Goal: Information Seeking & Learning: Check status

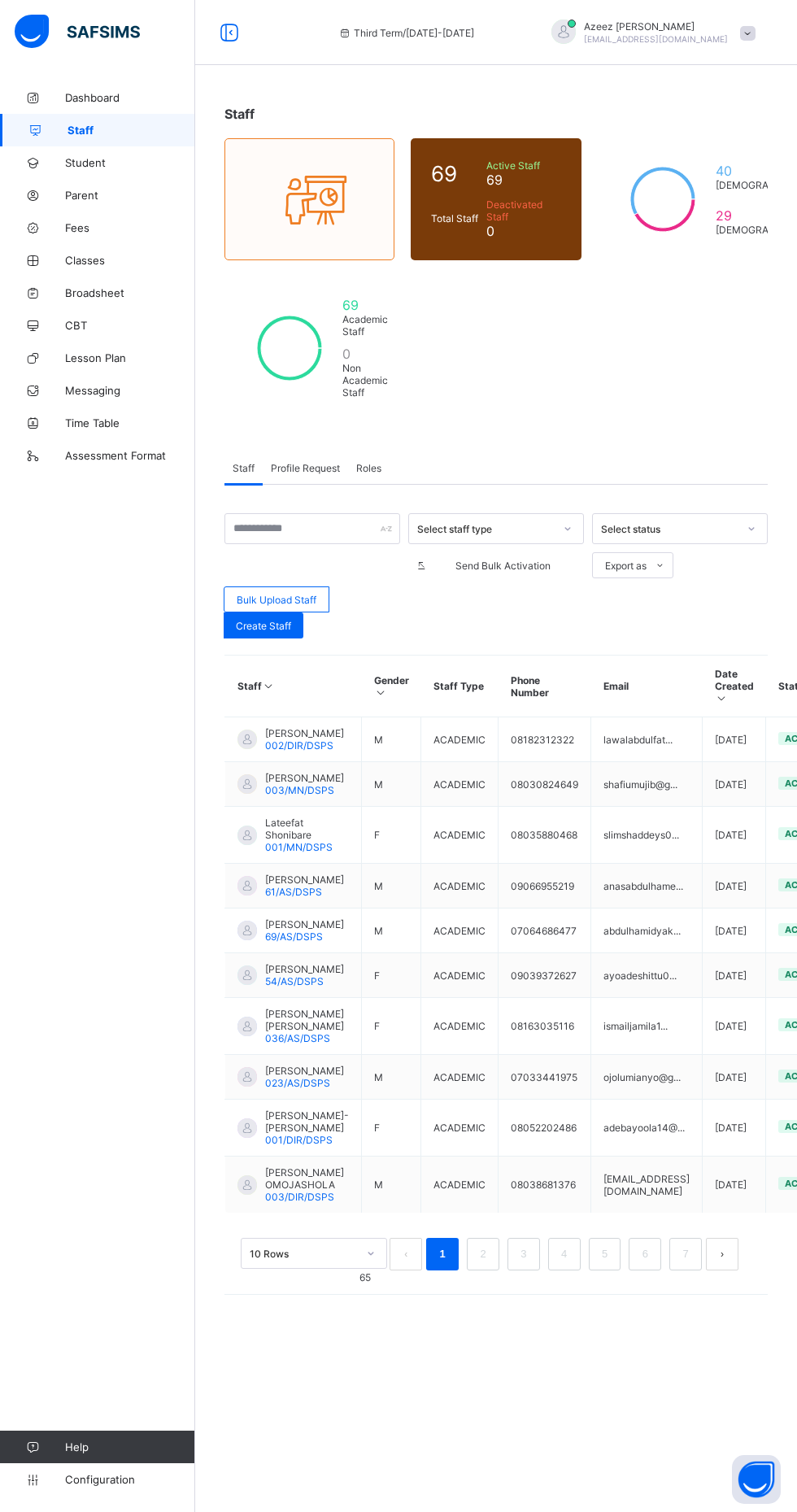
click at [96, 204] on link "Parent" at bounding box center [98, 194] width 195 height 32
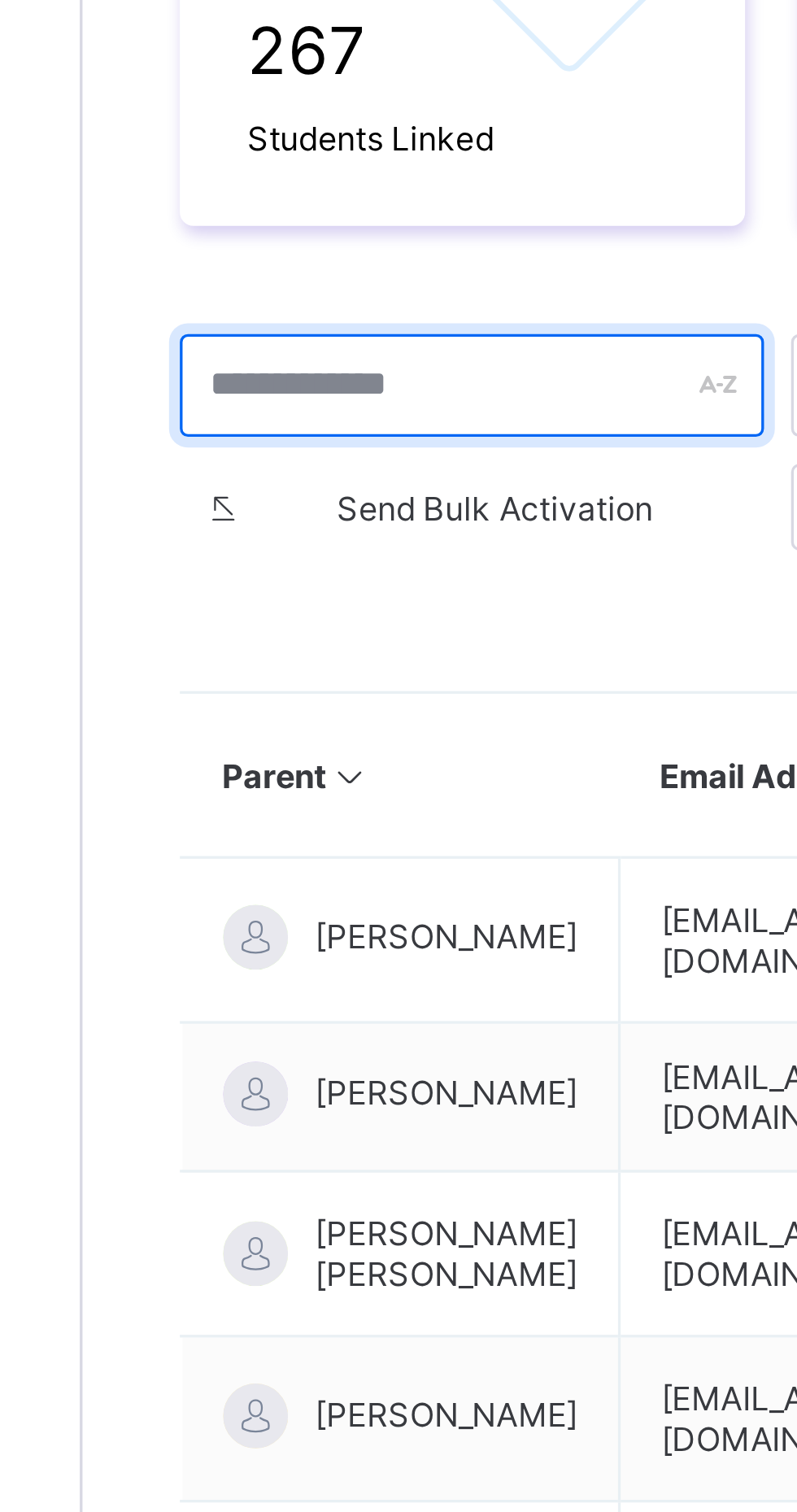
click at [306, 491] on input "text" at bounding box center [312, 487] width 176 height 31
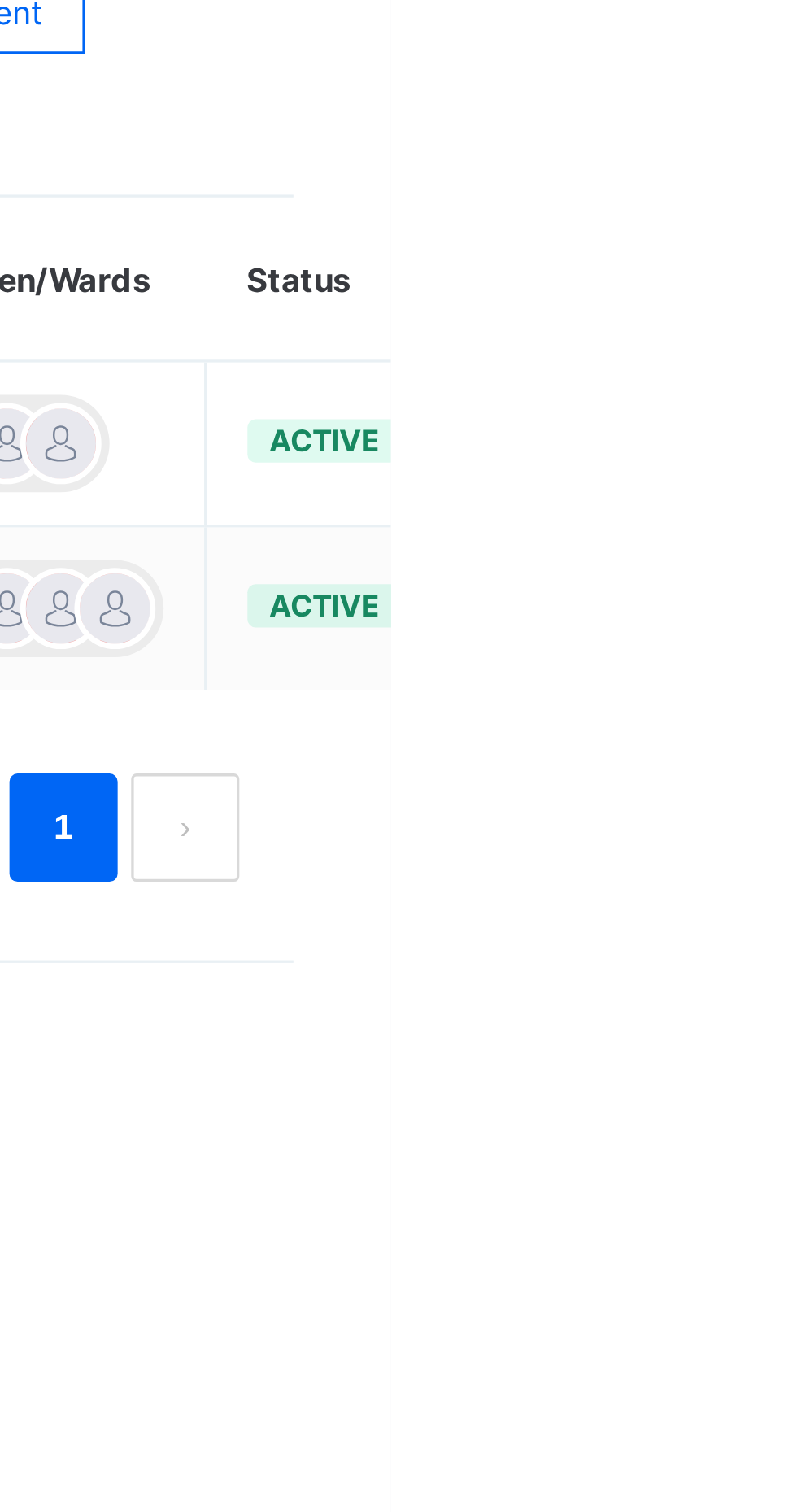
type input "******"
click at [0, 0] on ul "Edit Parent View Profile Reset Password Resend Activation Link Change Email Lin…" at bounding box center [0, 0] width 0 height 0
click at [0, 0] on div "Resend Activation Link" at bounding box center [0, 0] width 0 height 0
click at [0, 0] on ul "Edit Parent View Profile Reset Password Resend Activation Link Change Email Lin…" at bounding box center [0, 0] width 0 height 0
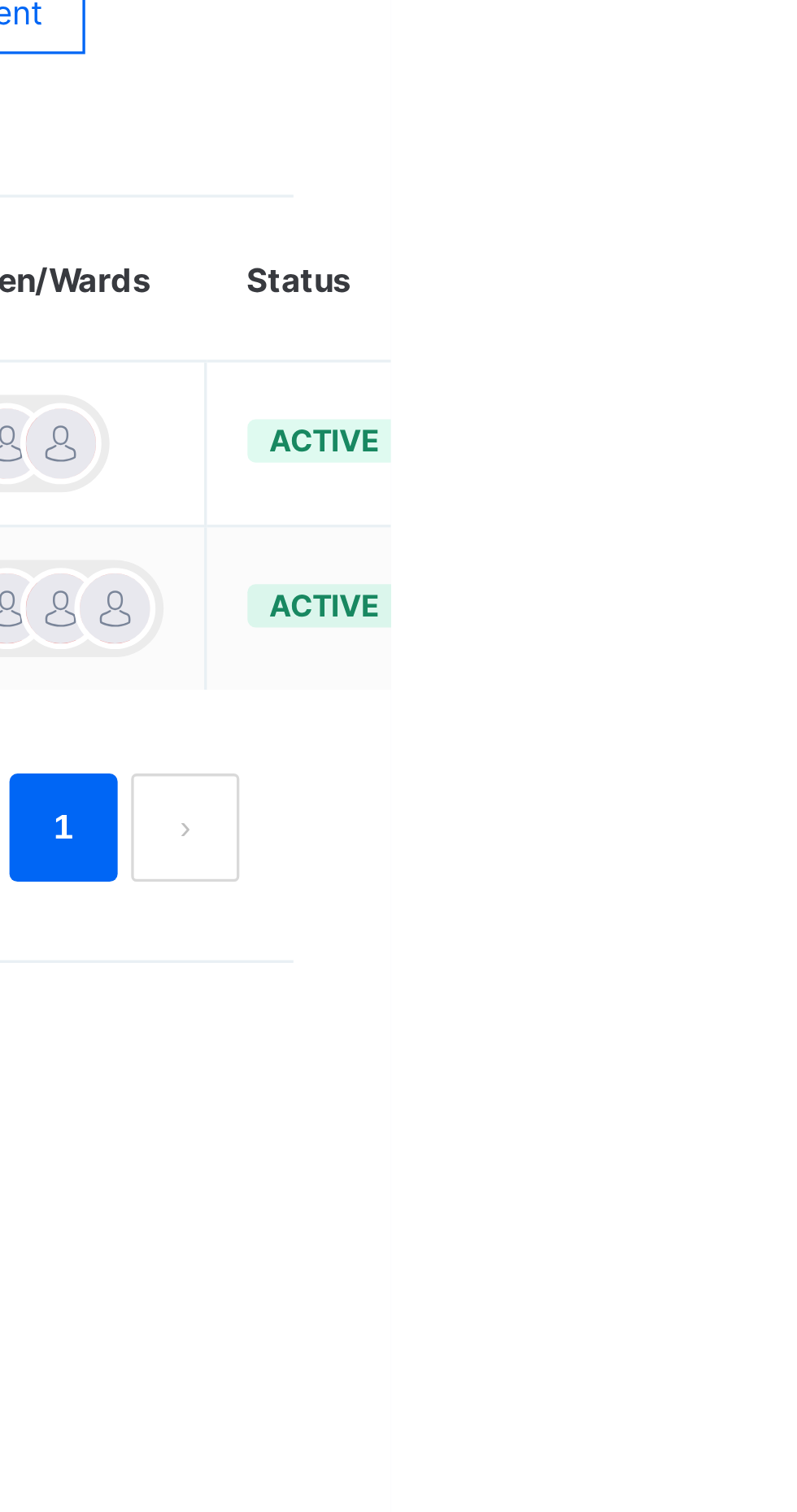
click at [0, 0] on div "Resend Activation Link" at bounding box center [0, 0] width 0 height 0
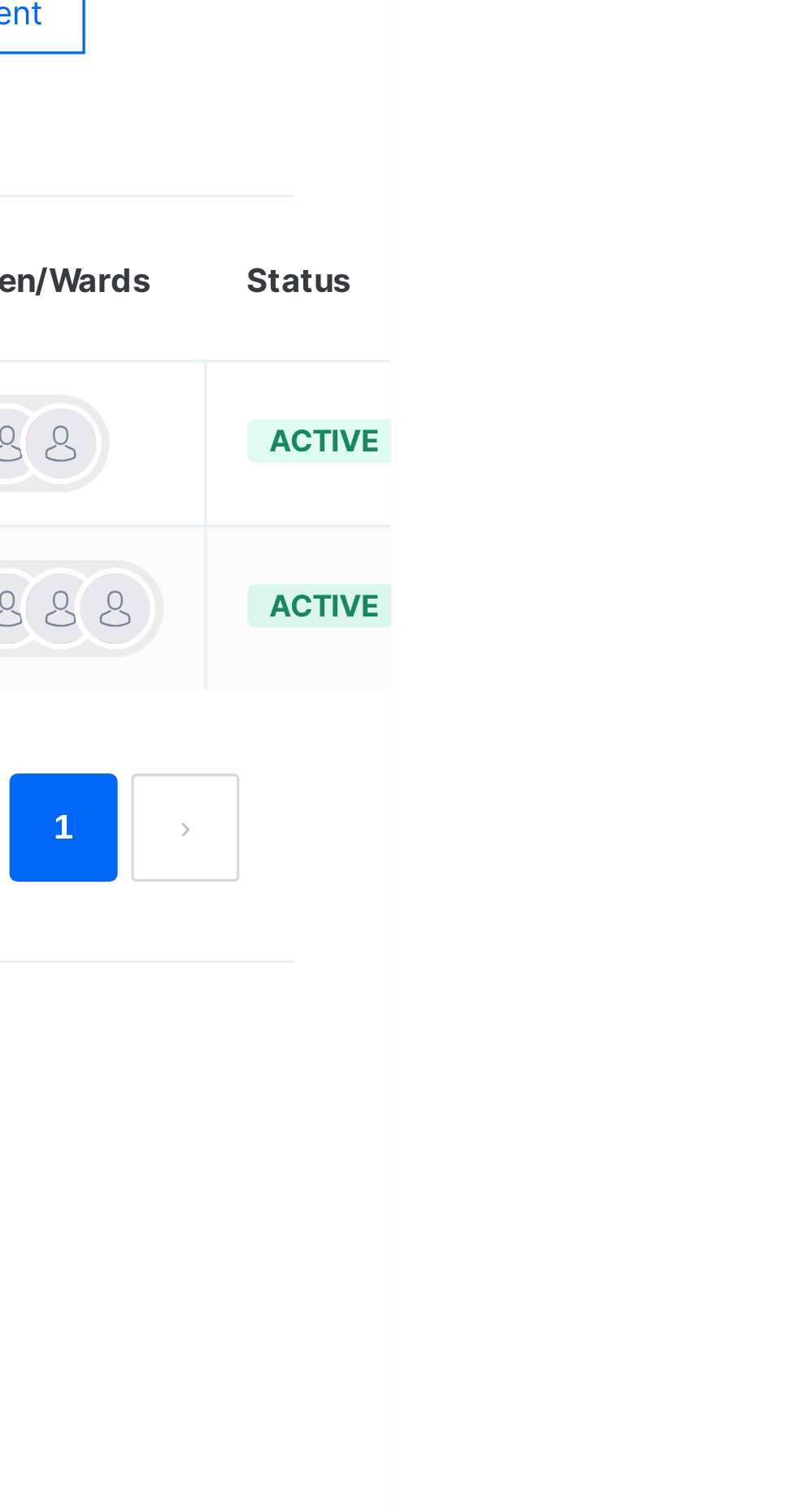
click at [0, 0] on div "Resend Activation Link" at bounding box center [0, 0] width 0 height 0
click at [796, 927] on html "Third Term / 2024-2025 Azeez Ibrahim abdulazeez4peace@gmail.com Dashboard Staff…" at bounding box center [398, 756] width 797 height 1512
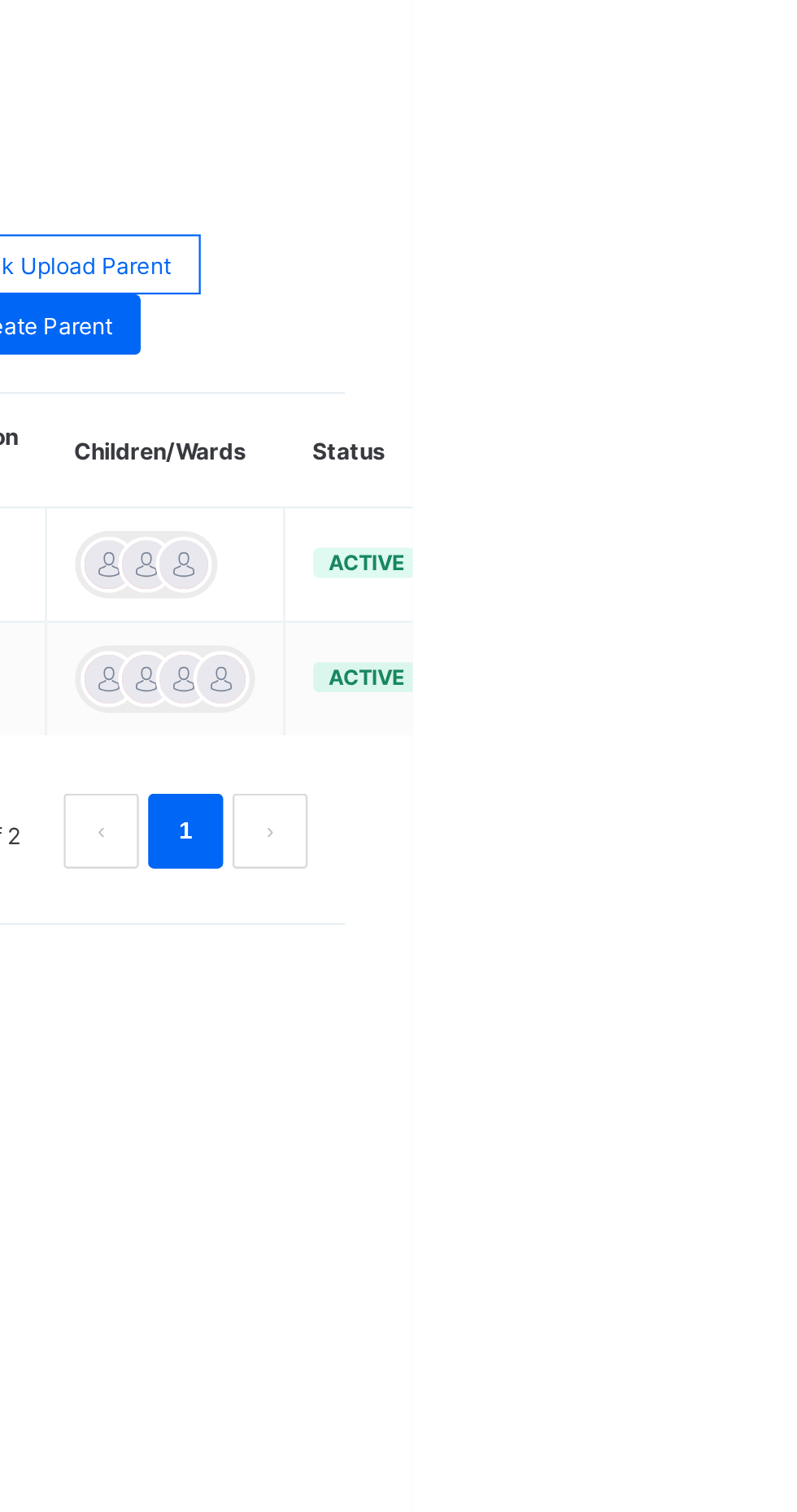
click at [0, 0] on div "Resend Activation Link" at bounding box center [0, 0] width 0 height 0
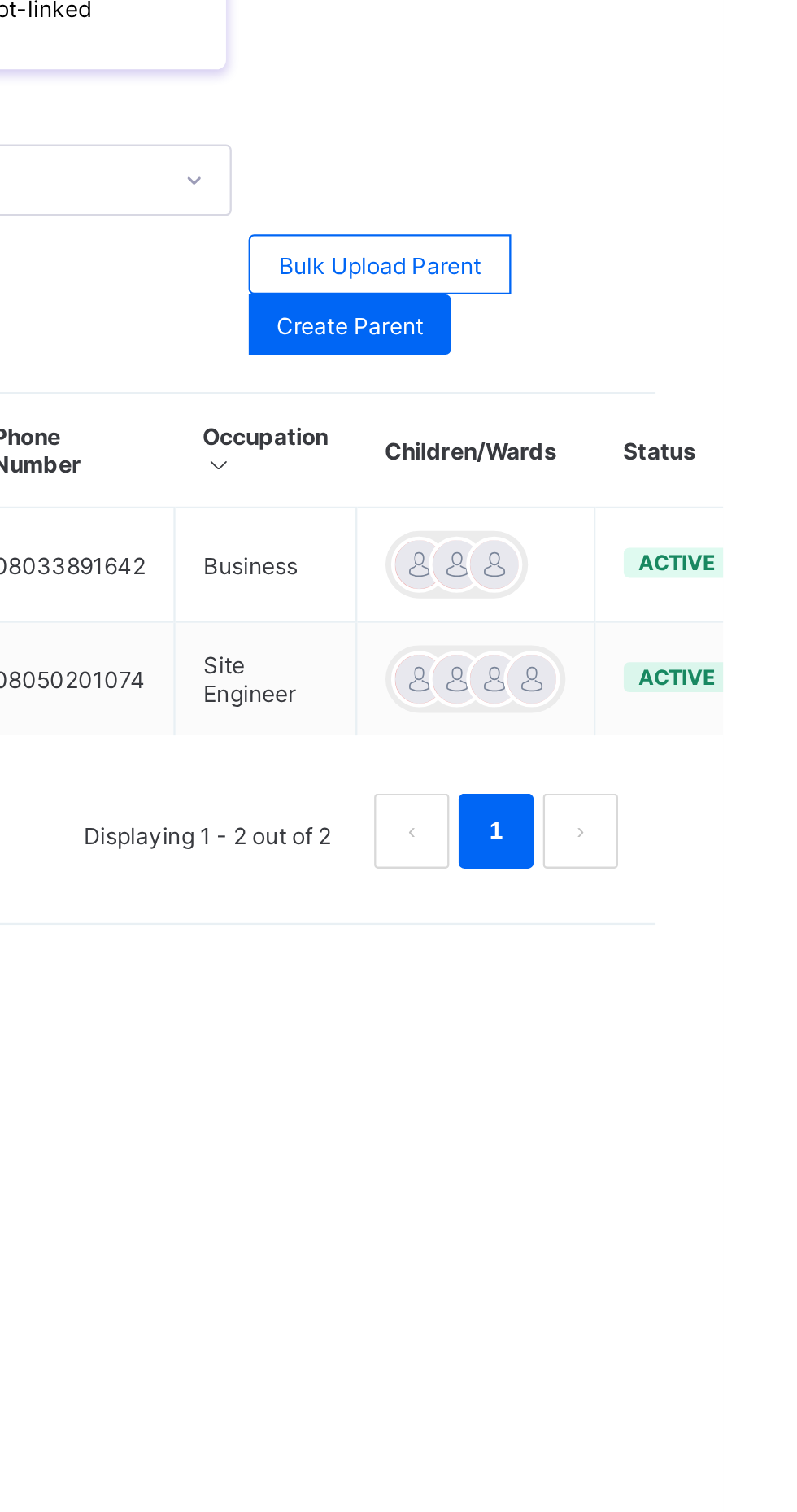
click at [709, 710] on div at bounding box center [697, 702] width 24 height 24
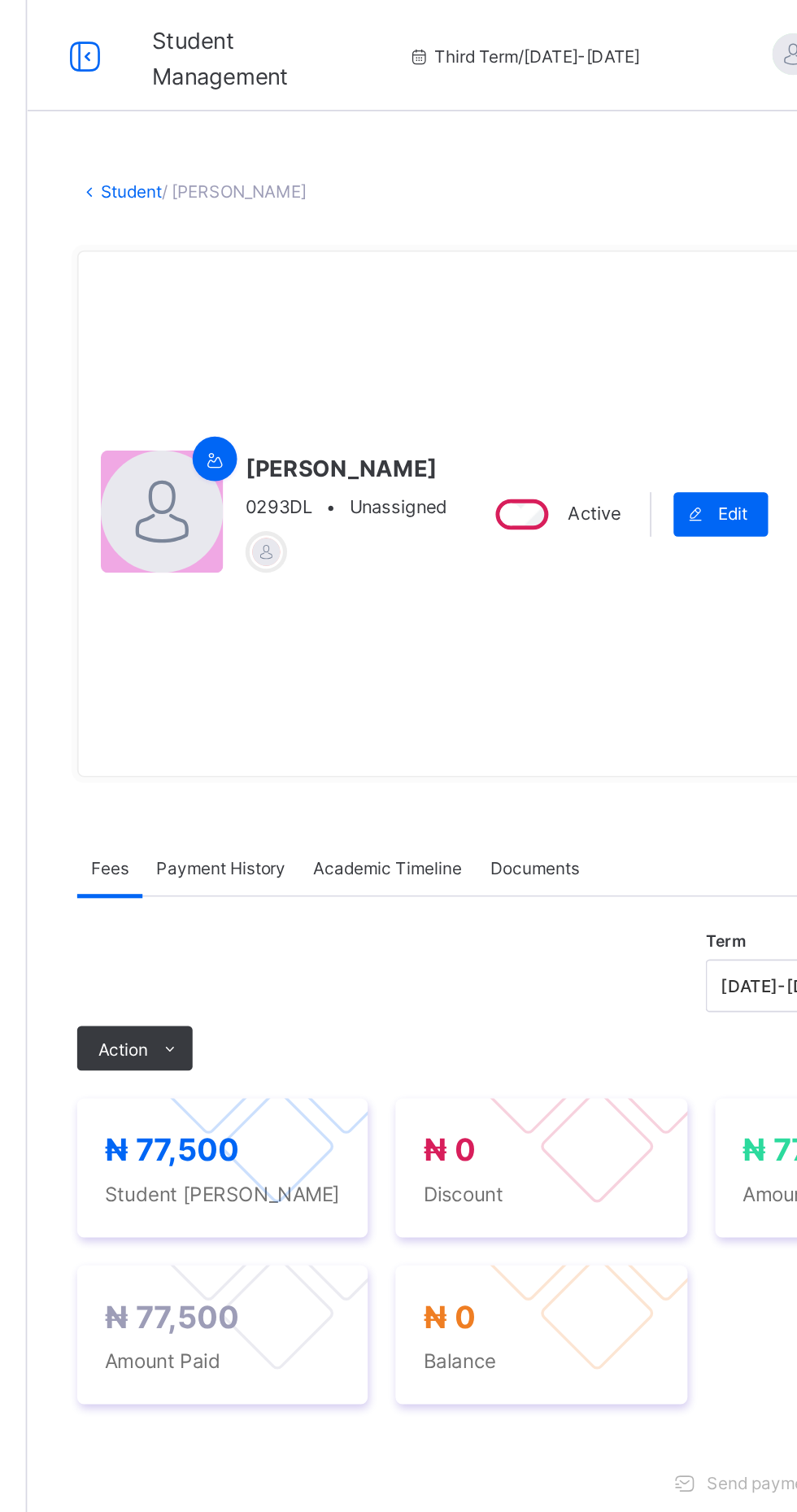
click at [248, 26] on div at bounding box center [228, 32] width 52 height 26
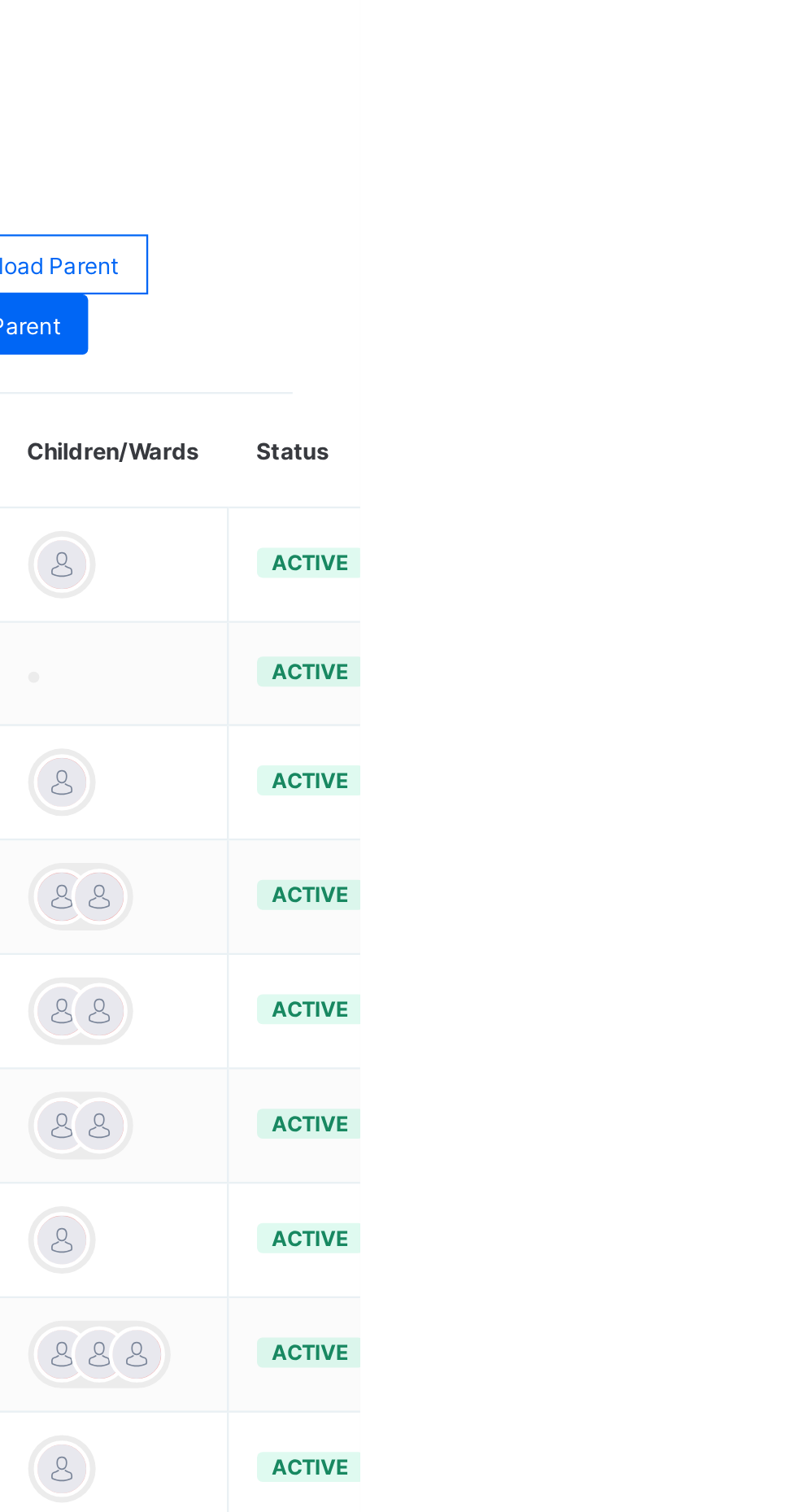
click at [0, 0] on ul "Edit Parent View Profile Reset Password Resend Activation Link Change Email Lin…" at bounding box center [0, 0] width 0 height 0
click at [0, 0] on div "Resend Activation Link" at bounding box center [0, 0] width 0 height 0
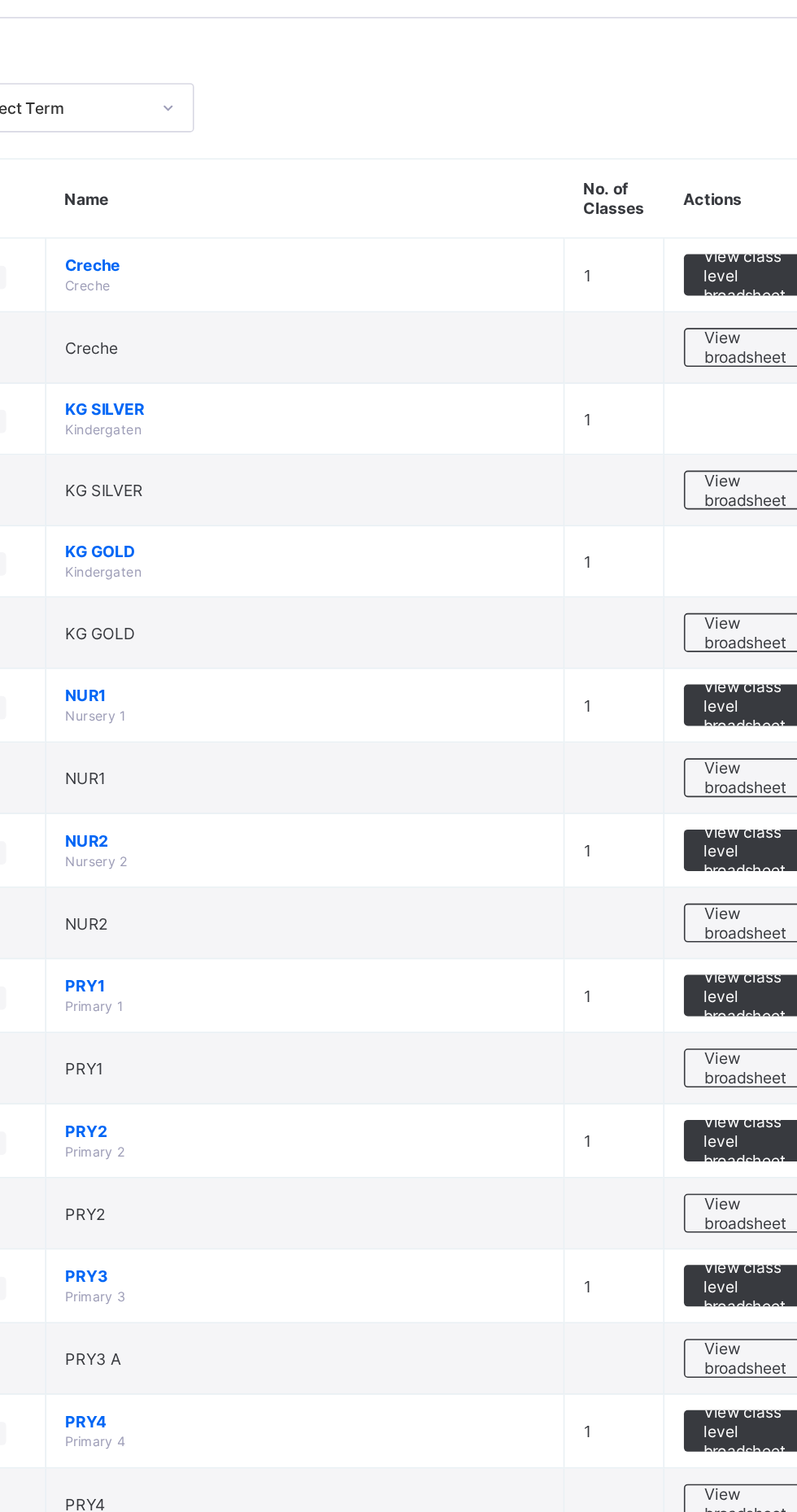
click at [724, 507] on td "View class level broadsheet" at bounding box center [717, 497] width 102 height 47
click at [740, 530] on span "View broadsheet" at bounding box center [717, 541] width 52 height 24
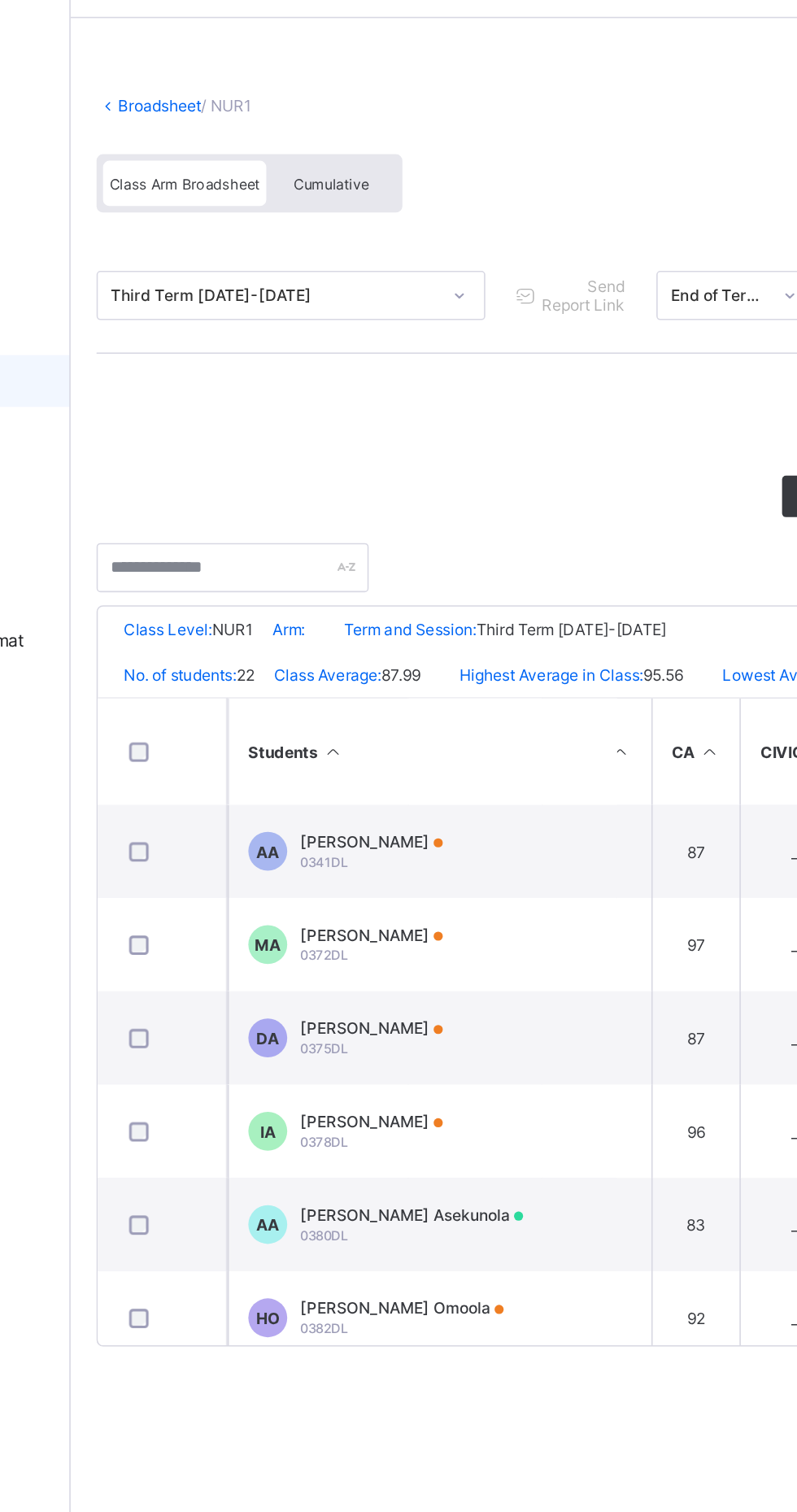
scroll to position [0, 132]
click at [366, 169] on span "Cumulative" at bounding box center [359, 170] width 47 height 12
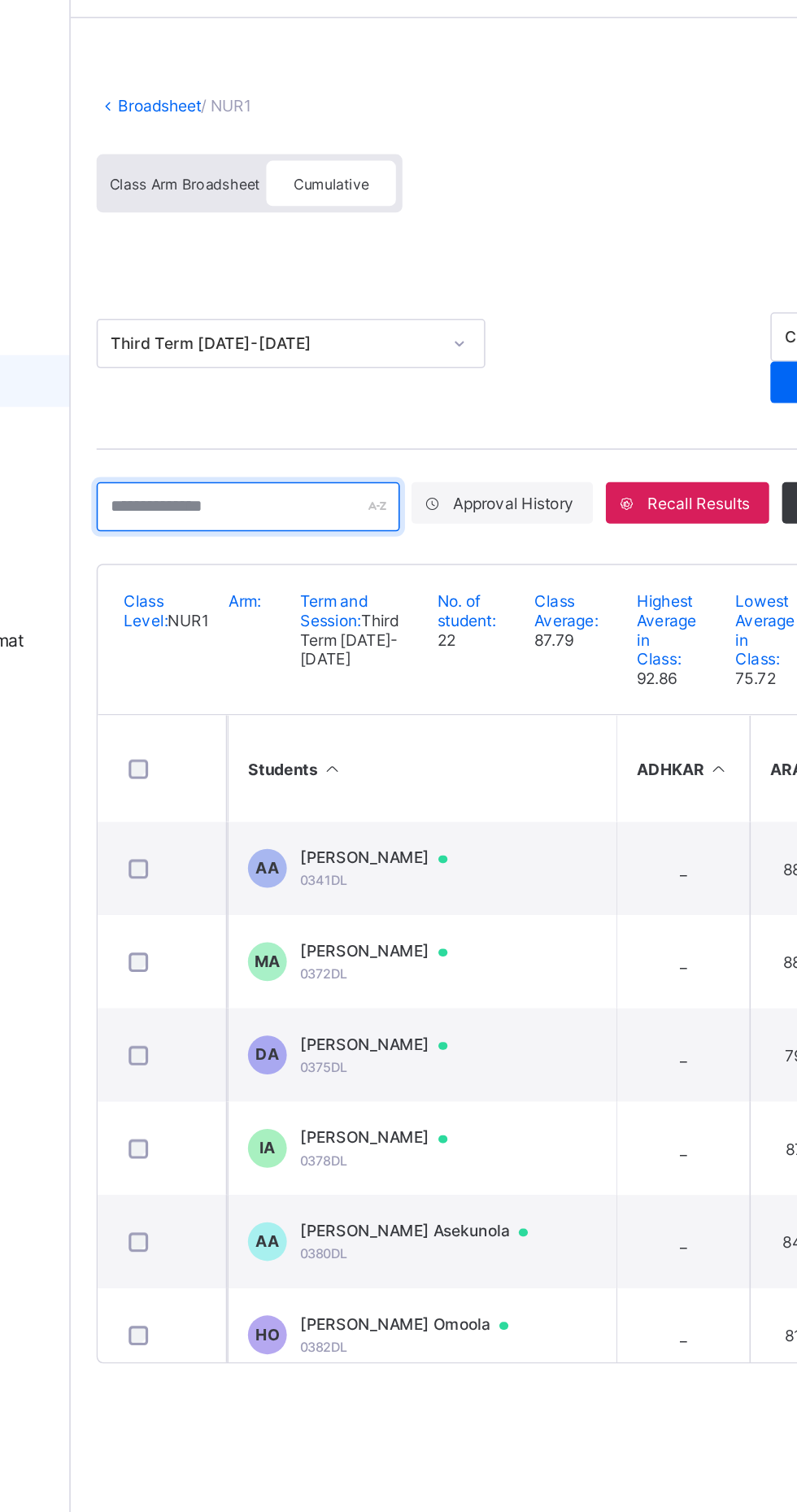
click at [278, 370] on input "text" at bounding box center [306, 372] width 190 height 31
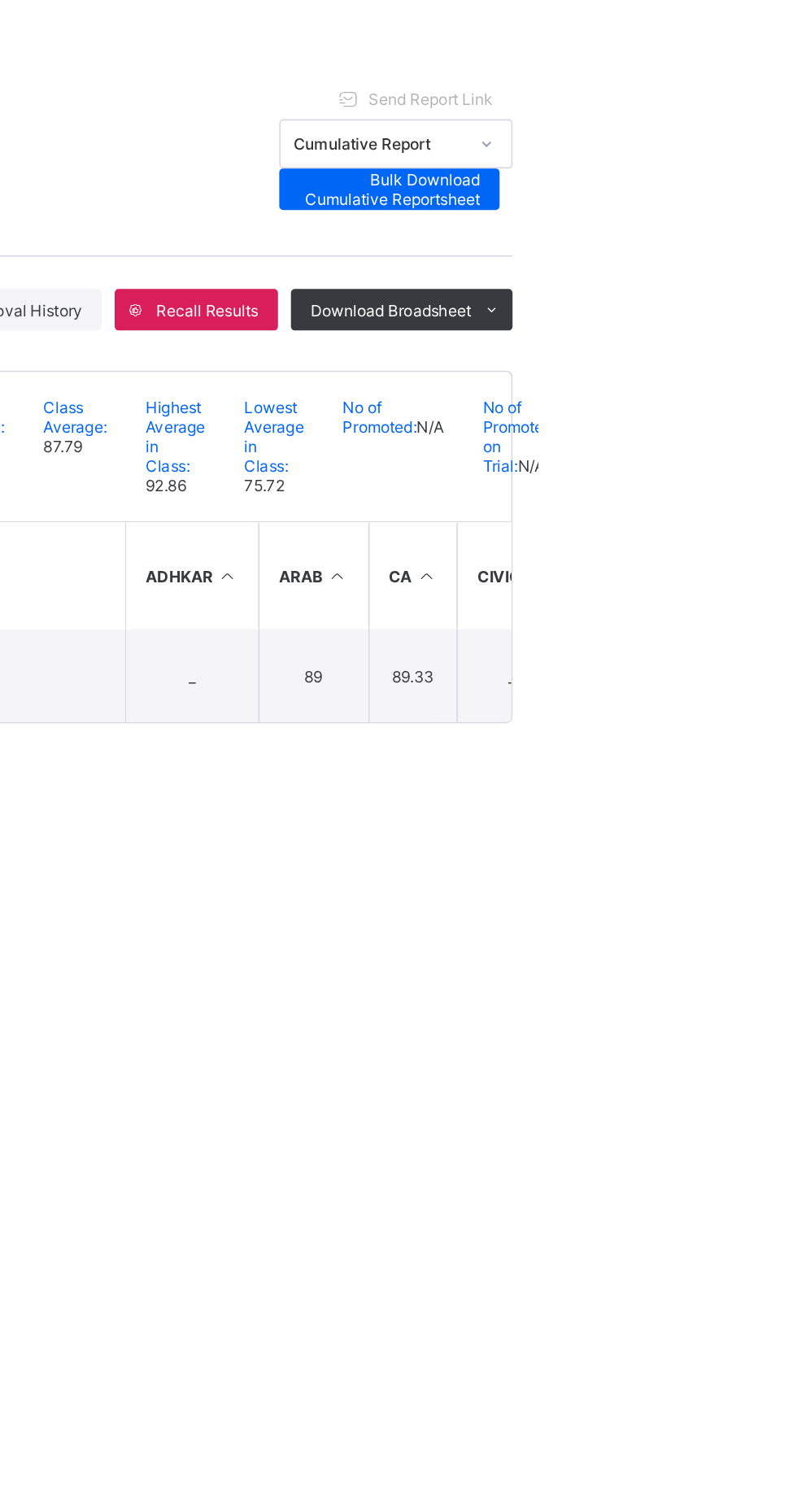
type input "****"
click at [654, 608] on td "89" at bounding box center [656, 599] width 69 height 59
click at [654, 610] on td "89" at bounding box center [656, 599] width 69 height 59
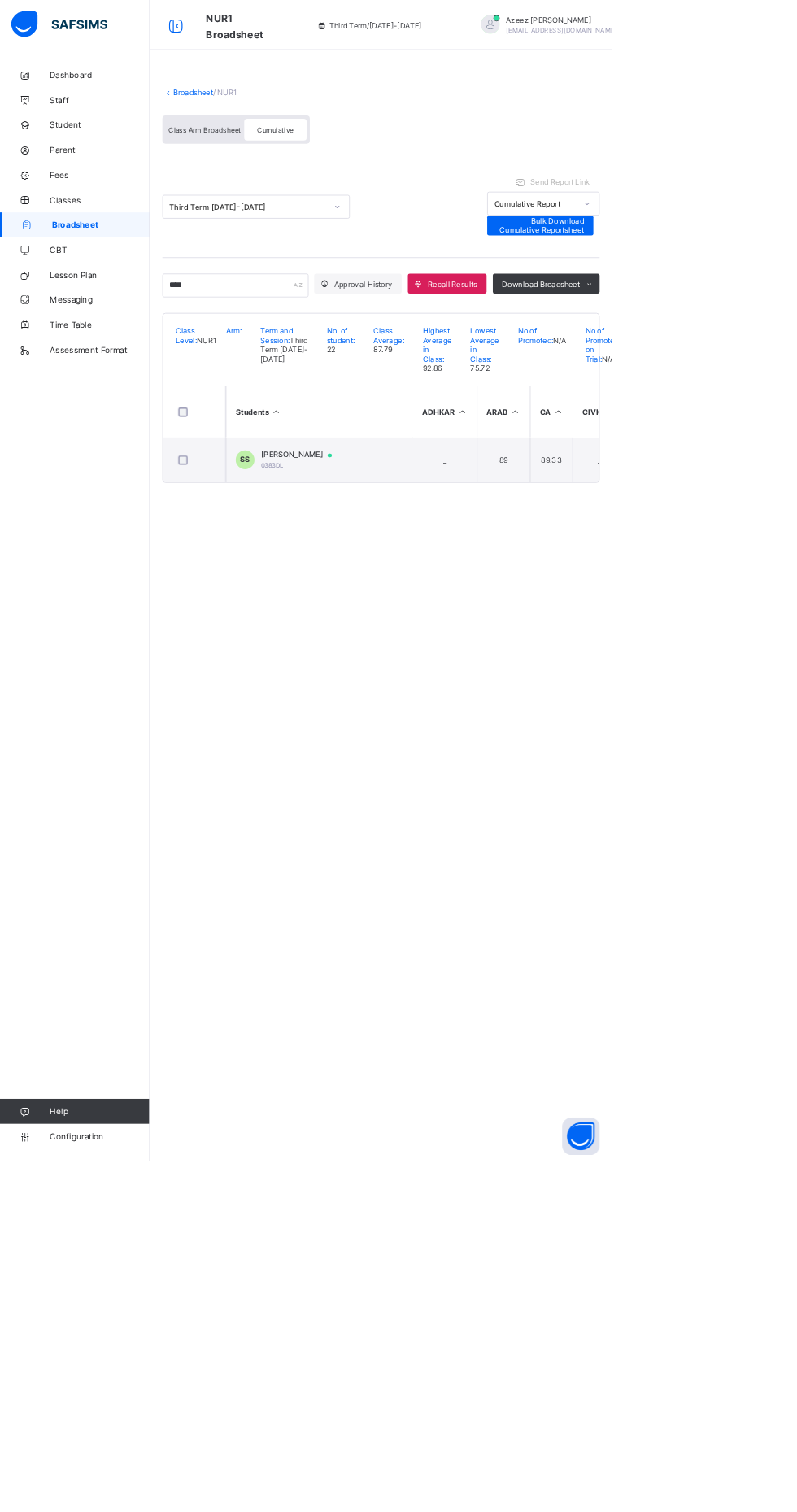
click at [448, 628] on td "SS Saleem Shittu 0383DL" at bounding box center [416, 599] width 244 height 59
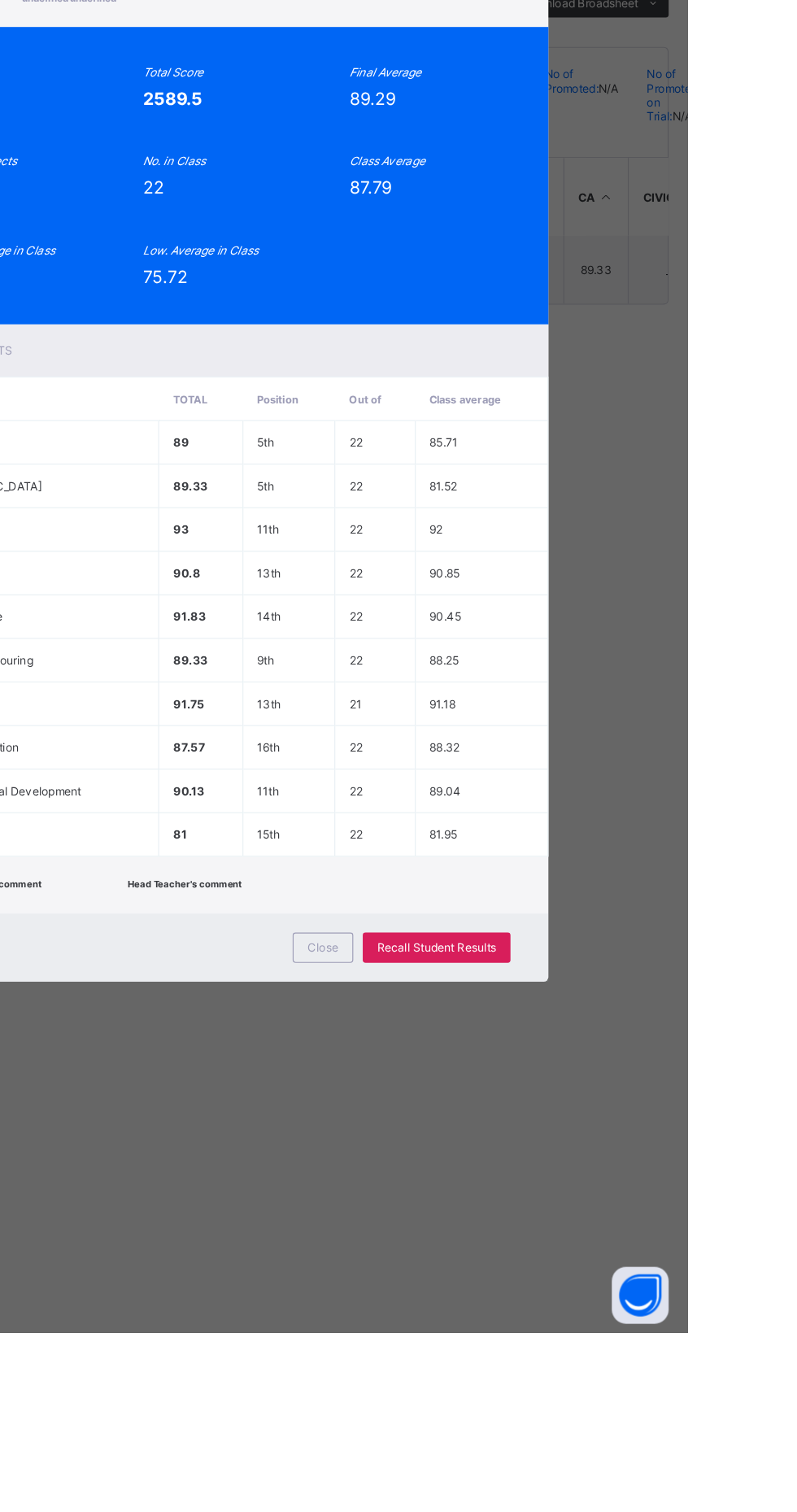
click at [656, 359] on span "View Reportsheet" at bounding box center [619, 346] width 71 height 24
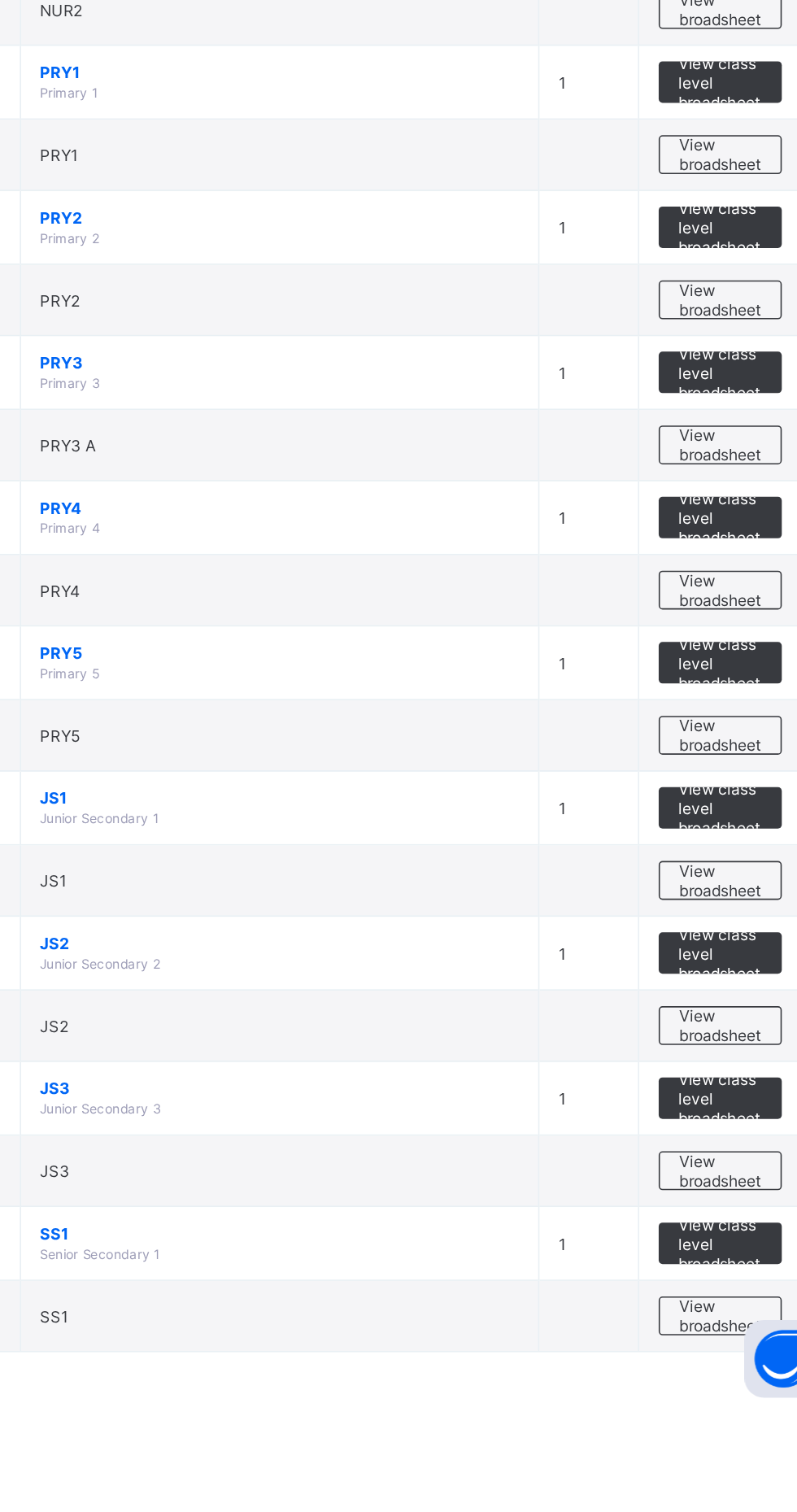
click at [742, 1183] on span "View broadsheet" at bounding box center [717, 1179] width 52 height 24
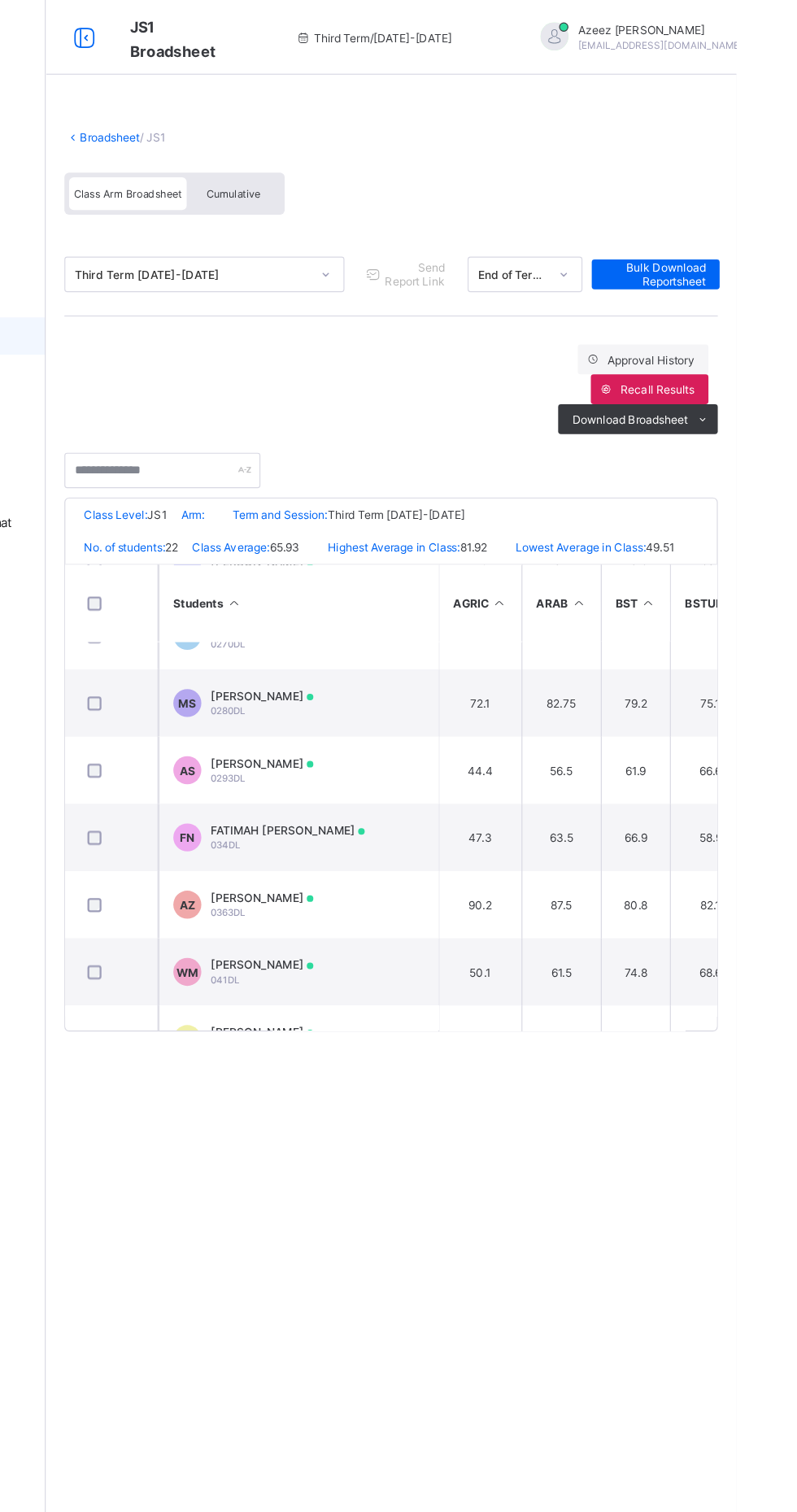
scroll to position [292, 0]
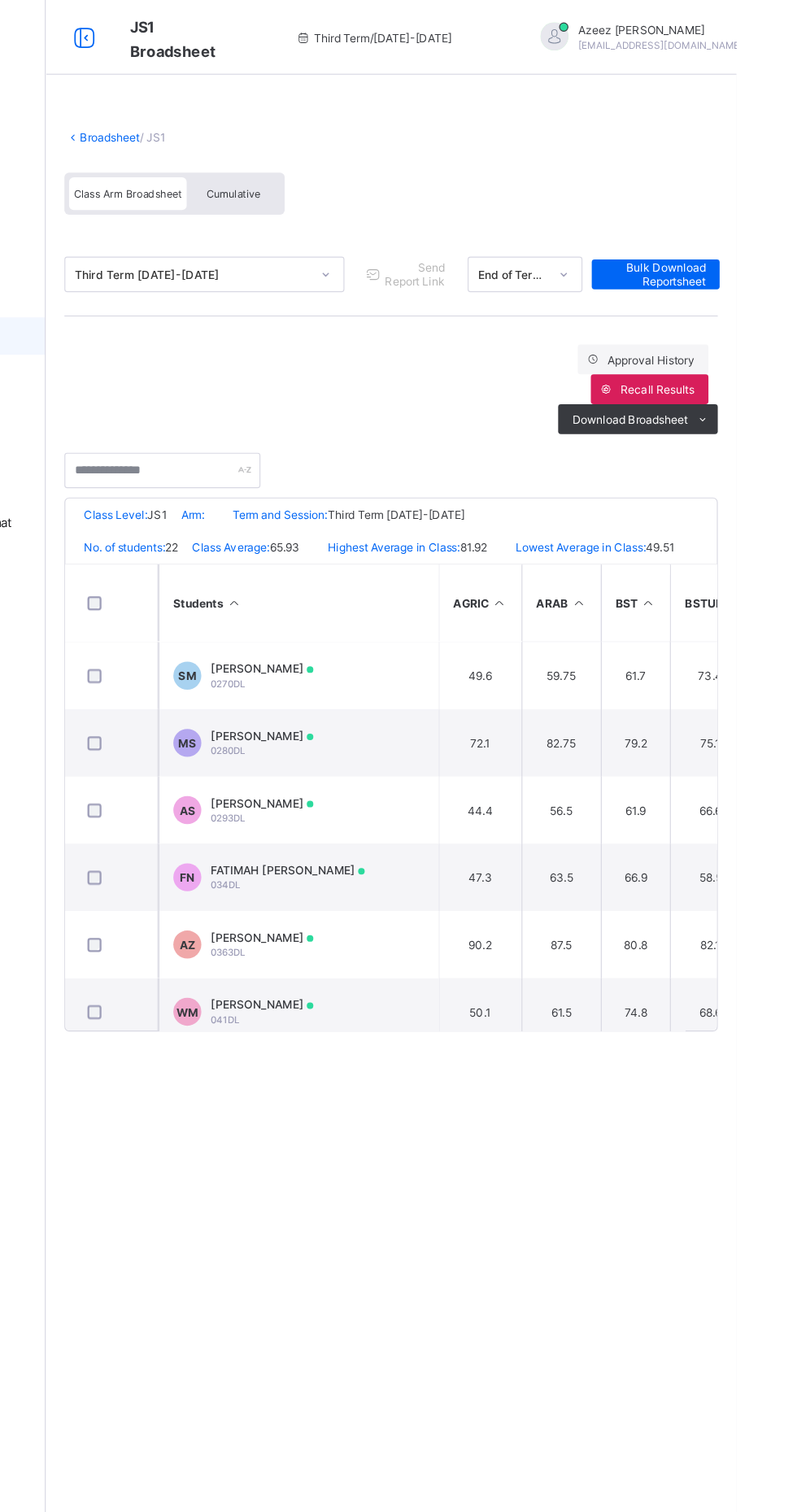
click at [713, 718] on td "61.9" at bounding box center [709, 706] width 61 height 59
click at [705, 715] on td "61.9" at bounding box center [709, 706] width 61 height 59
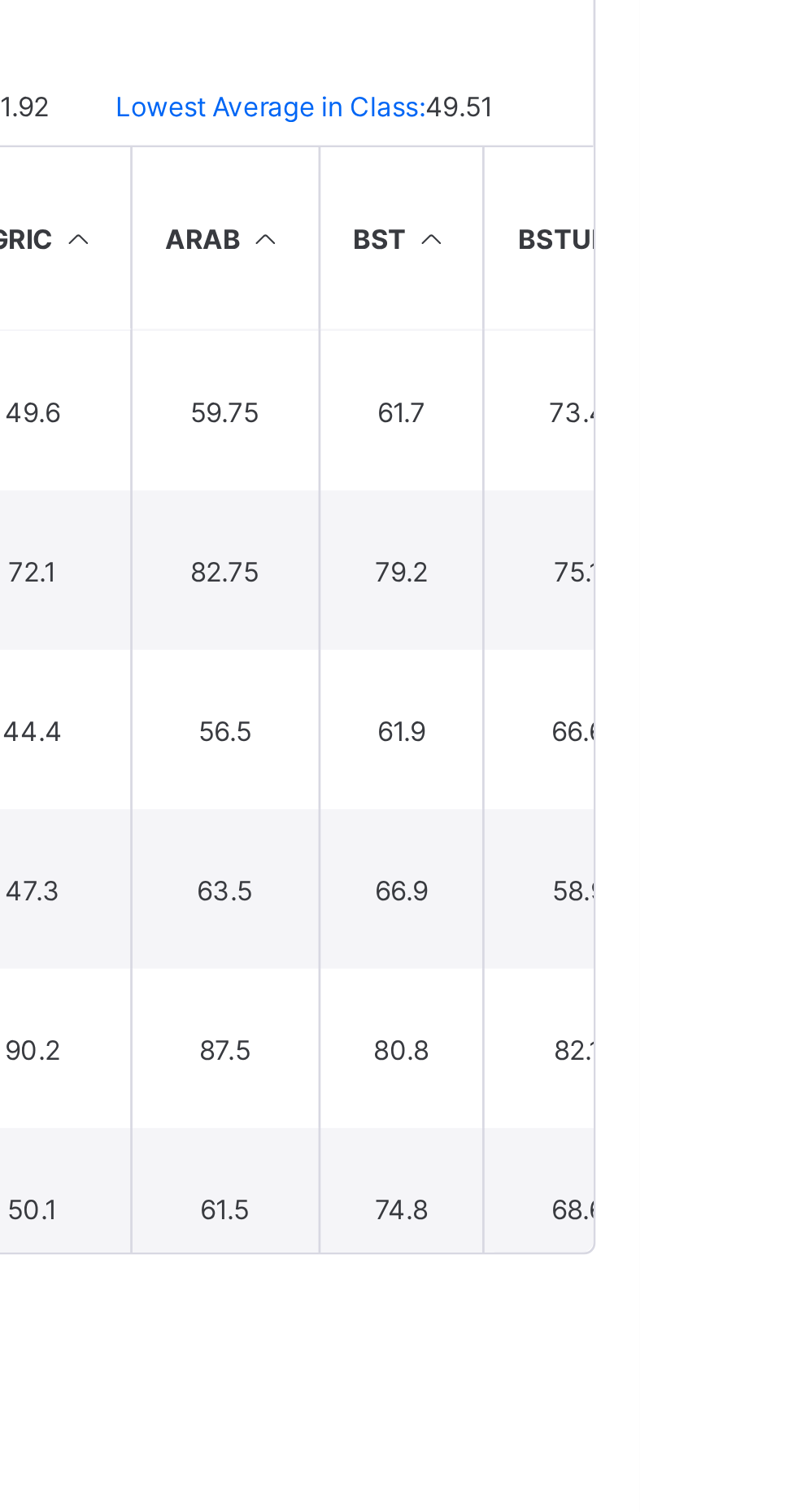
click at [752, 728] on td "66.64" at bounding box center [777, 706] width 76 height 59
click at [658, 709] on td "56.5" at bounding box center [644, 706] width 69 height 59
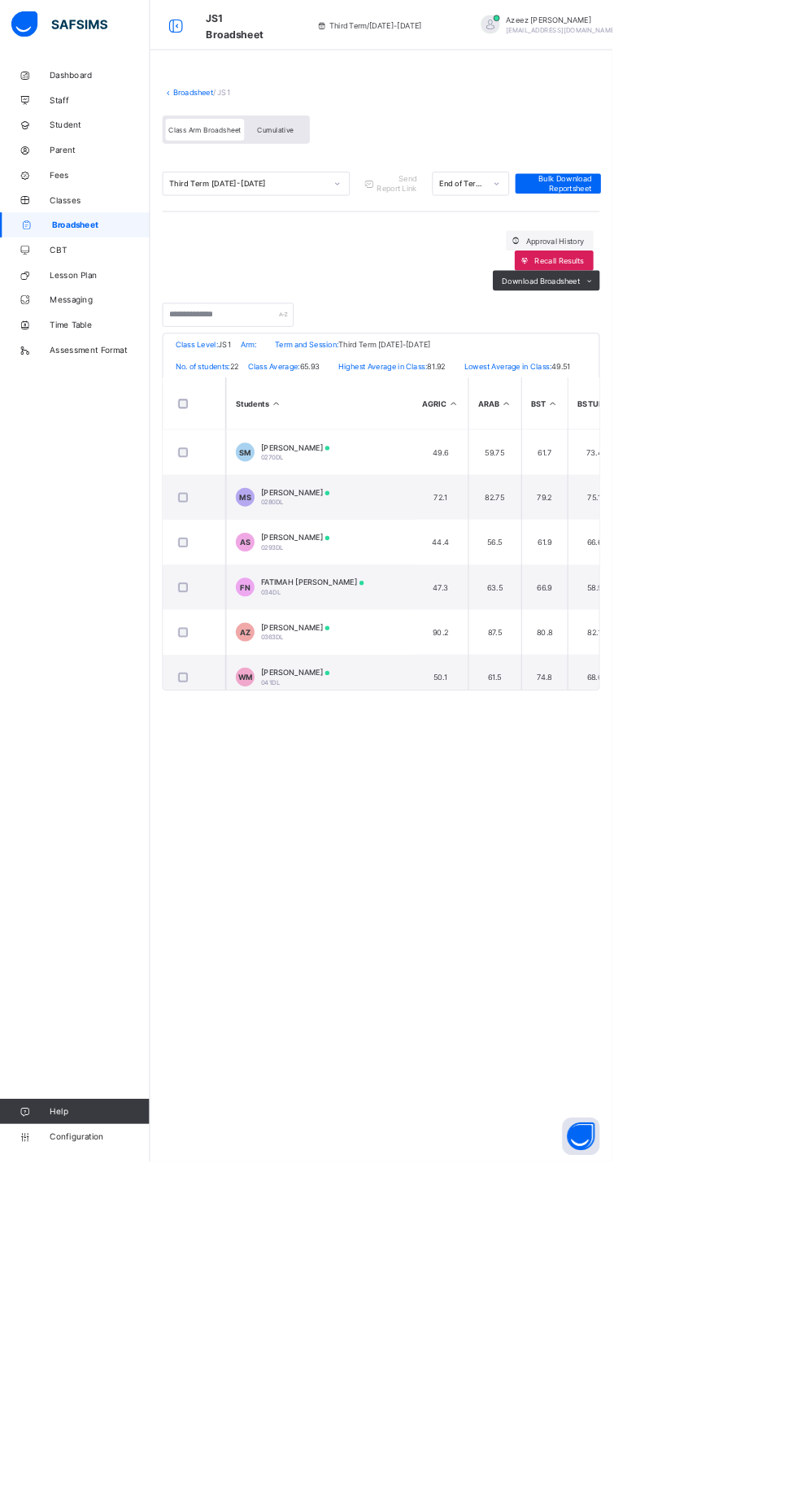
click at [423, 703] on span at bounding box center [426, 701] width 6 height 6
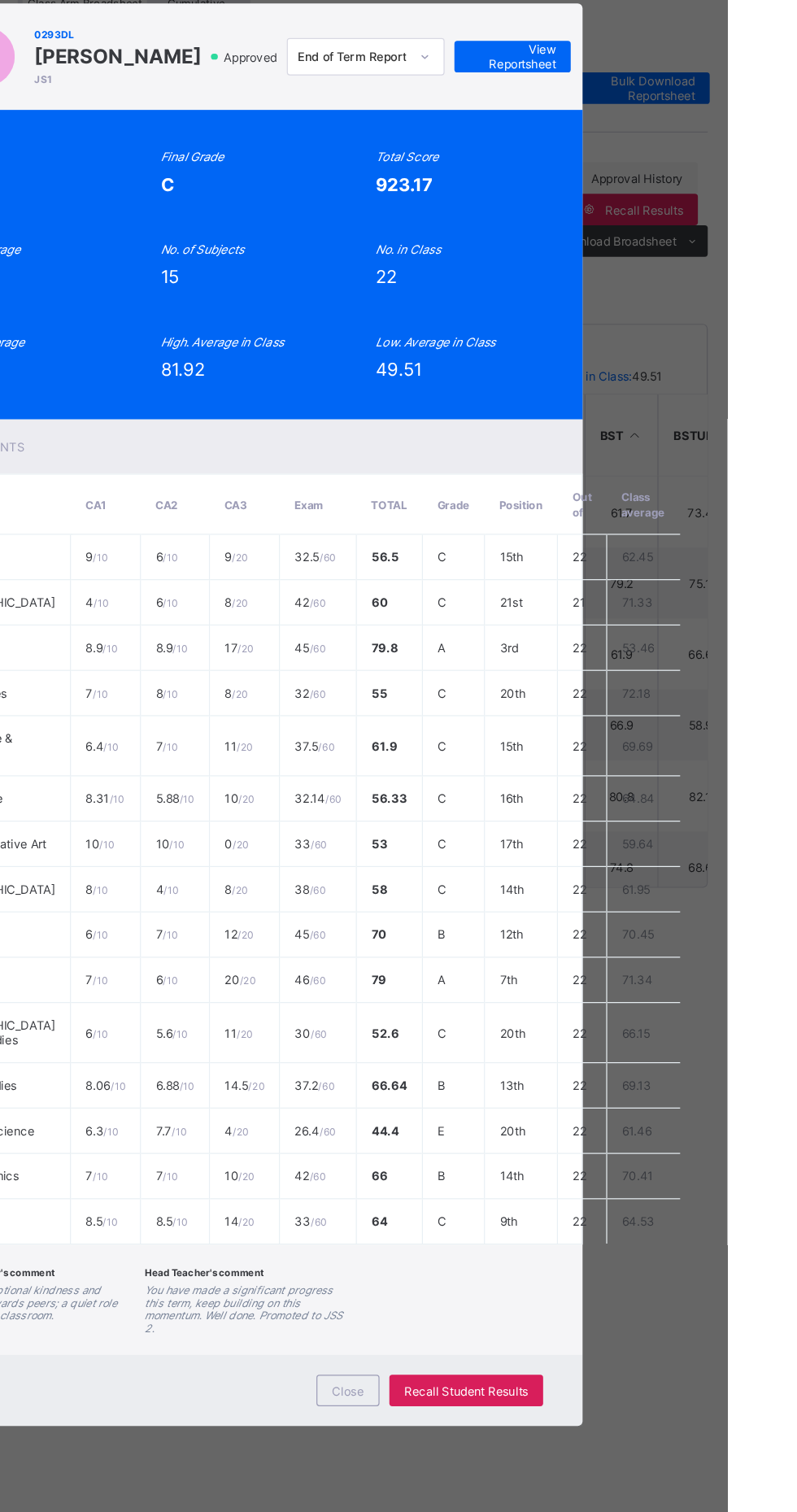
click at [656, 225] on span "View Reportsheet" at bounding box center [619, 213] width 71 height 24
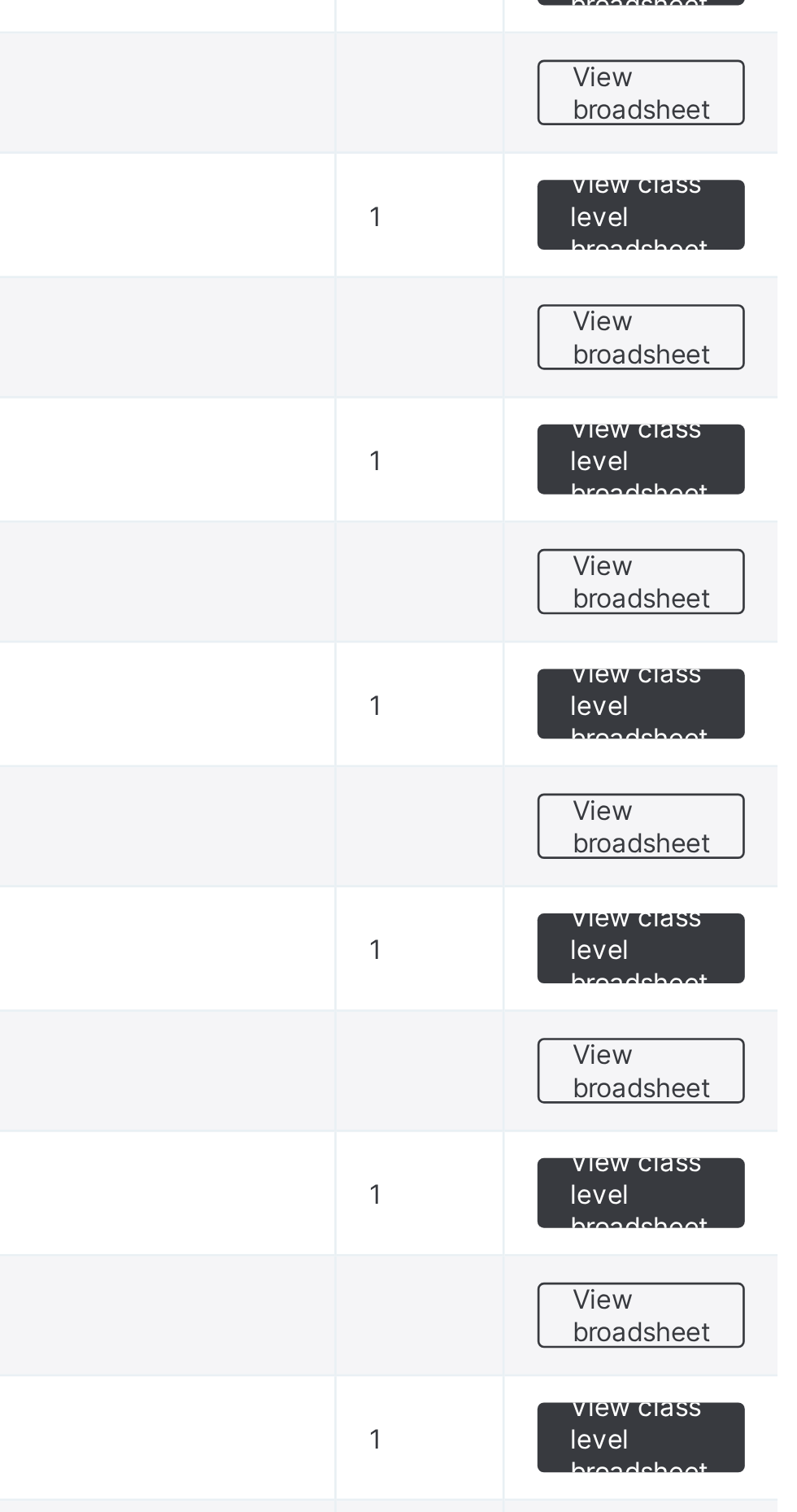
click at [726, 1179] on span "View broadsheet" at bounding box center [717, 1179] width 52 height 24
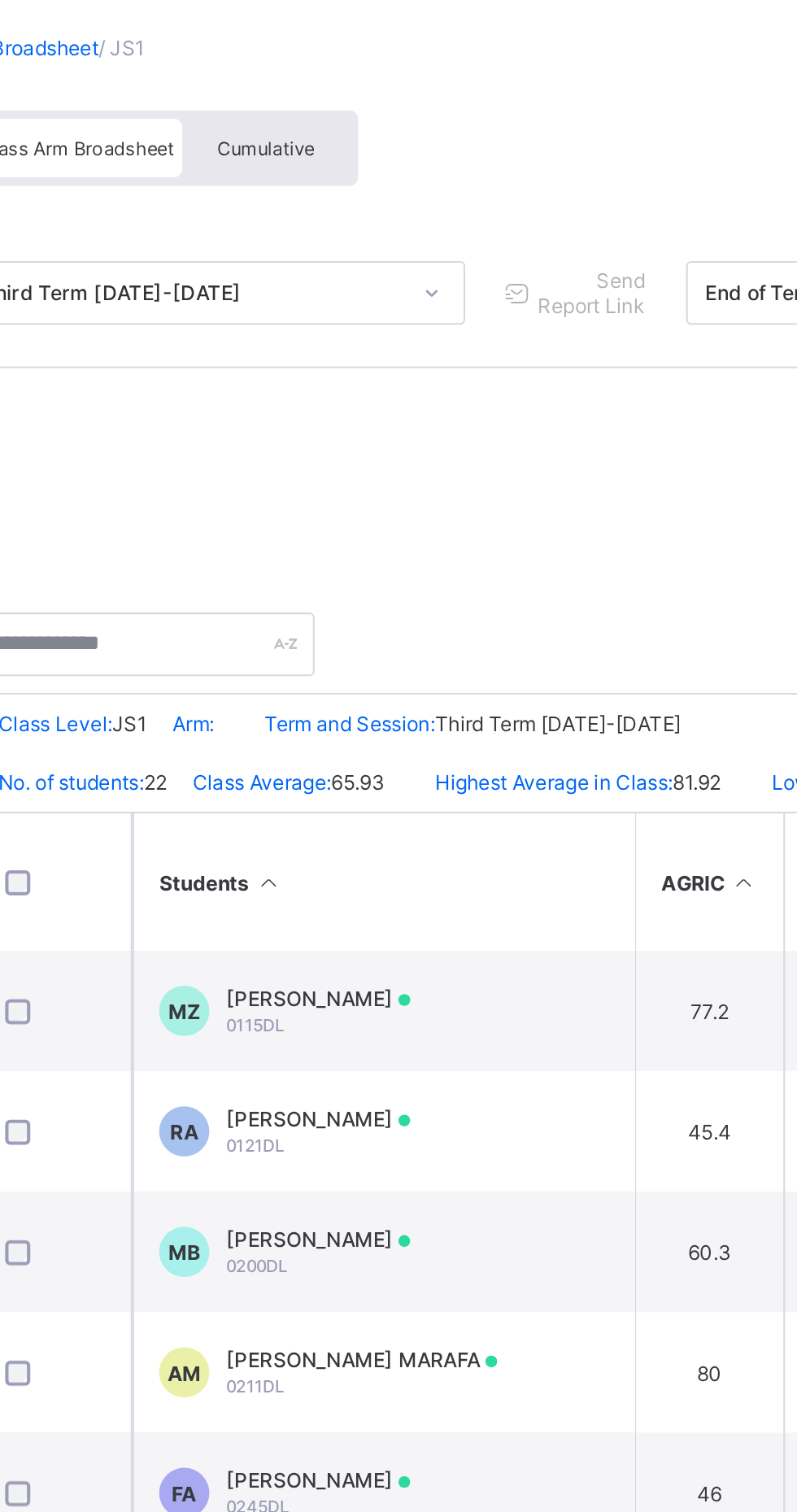
click at [379, 163] on div "Cumulative" at bounding box center [358, 168] width 81 height 28
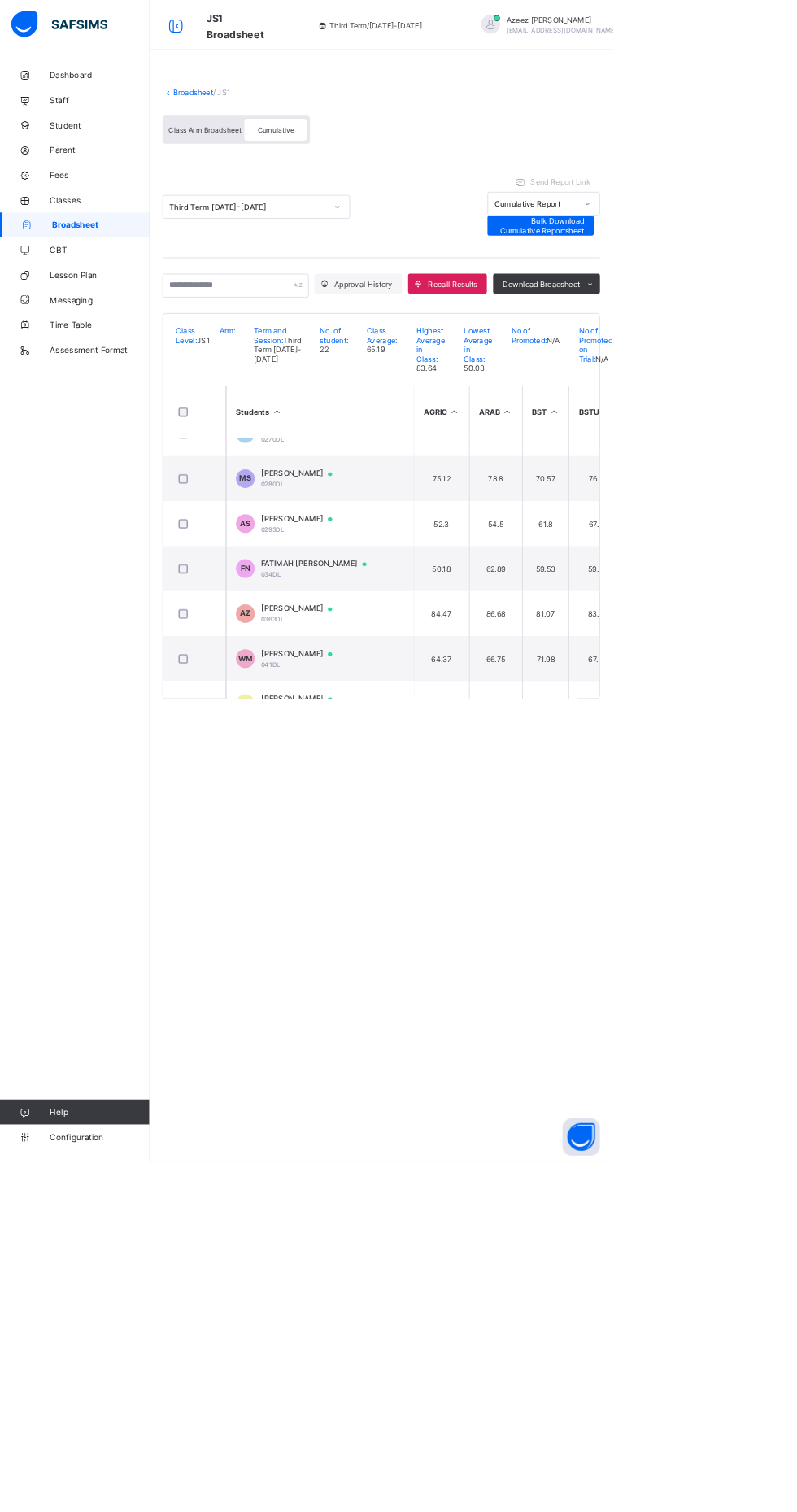
scroll to position [326, 0]
click at [404, 741] on span "FATIMAH YETUNDE NURUDEEN" at bounding box center [416, 734] width 153 height 13
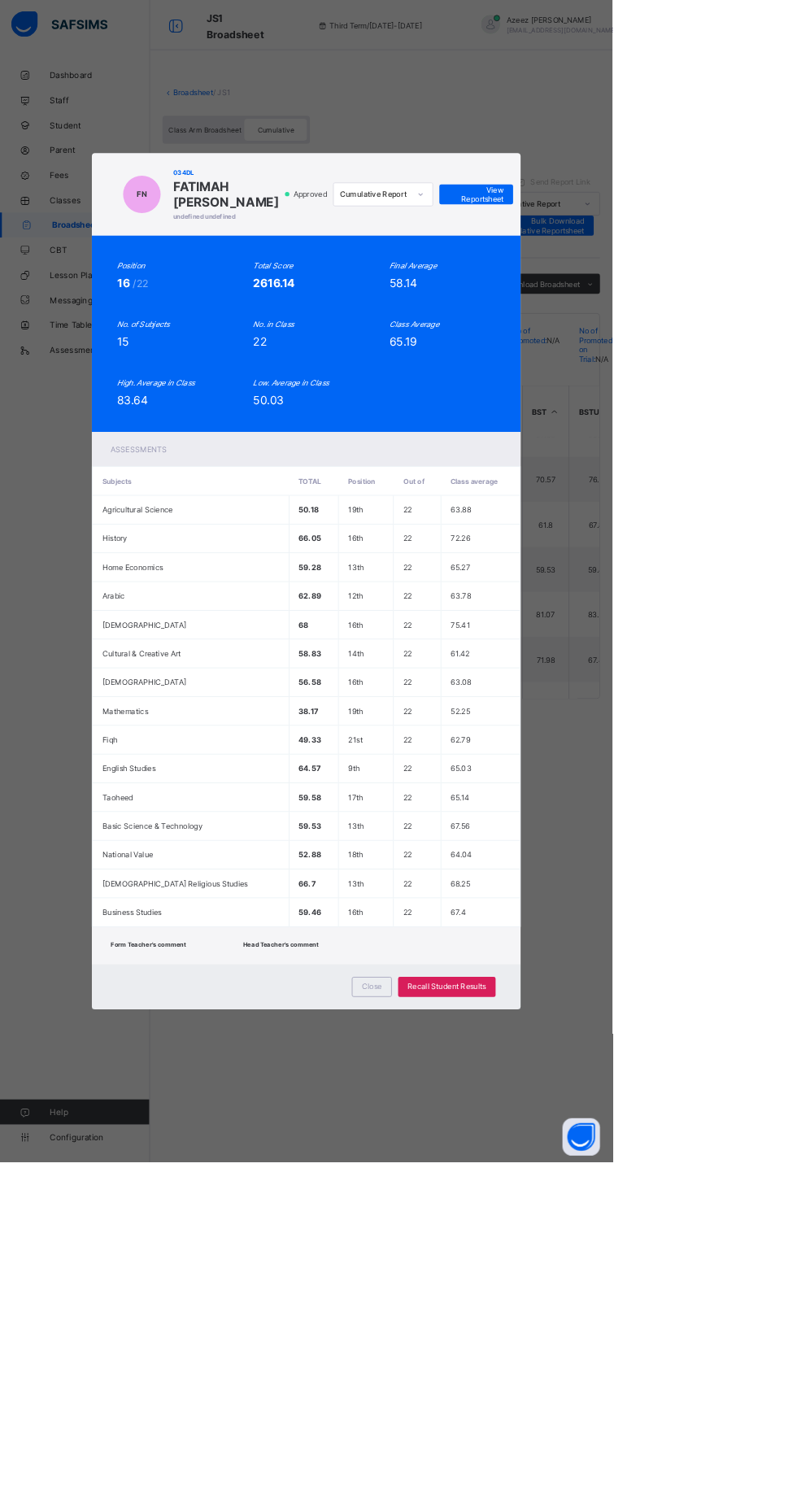
click at [510, 1297] on div "Close" at bounding box center [483, 1284] width 52 height 26
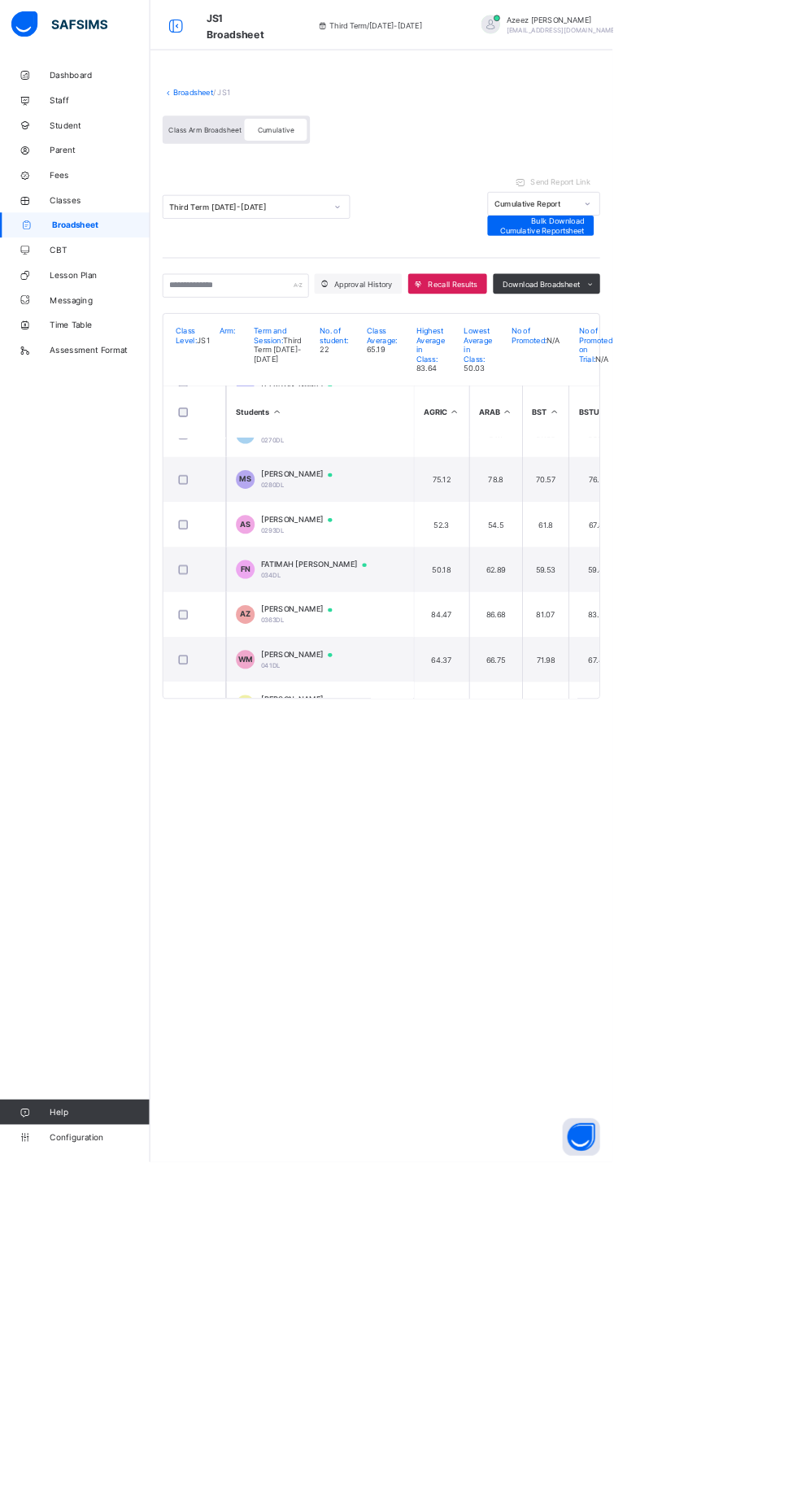
click at [354, 695] on span "0293DL" at bounding box center [354, 690] width 30 height 10
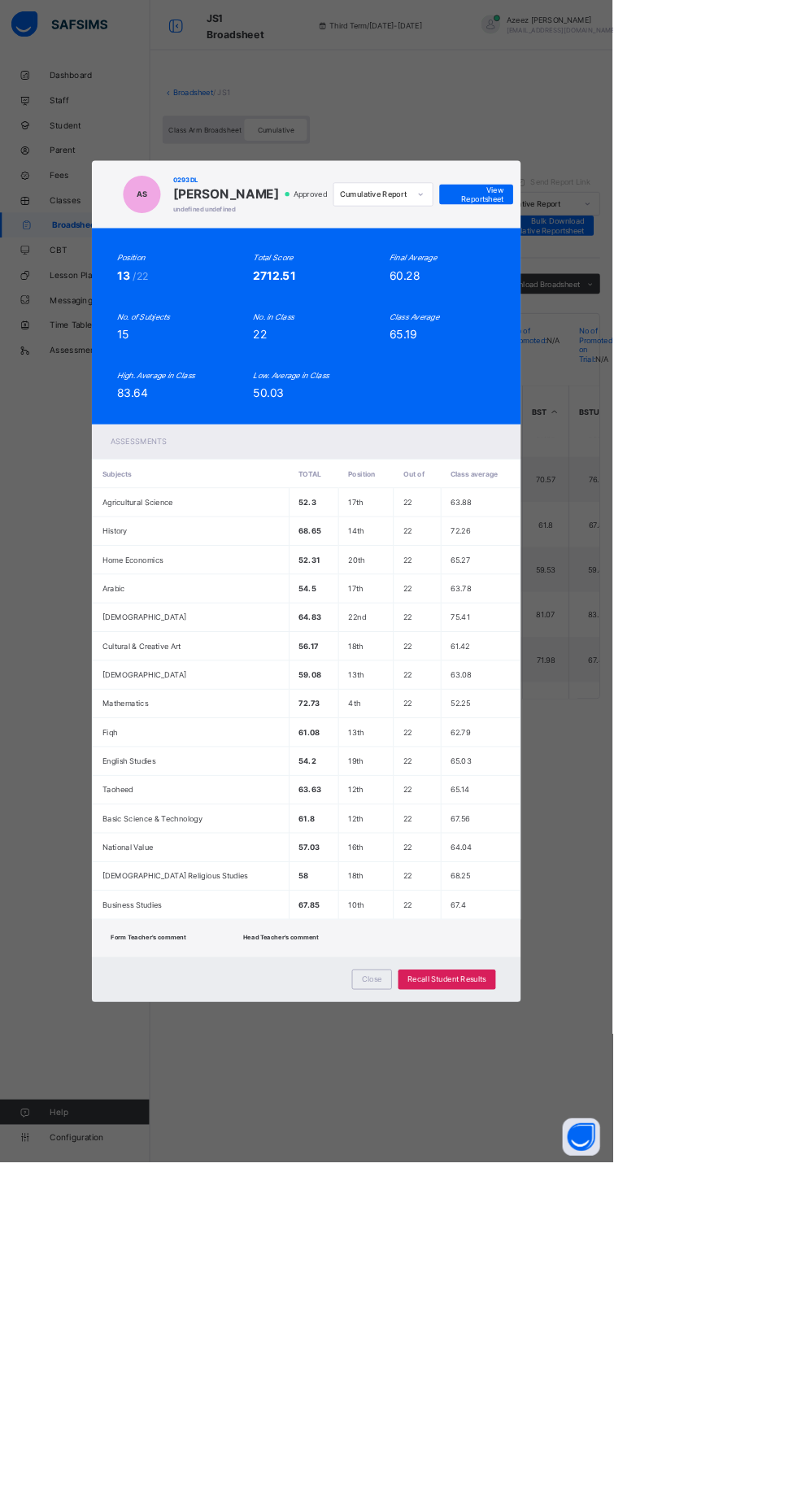
click at [656, 265] on span "View Reportsheet" at bounding box center [619, 253] width 71 height 24
click at [498, 1281] on span "Close" at bounding box center [484, 1274] width 26 height 13
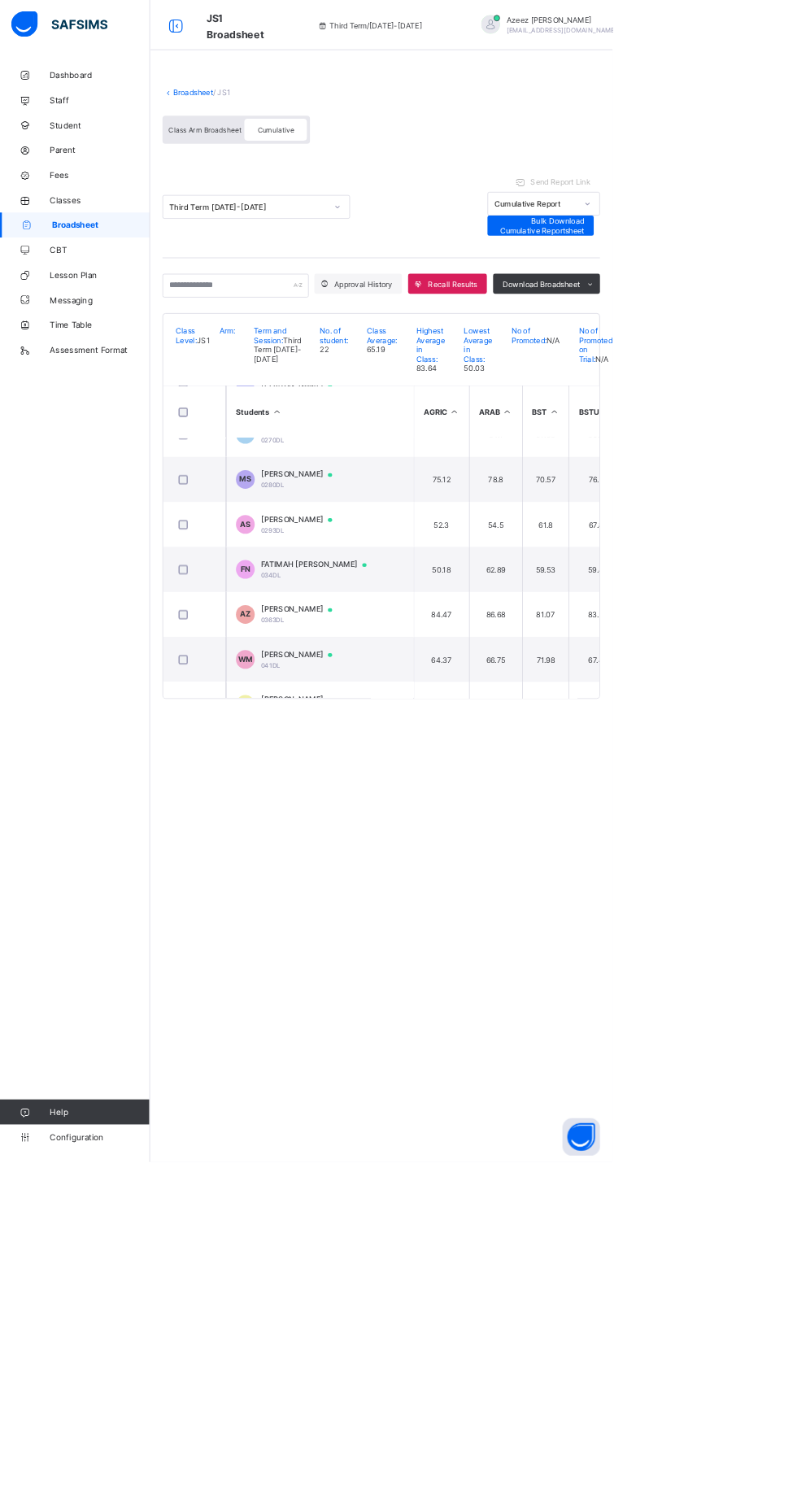
scroll to position [328, 0]
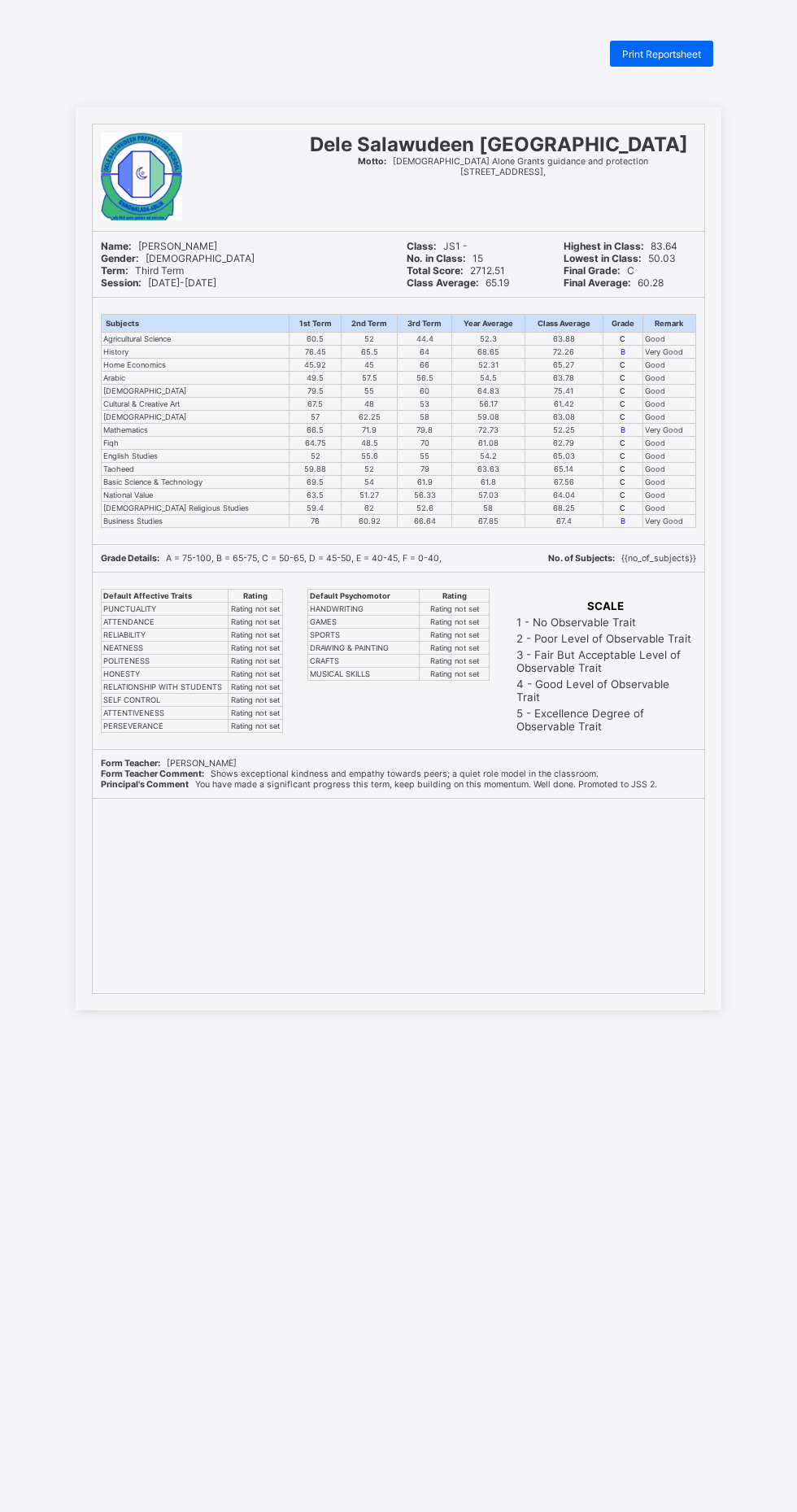
click at [379, 80] on div "Print Reportsheet Dele Salawudeen Preparatory School Motto: Allah Alone Grants …" at bounding box center [398, 797] width 797 height 1512
click at [430, 1197] on div "Print Reportsheet Dele Salawudeen Preparatory School Motto: Allah Alone Grants …" at bounding box center [398, 797] width 797 height 1512
click at [641, 58] on span "Print Reportsheet" at bounding box center [661, 54] width 79 height 13
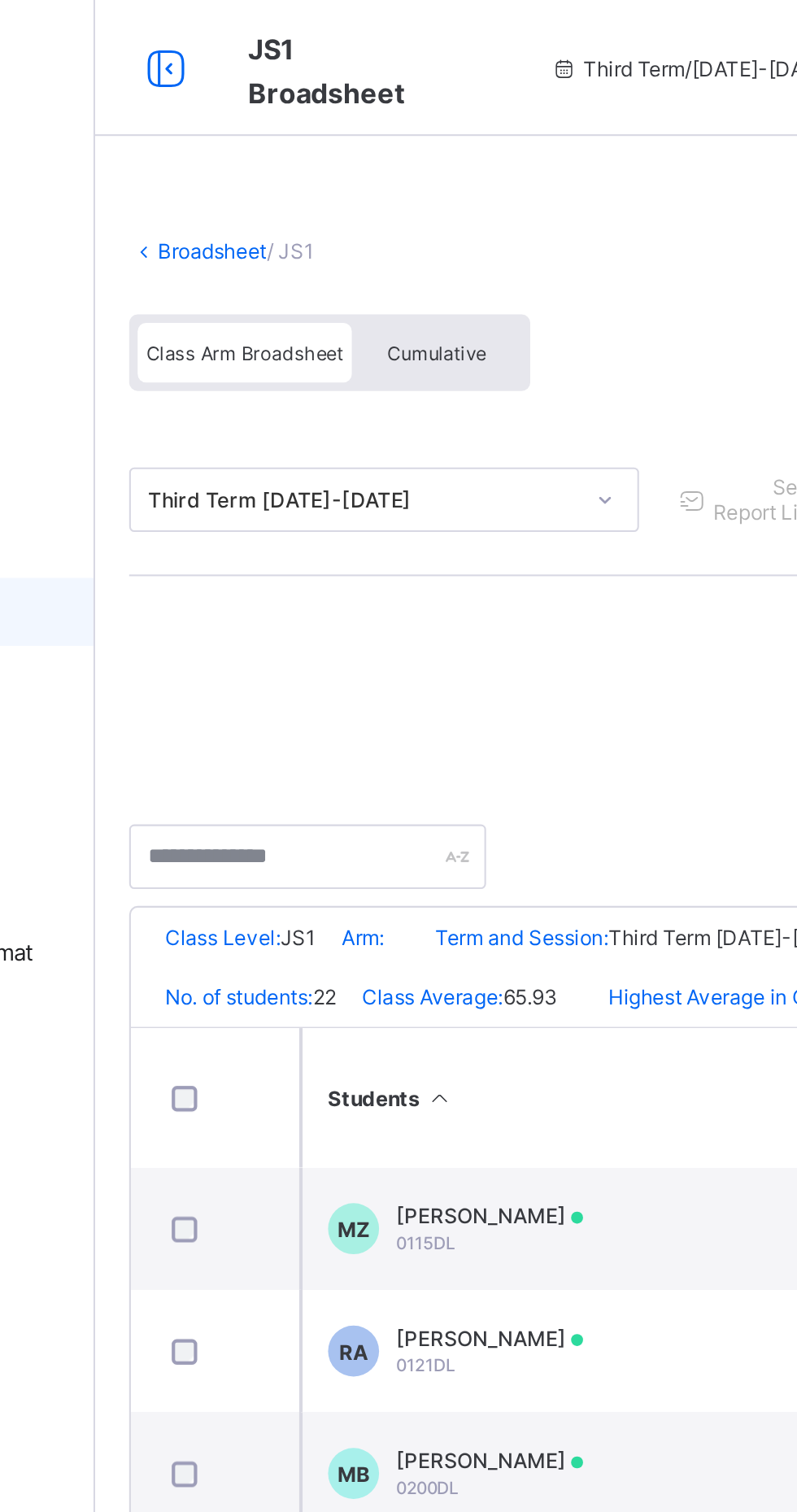
click at [212, 122] on icon at bounding box center [219, 120] width 14 height 13
click at [213, 118] on icon at bounding box center [219, 120] width 14 height 13
click at [227, 120] on link "Broadsheet" at bounding box center [251, 120] width 52 height 13
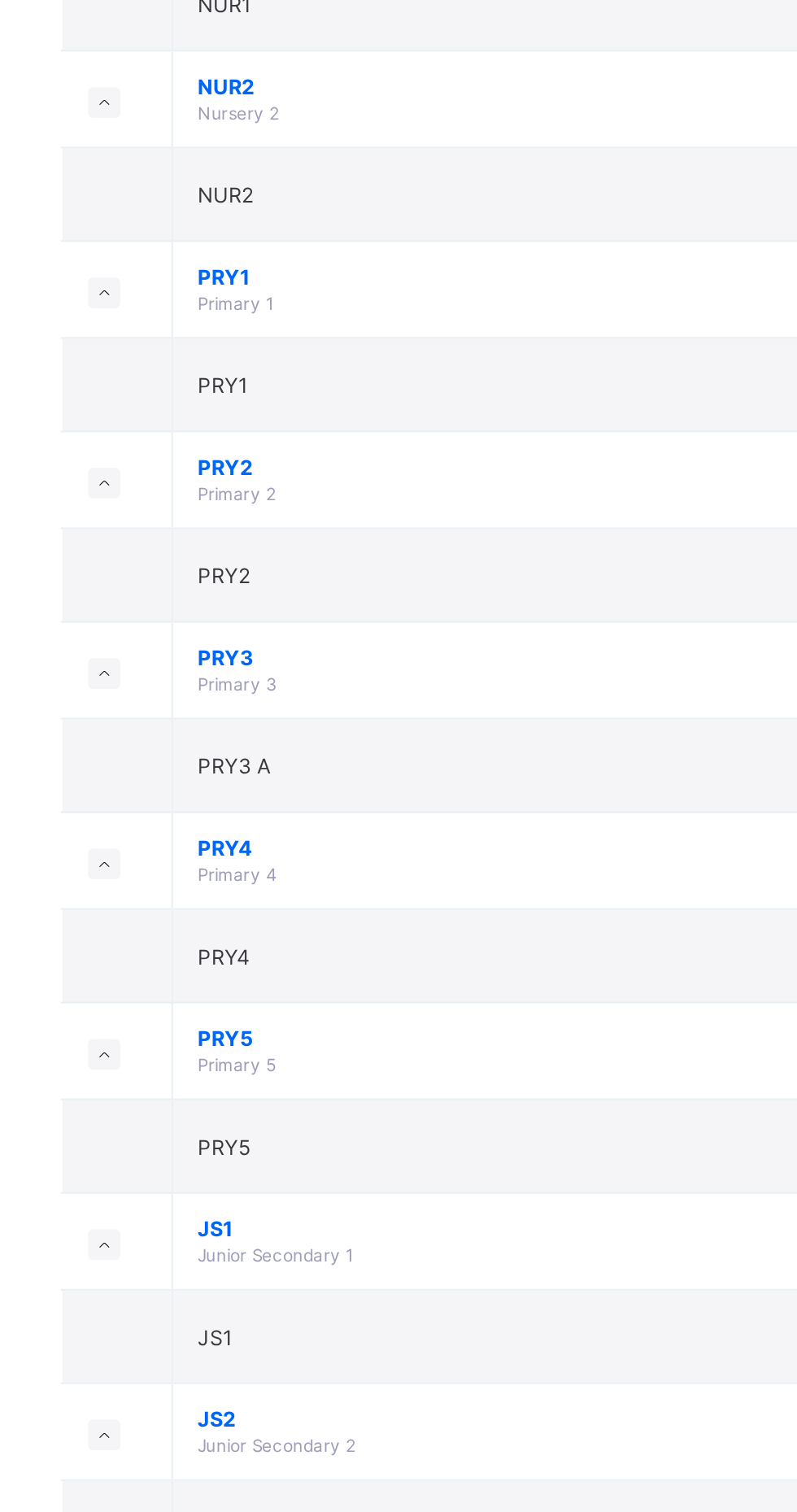
click at [422, 1214] on span "JS2" at bounding box center [441, 1218] width 301 height 13
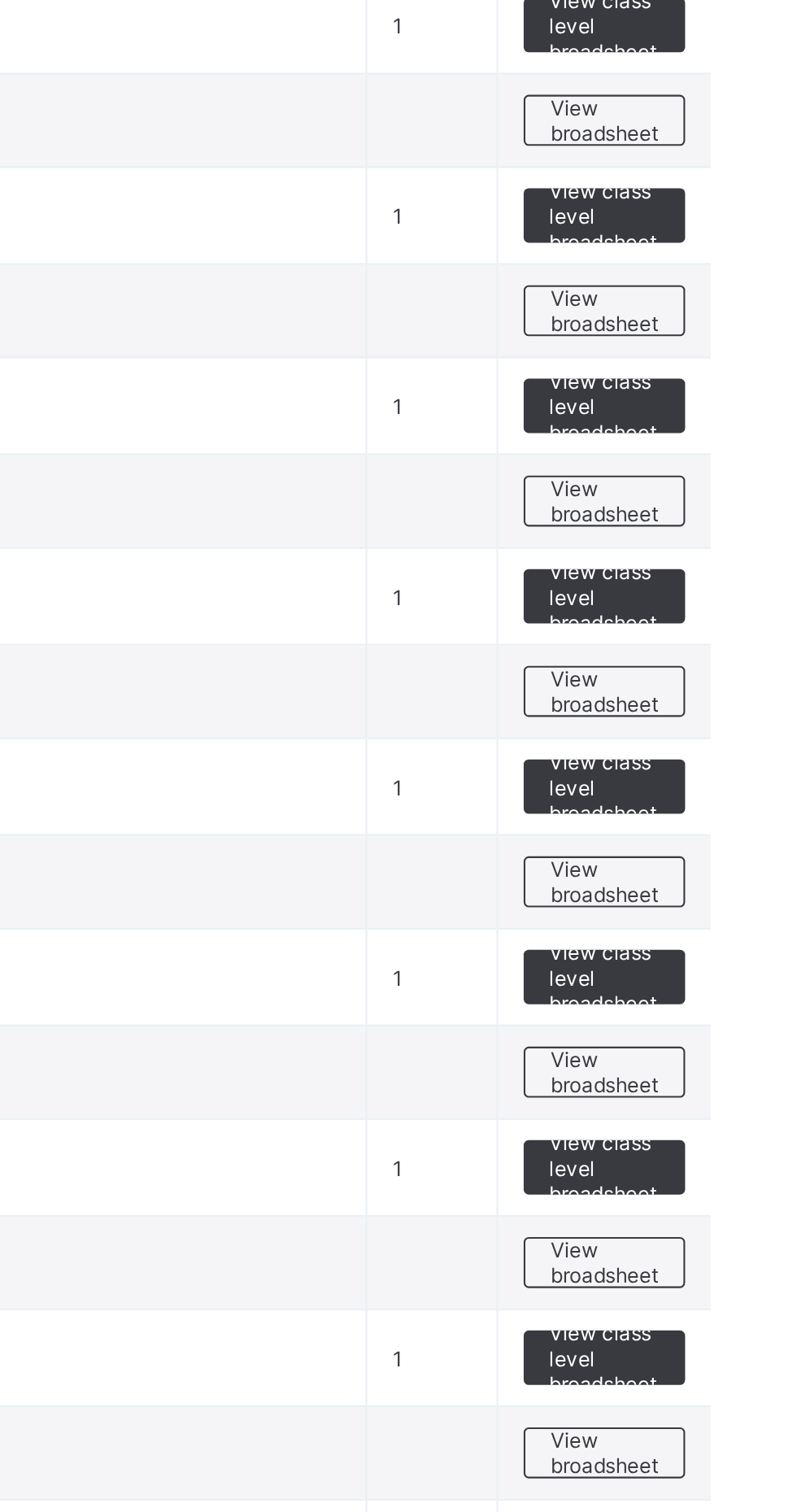
click at [715, 1261] on span "View broadsheet" at bounding box center [717, 1270] width 52 height 24
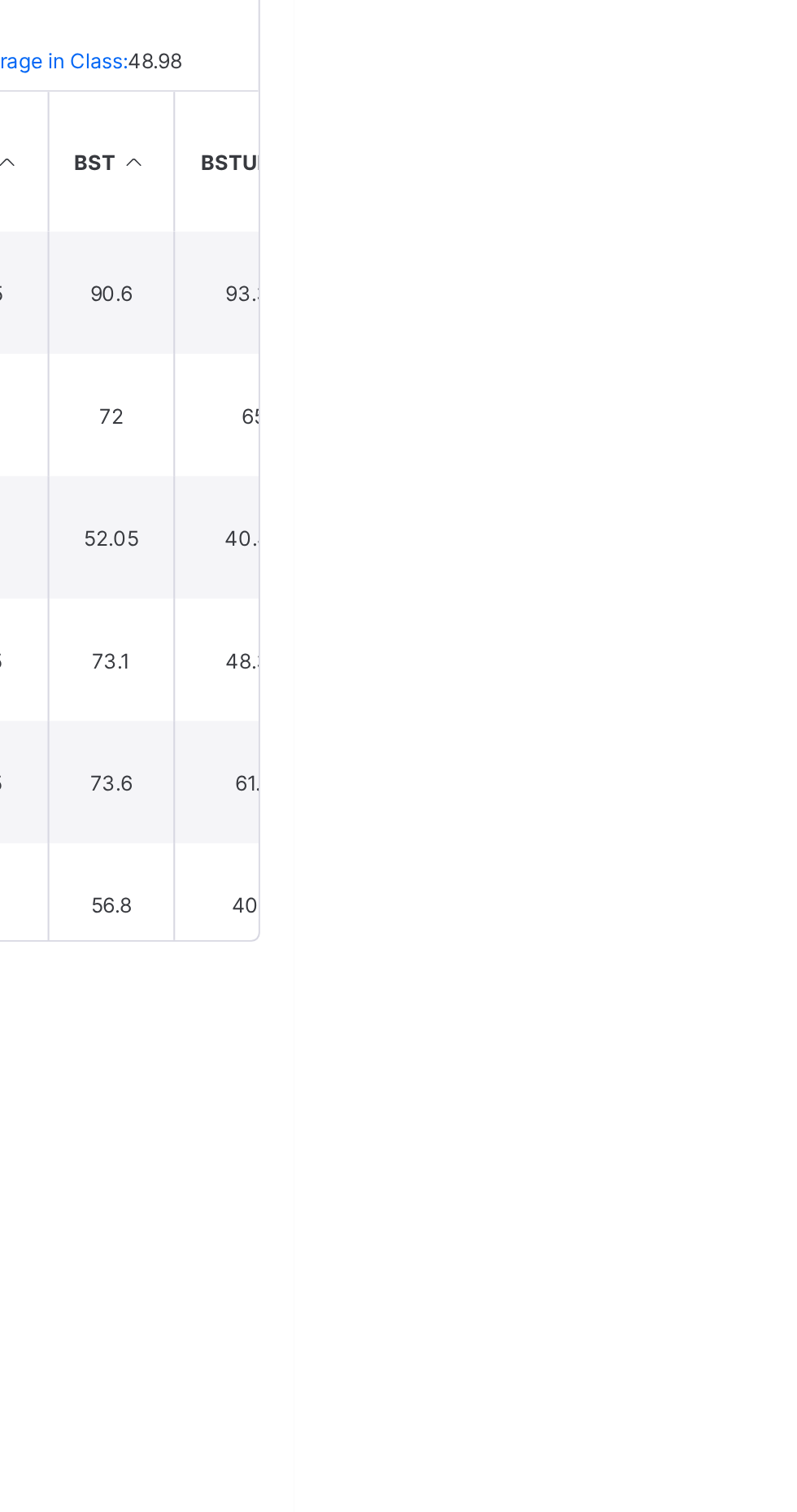
click at [796, 757] on html "JS2 Broadsheet Third Term / 2024-2025 Azeez Ibrahim abdulazeez4peace@gmail.com …" at bounding box center [398, 756] width 797 height 1512
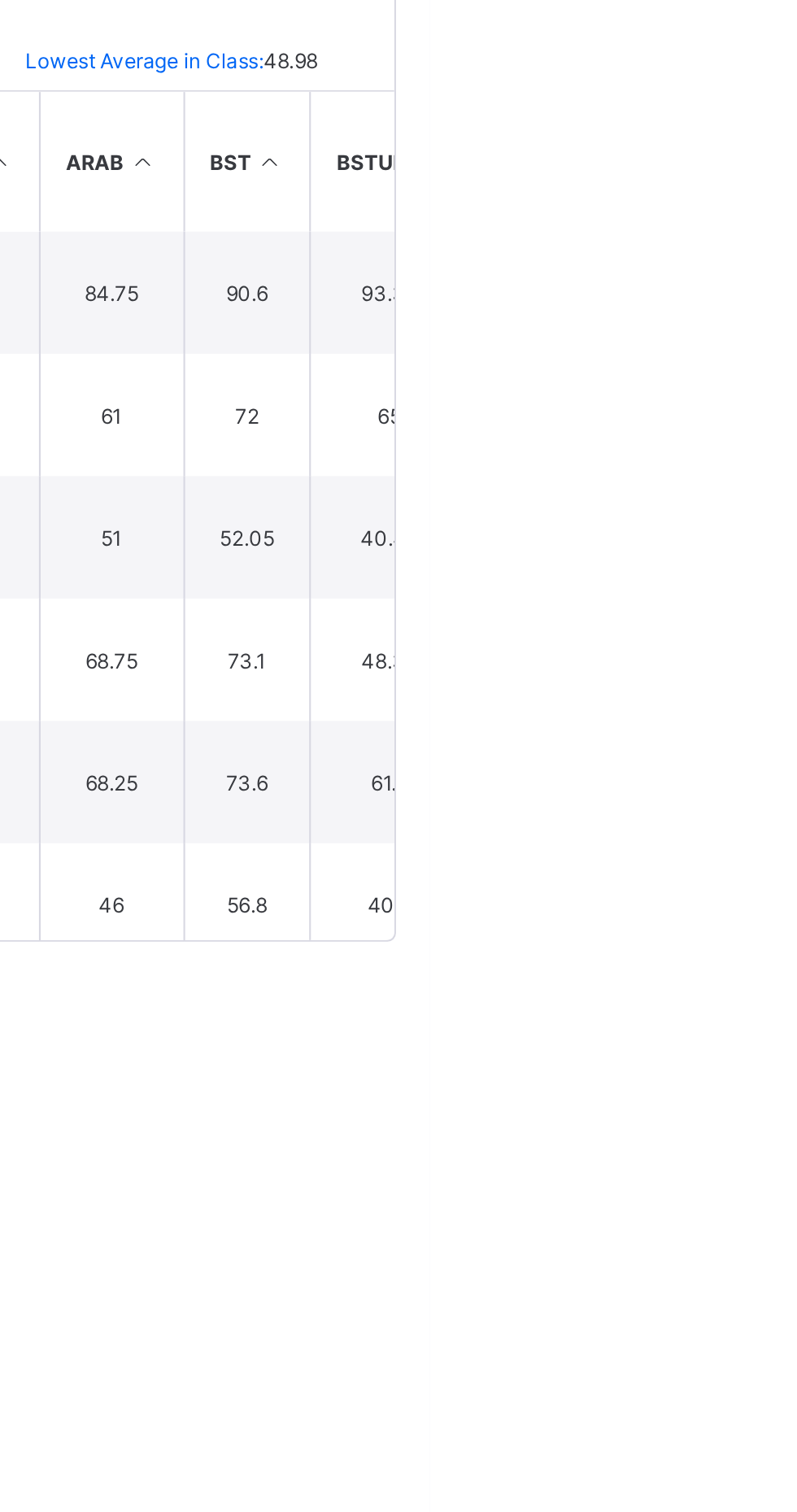
click at [756, 582] on td "93.38" at bounding box center [777, 588] width 76 height 59
click at [748, 587] on td "93.38" at bounding box center [777, 588] width 76 height 59
click at [714, 595] on td "90.6" at bounding box center [709, 588] width 61 height 59
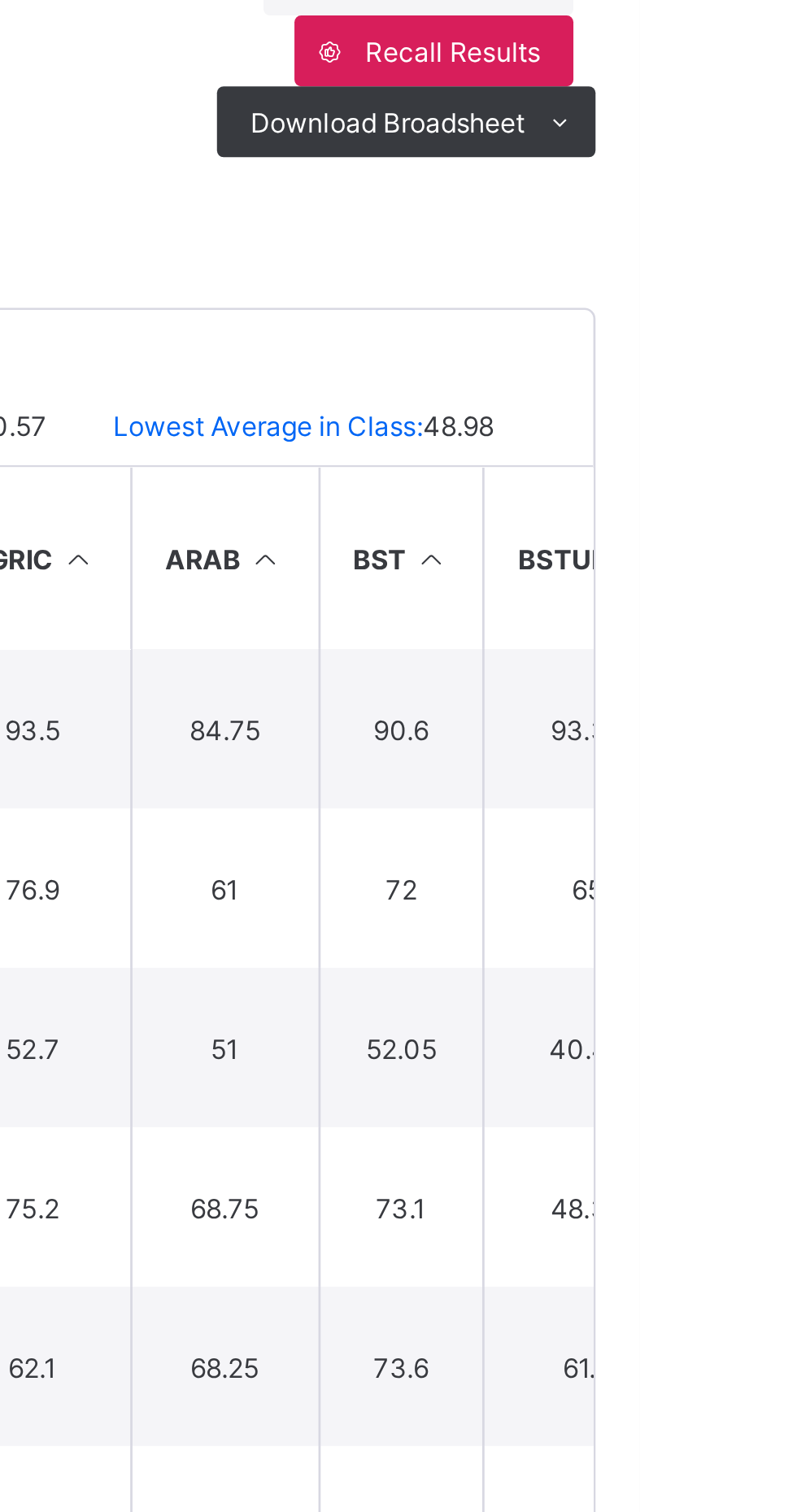
click at [650, 590] on td "84.75" at bounding box center [644, 588] width 69 height 59
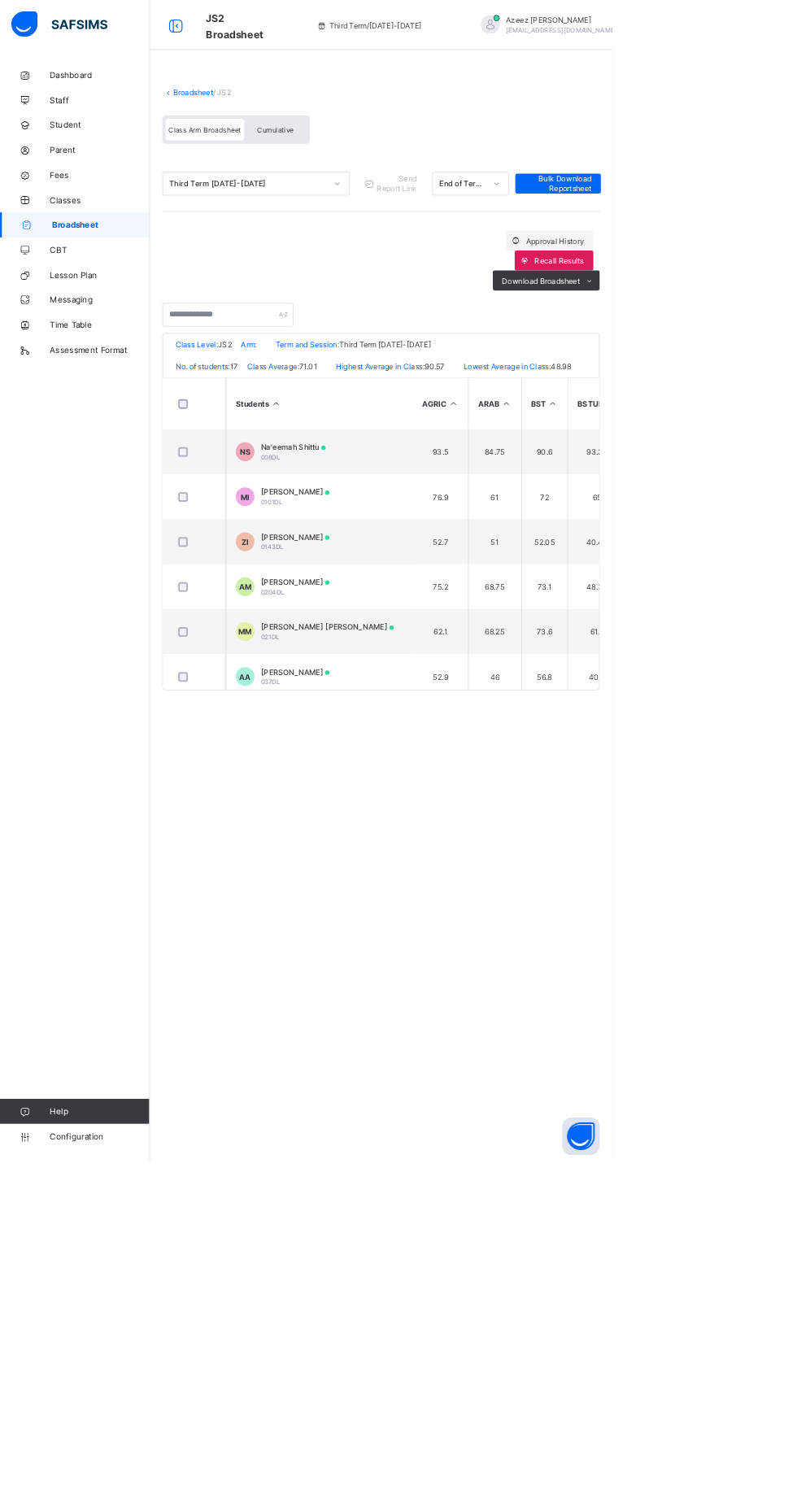
click at [359, 588] on span "Na'eemah Shittu" at bounding box center [381, 581] width 85 height 13
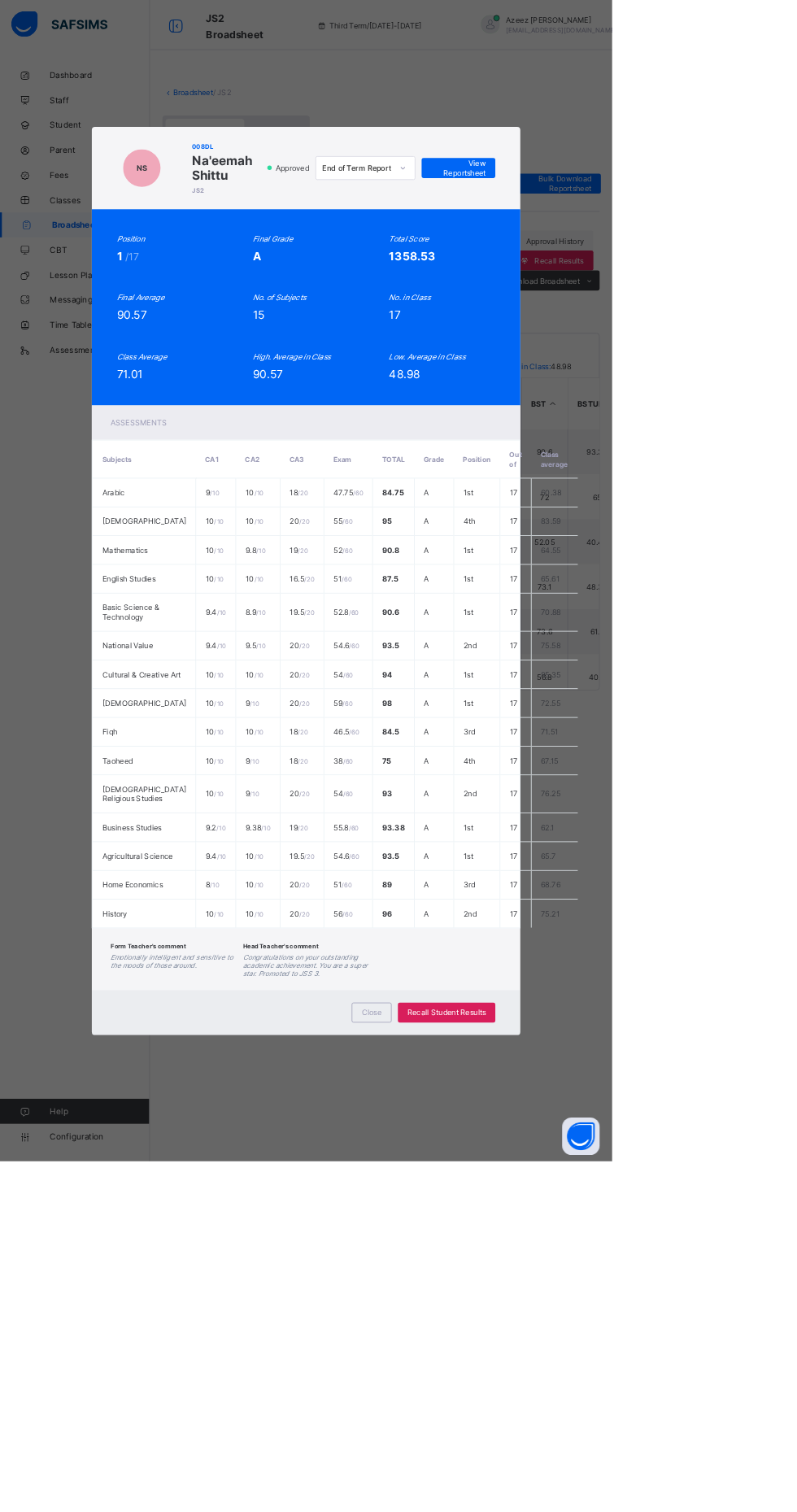
click at [633, 231] on span "View Reportsheet" at bounding box center [596, 219] width 71 height 24
click at [510, 1332] on div "Close" at bounding box center [483, 1318] width 52 height 26
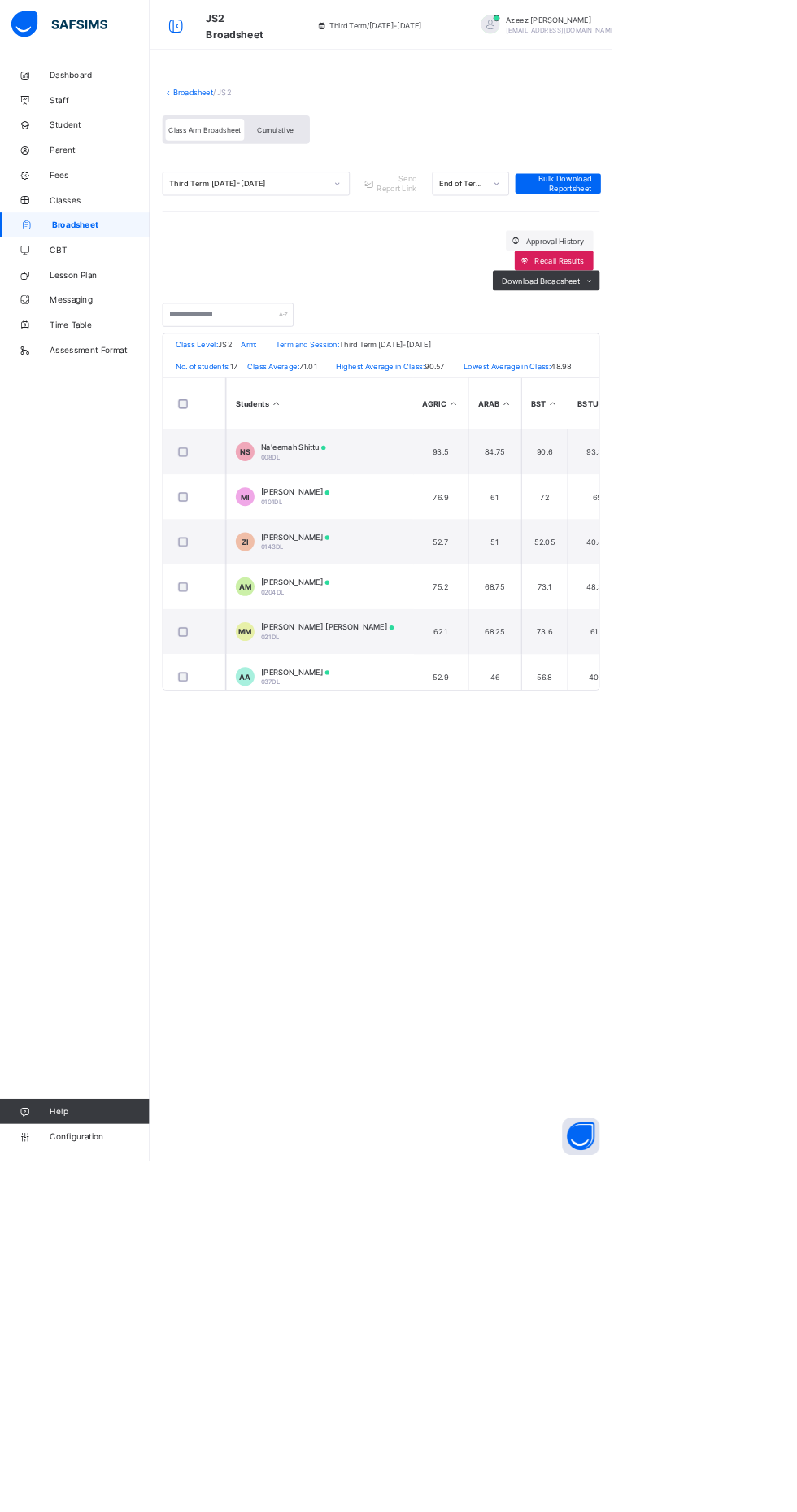
click at [100, 195] on span "Parent" at bounding box center [130, 194] width 130 height 13
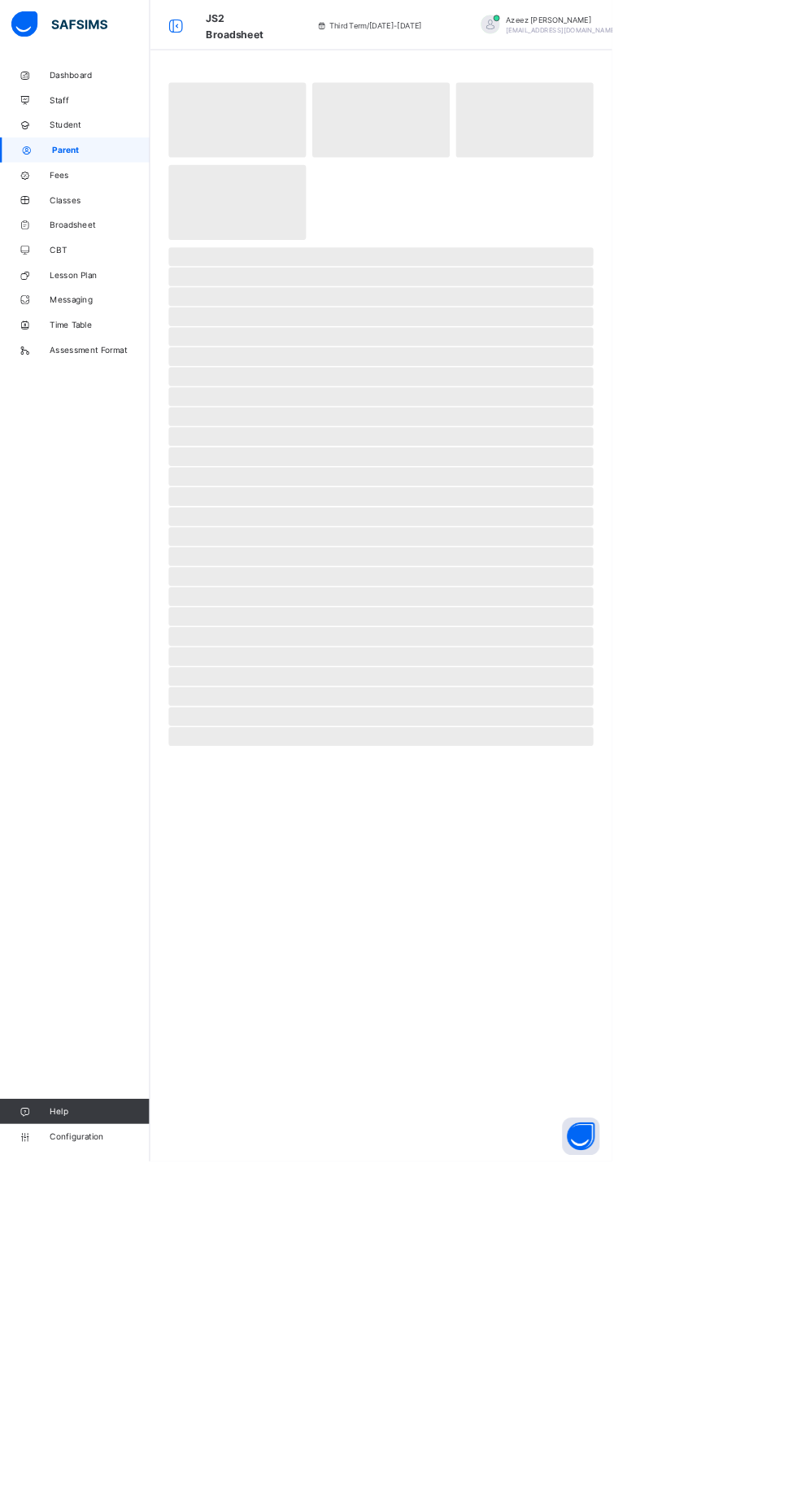
click at [79, 173] on link "Student" at bounding box center [98, 162] width 195 height 32
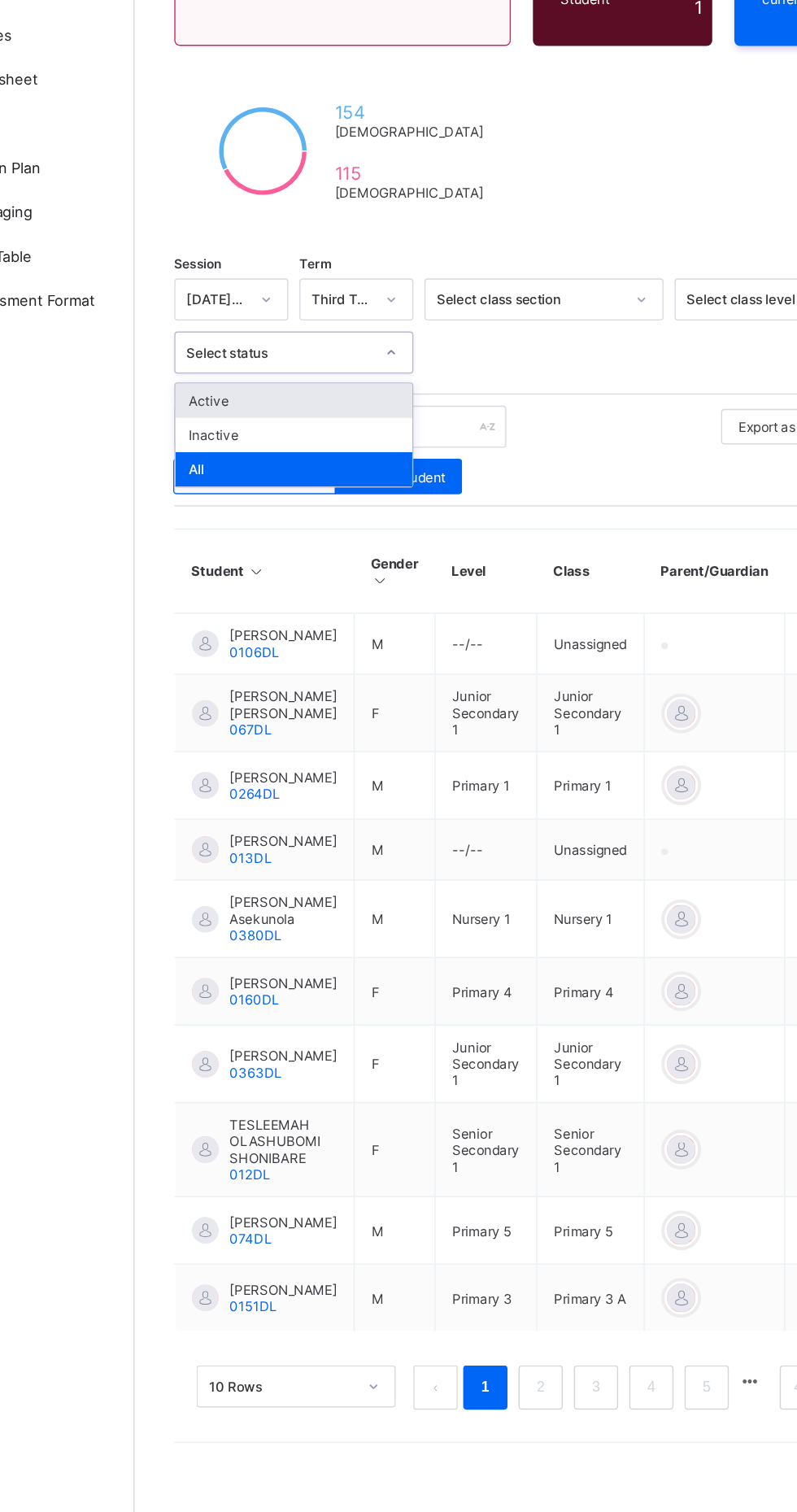
click at [189, 696] on div "Dashboard Staff Student Parent Fees Classes Broadsheet CBT Lesson Plan Messagin…" at bounding box center [98, 789] width 195 height 1448
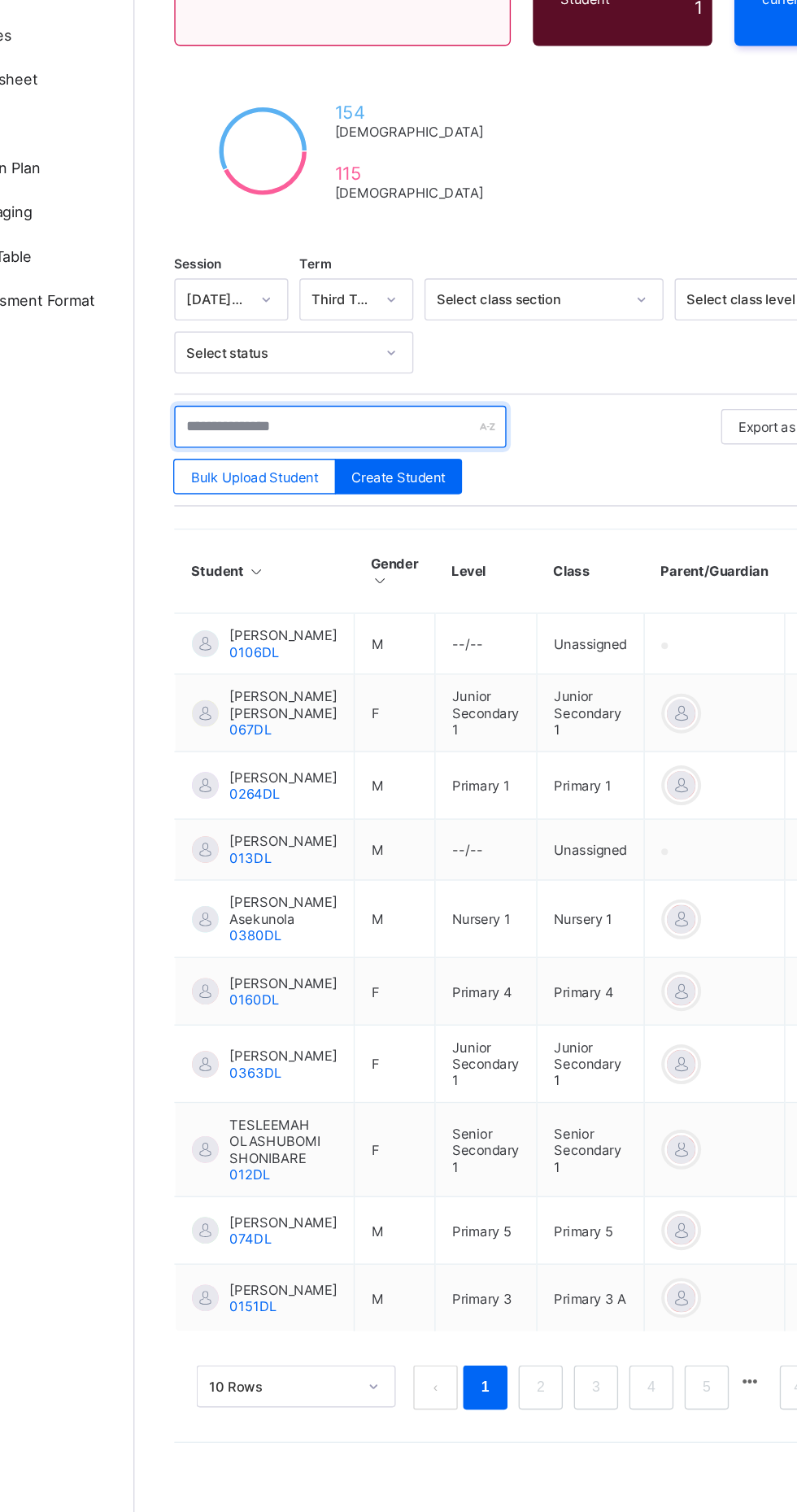
click at [263, 546] on input "text" at bounding box center [346, 548] width 244 height 31
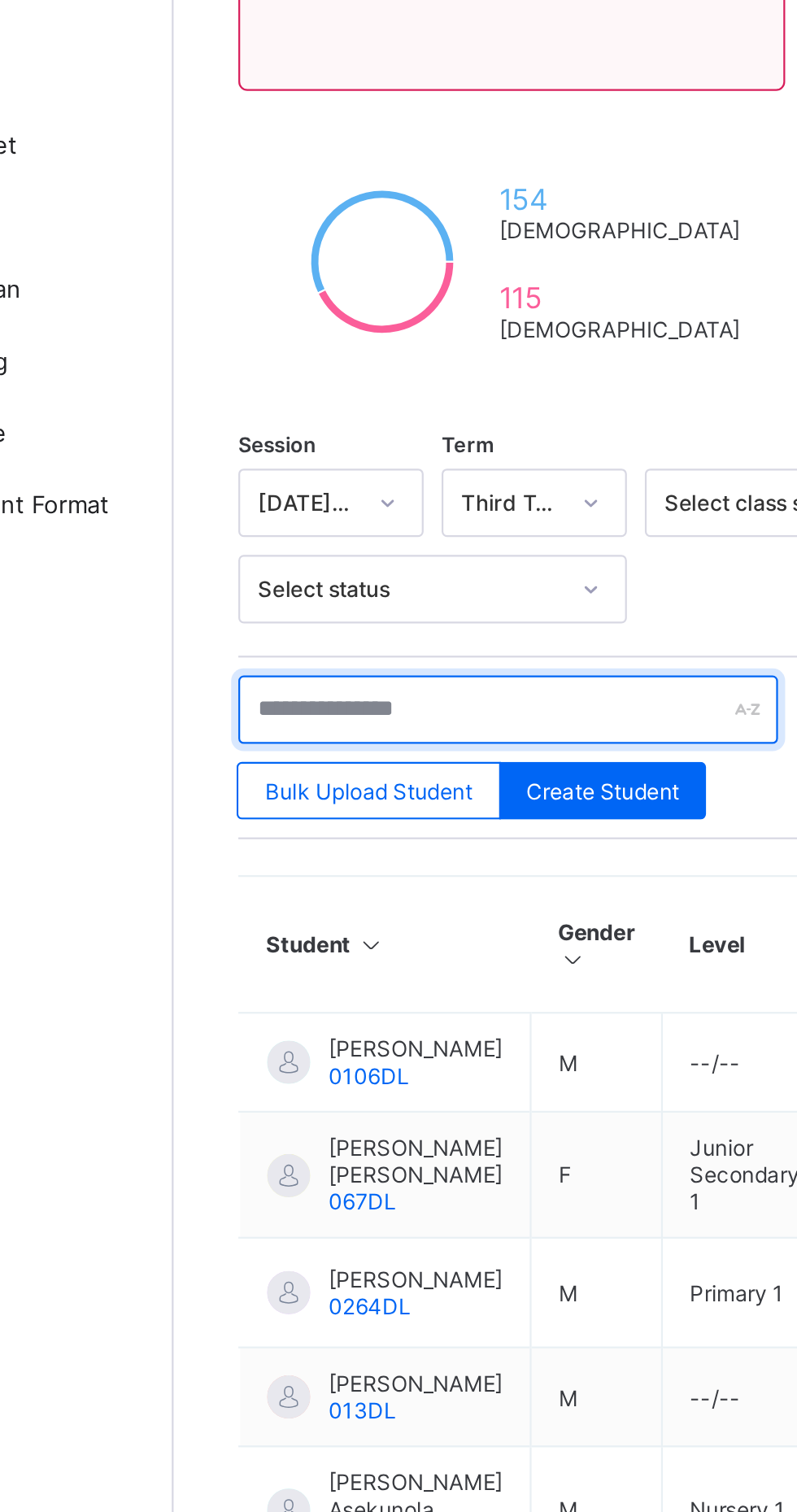
click at [364, 541] on input "text" at bounding box center [346, 548] width 244 height 31
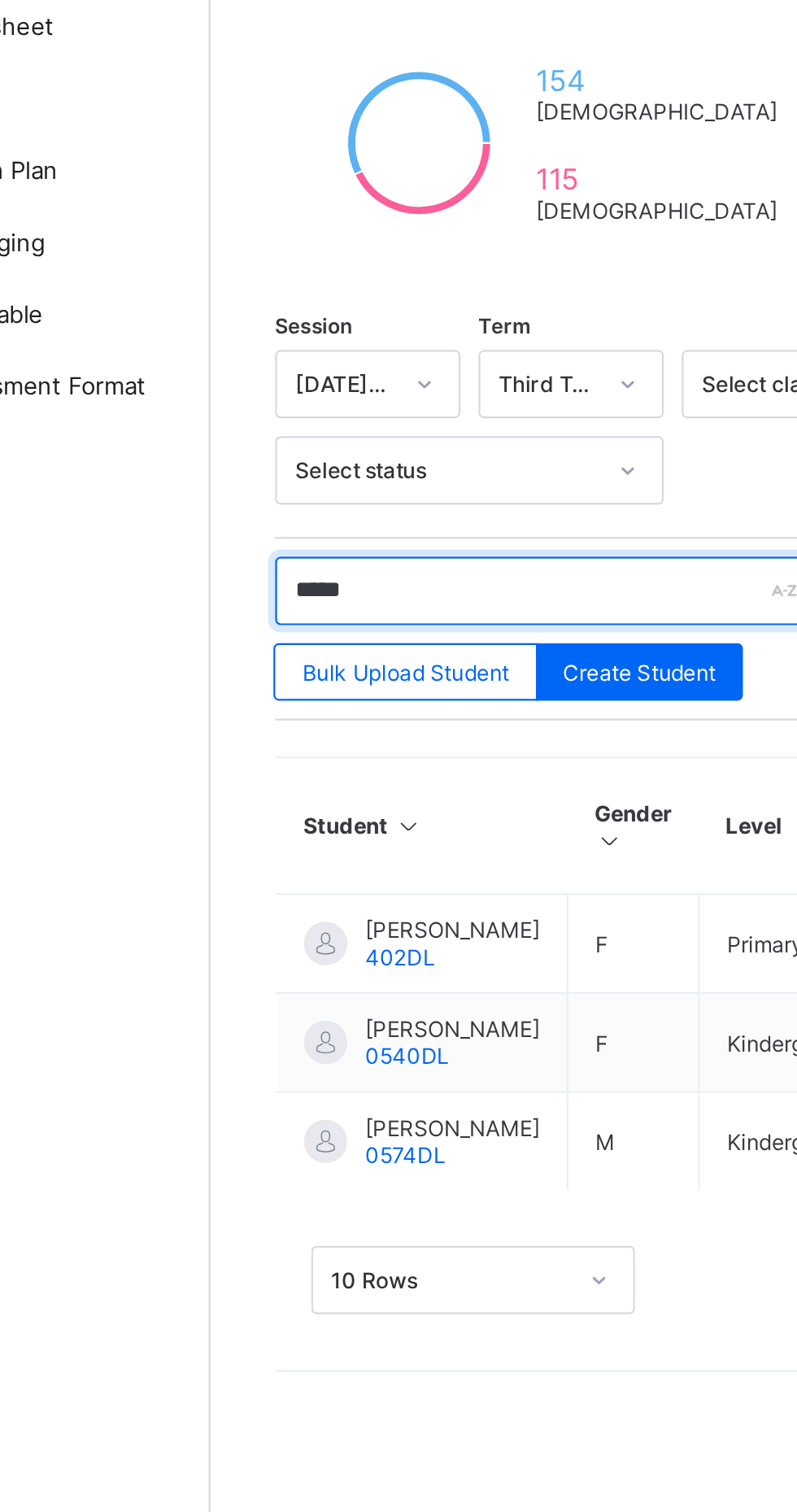
click at [339, 544] on input "*****" at bounding box center [346, 548] width 244 height 31
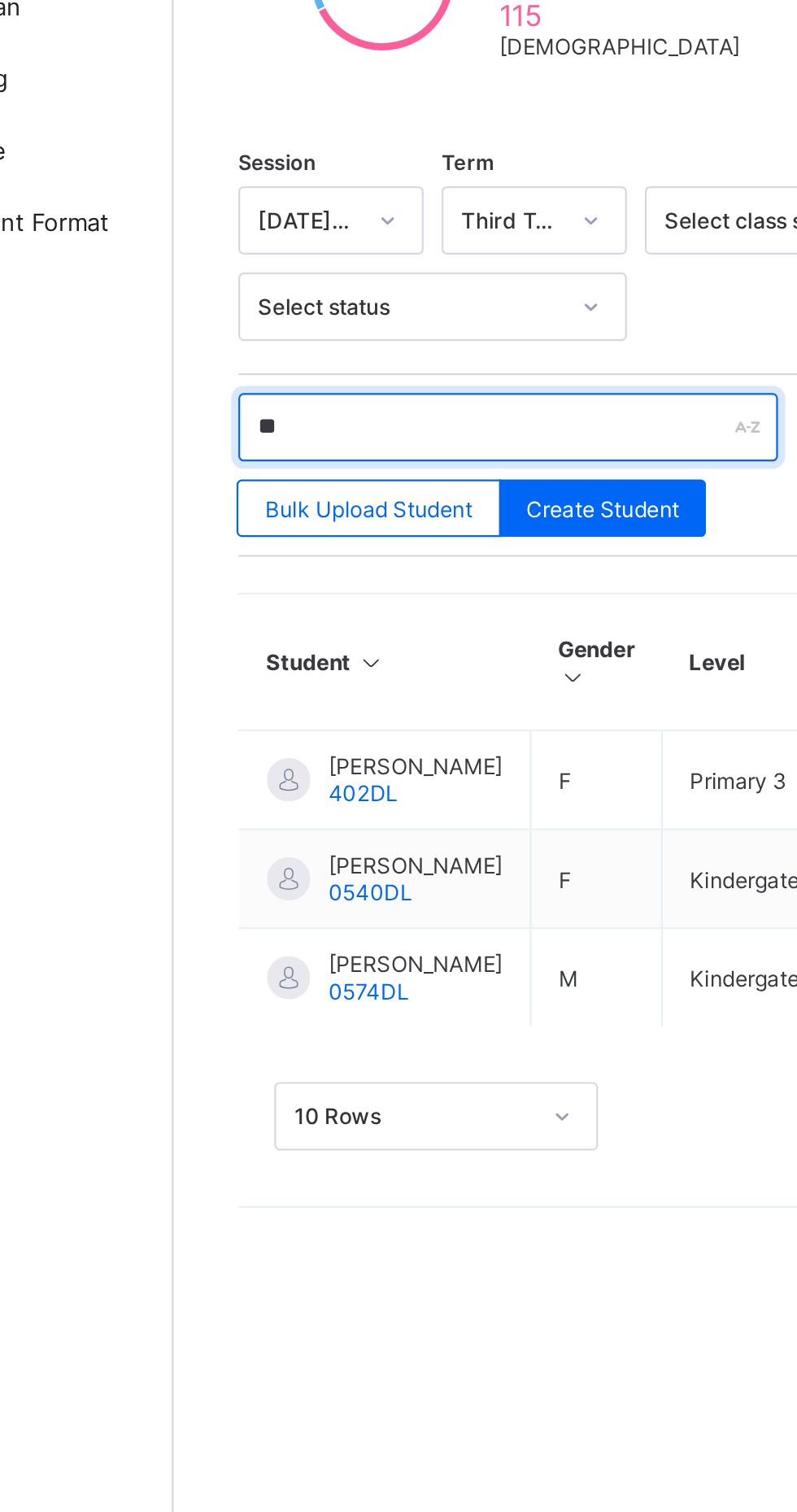
type input "*"
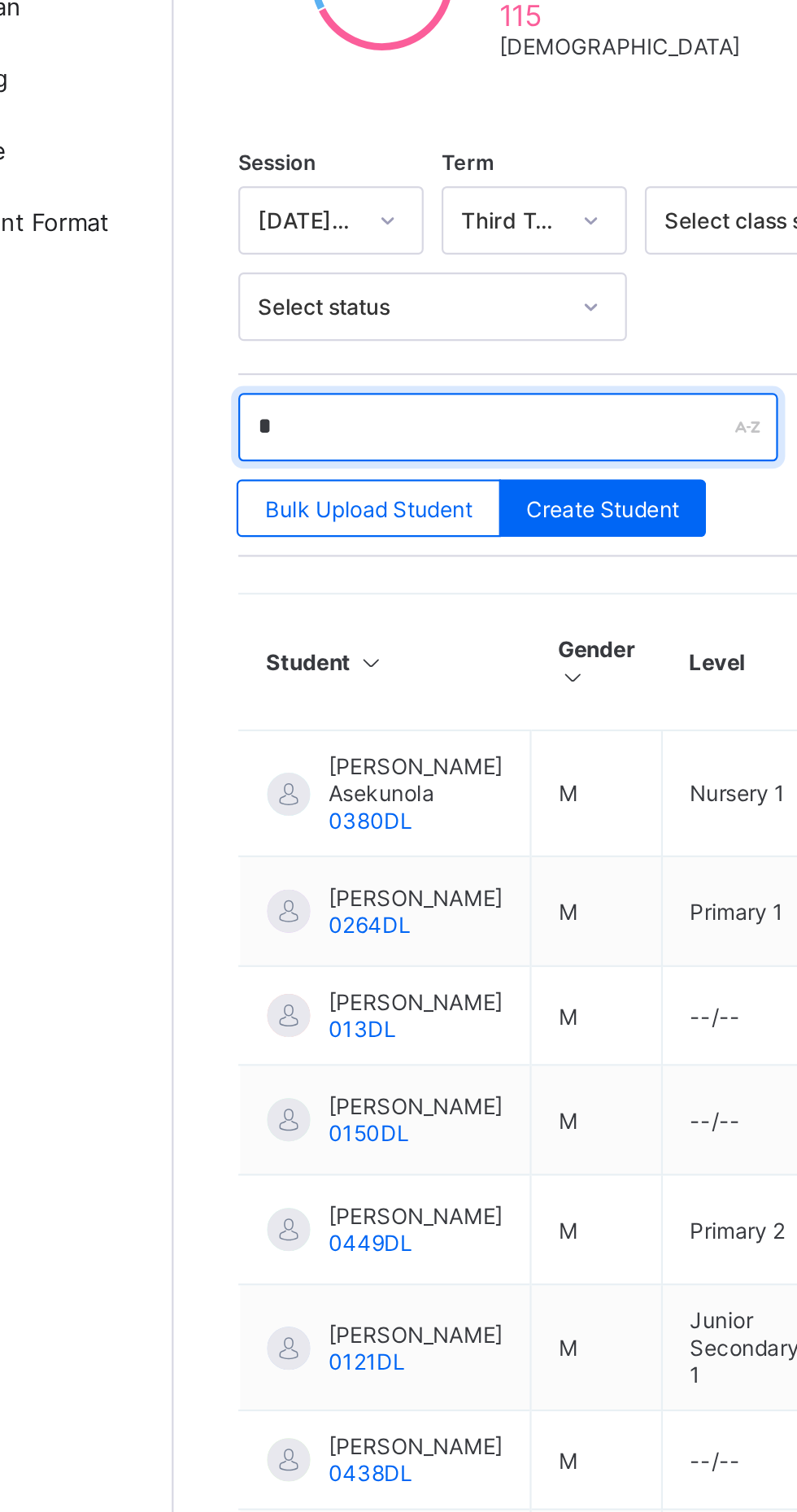
click at [379, 541] on input "*" at bounding box center [346, 548] width 244 height 31
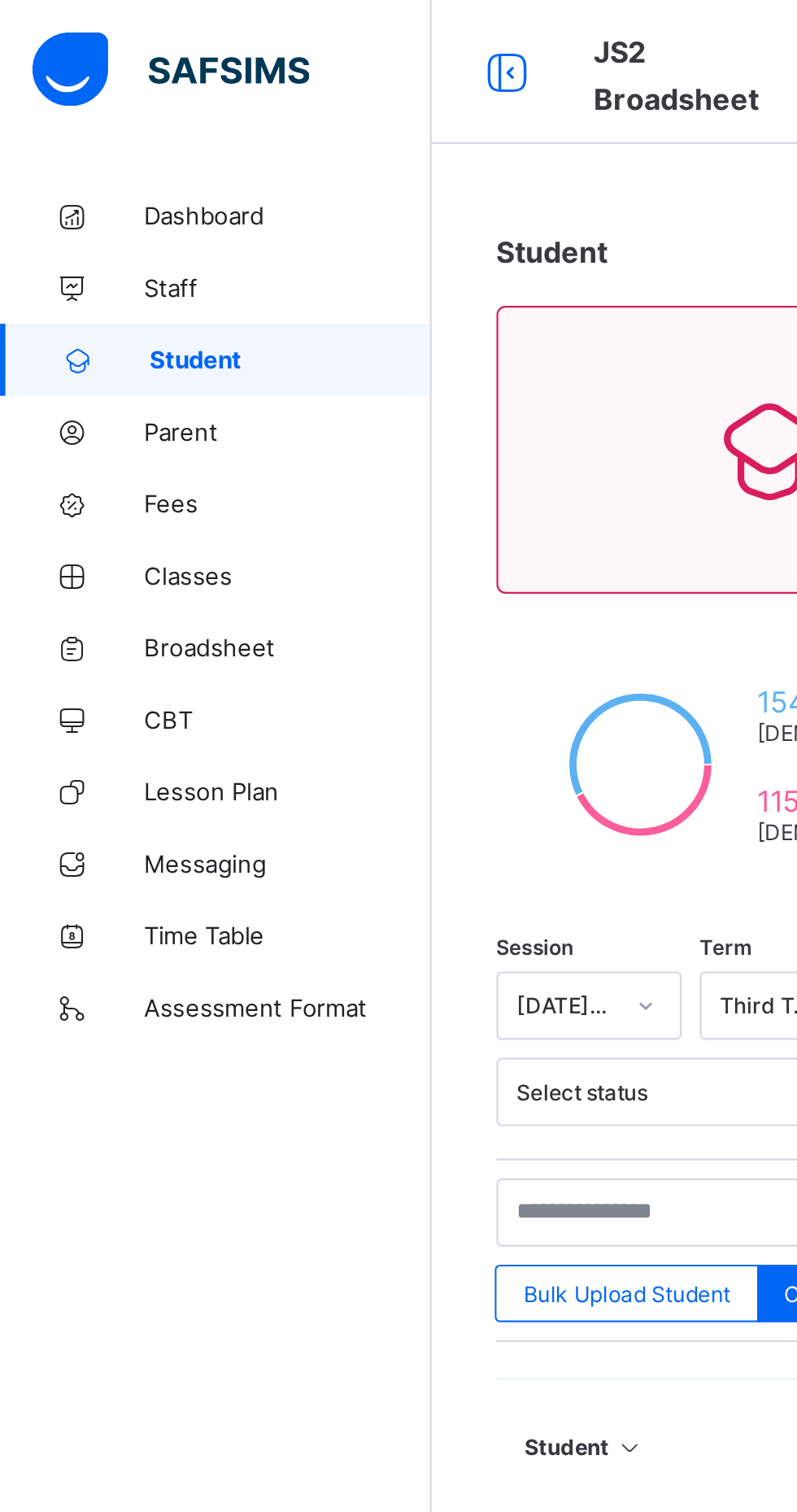
click at [110, 294] on span "Broadsheet" at bounding box center [130, 293] width 130 height 13
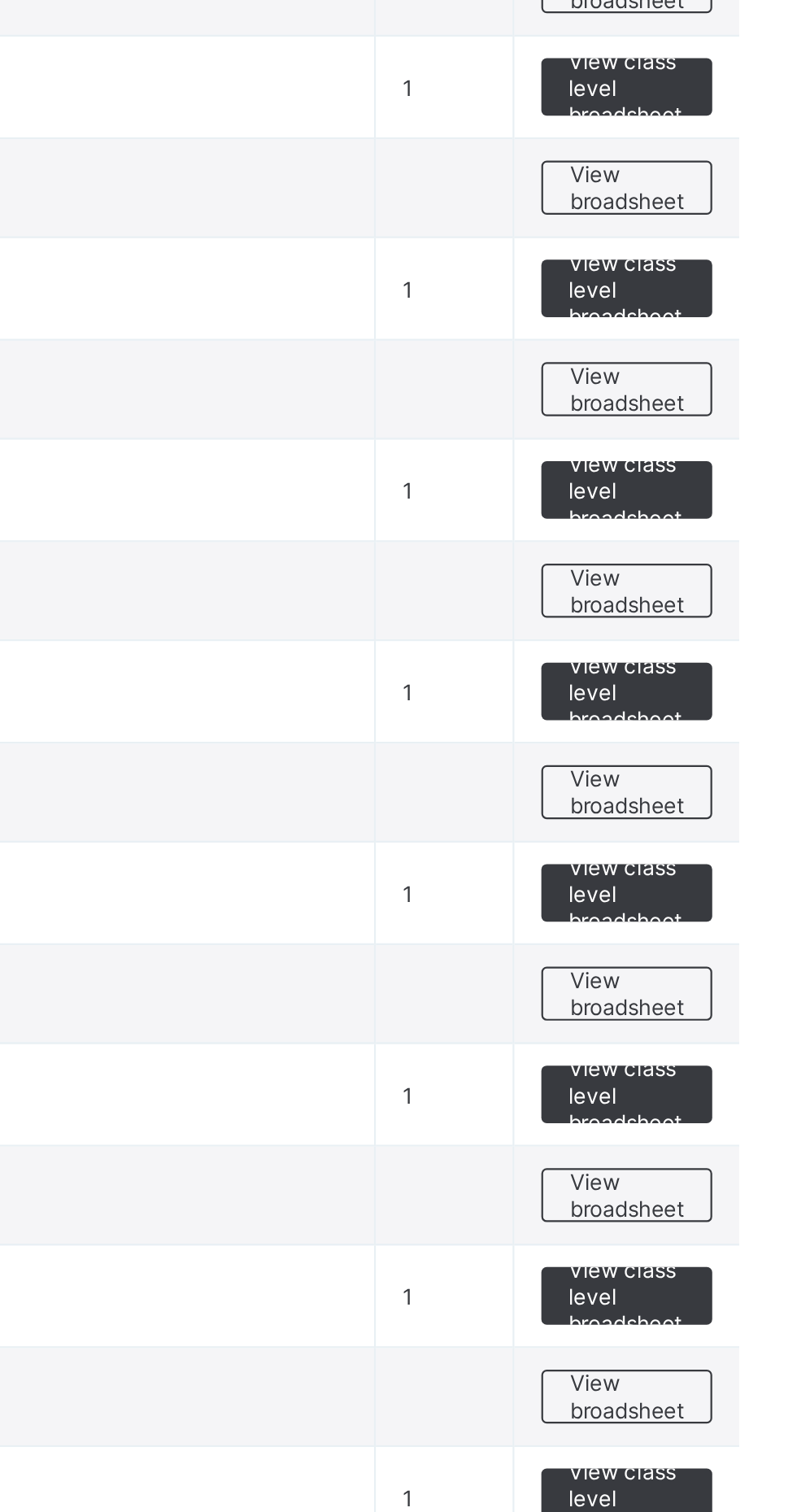
click at [720, 912] on span "View broadsheet" at bounding box center [717, 905] width 52 height 24
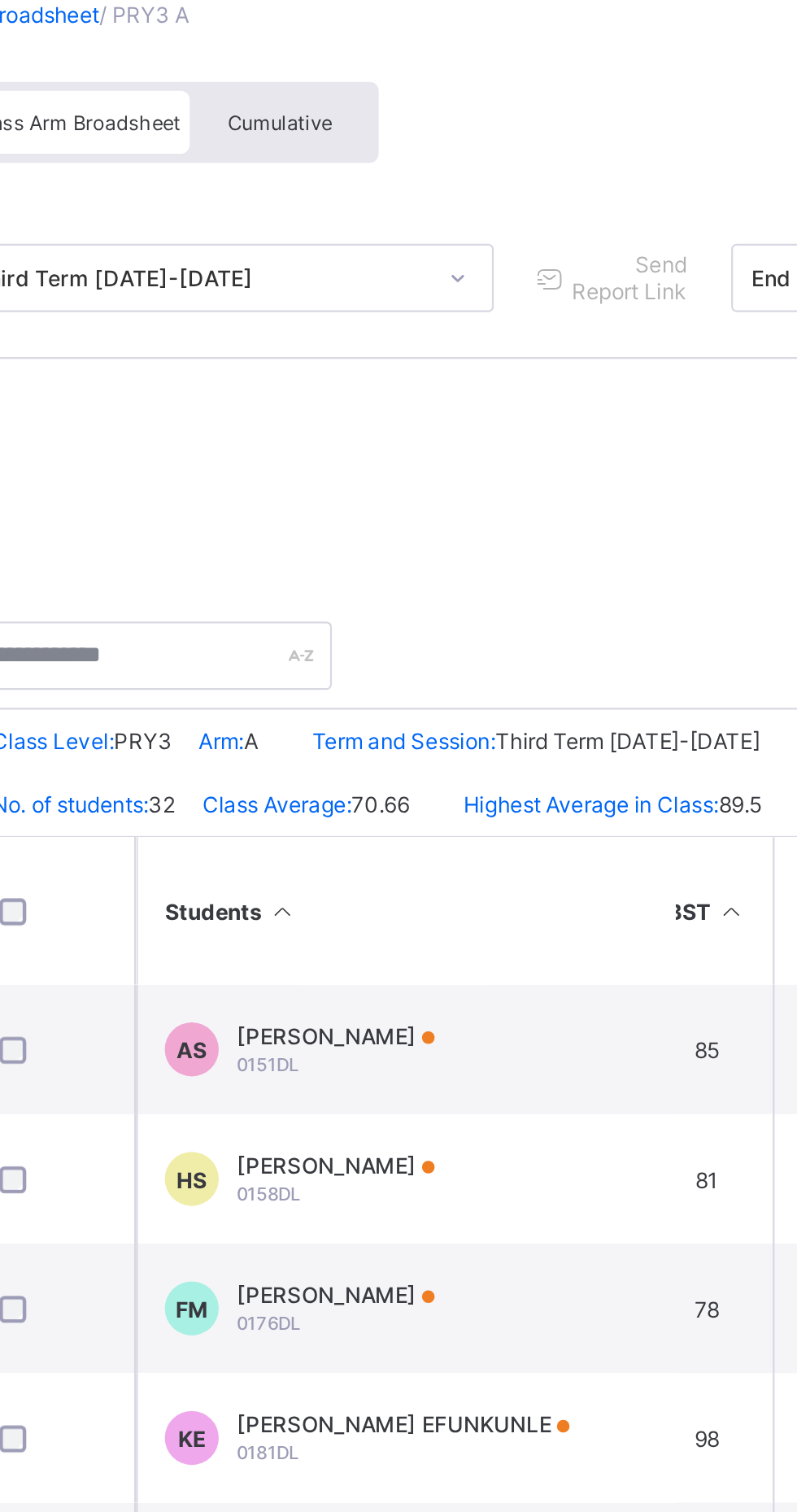
scroll to position [0, 172]
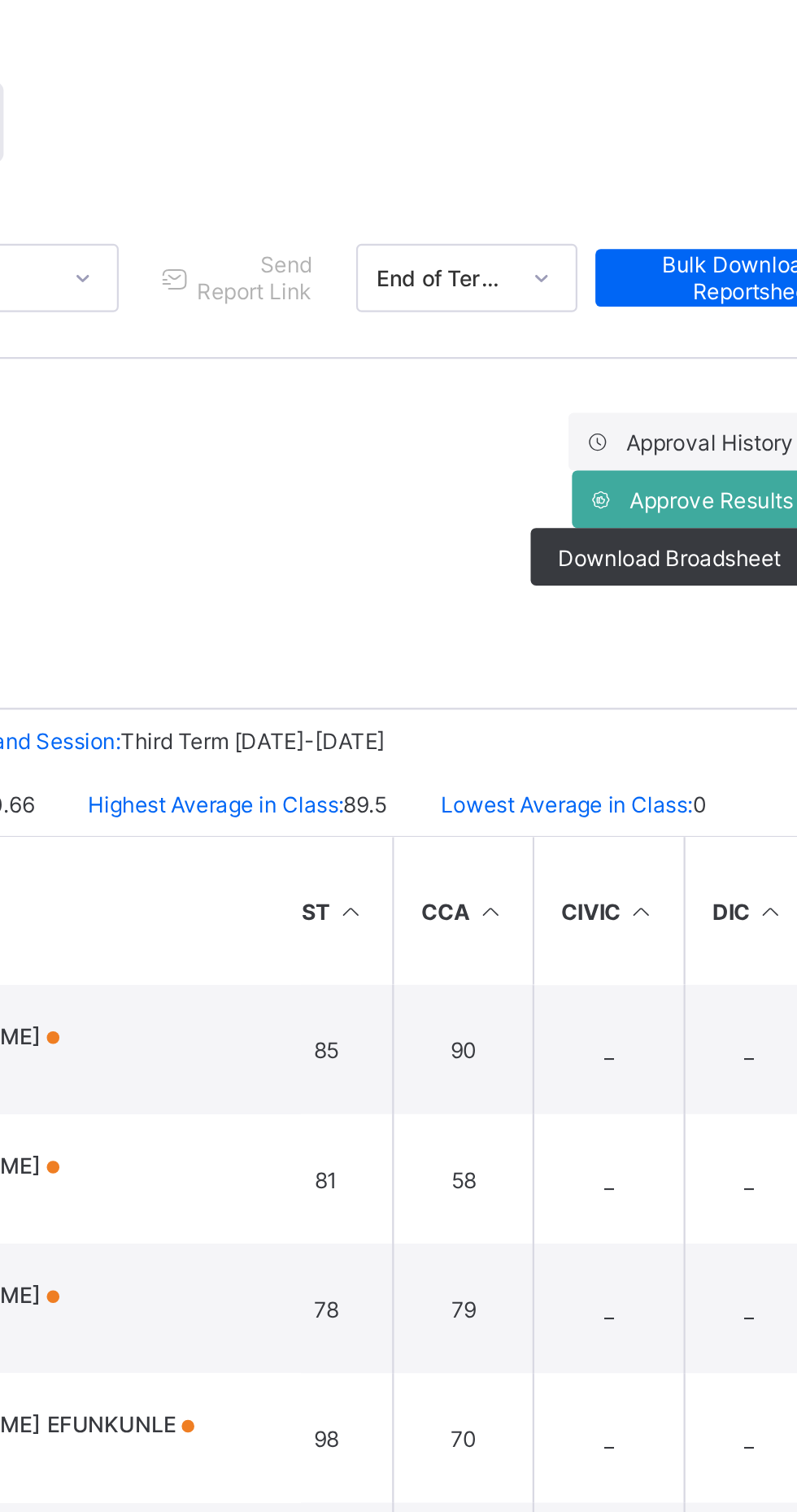
click at [733, 340] on span "Approve Results" at bounding box center [724, 339] width 74 height 13
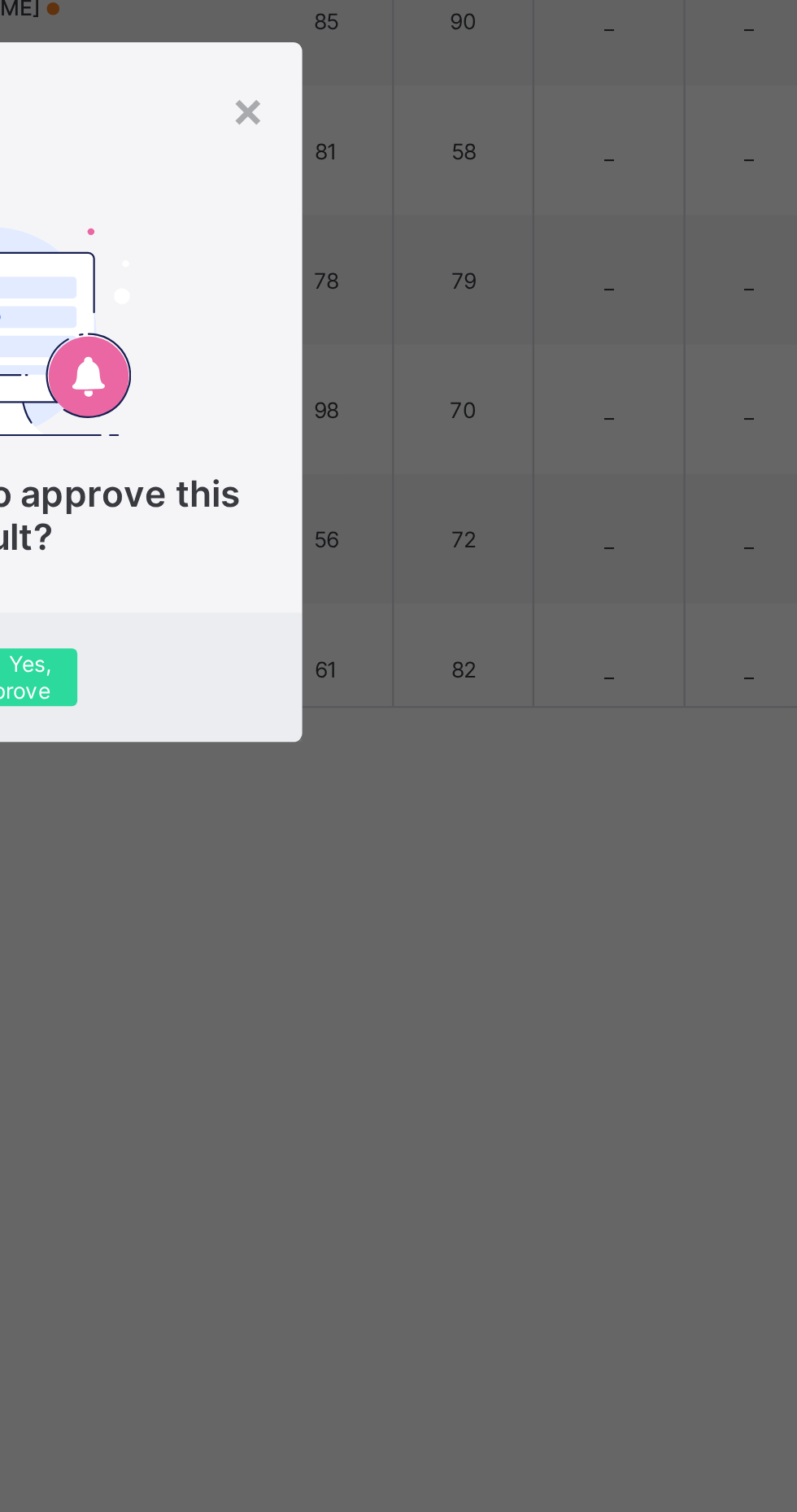
click at [424, 897] on span "Yes, Approve" at bounding box center [398, 885] width 52 height 24
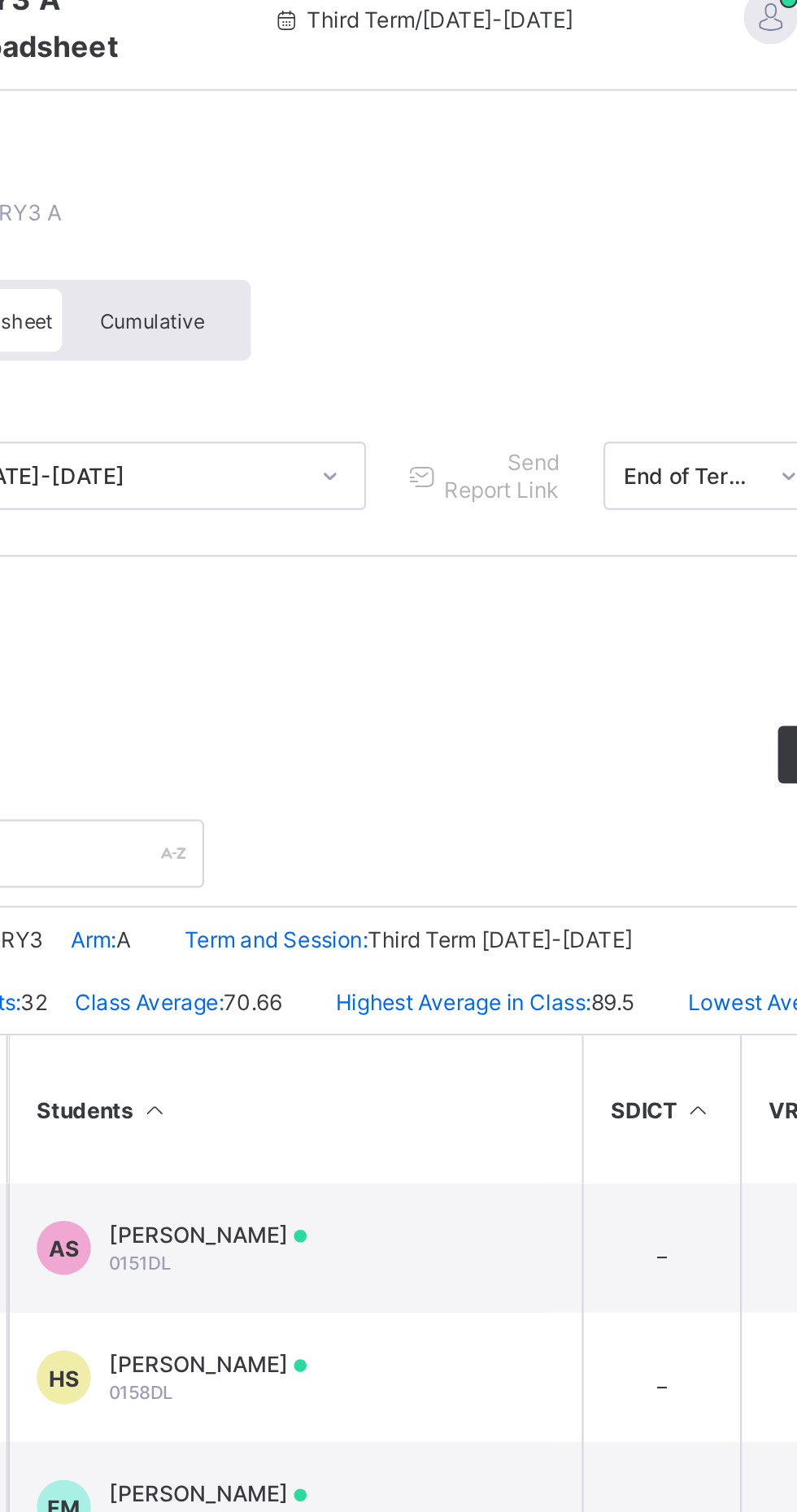
scroll to position [0, 1765]
click at [506, 576] on td "AS Aneesah Shittu 0151DL" at bounding box center [416, 588] width 244 height 59
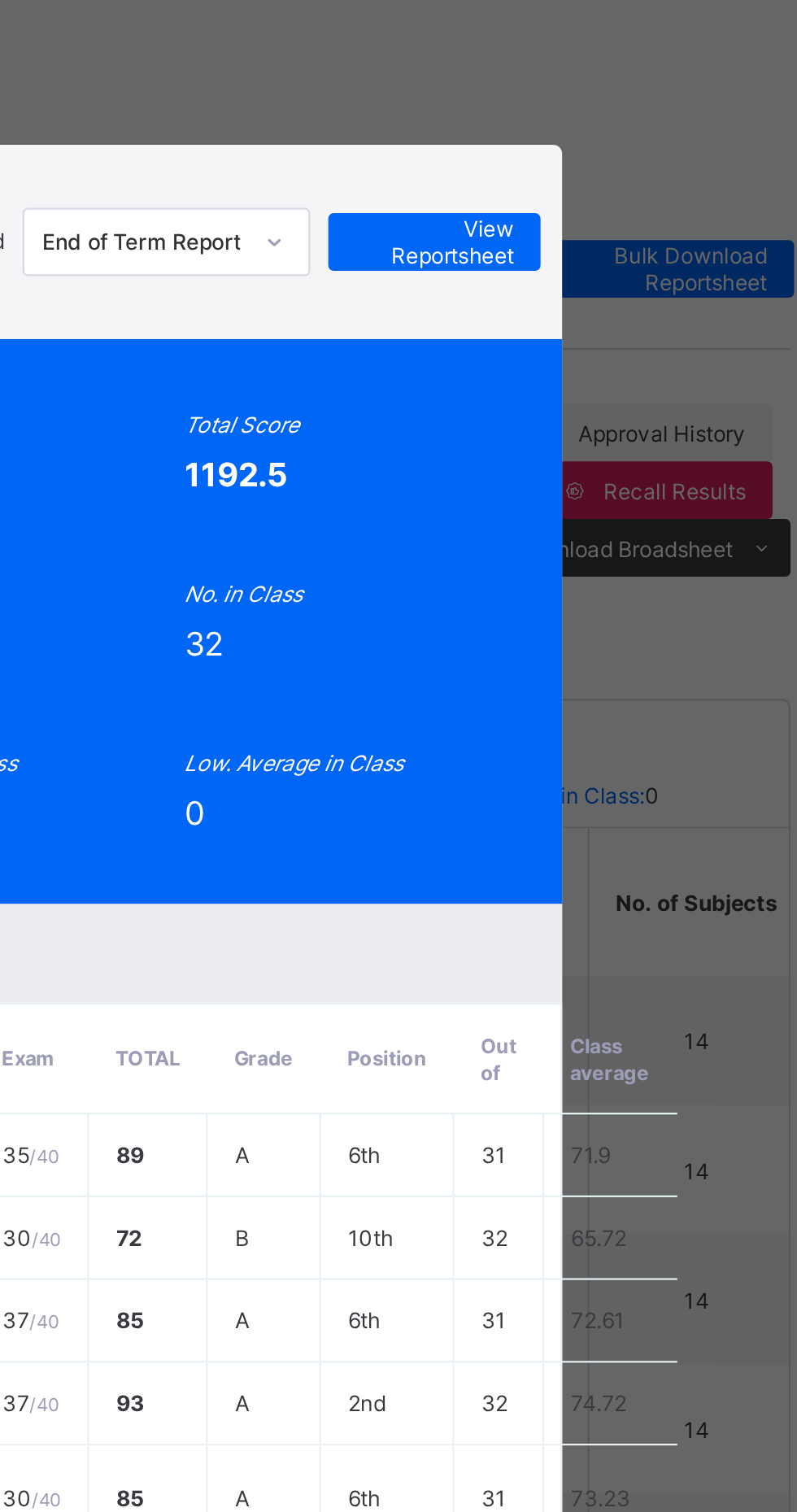
click at [656, 239] on span "View Reportsheet" at bounding box center [619, 226] width 71 height 24
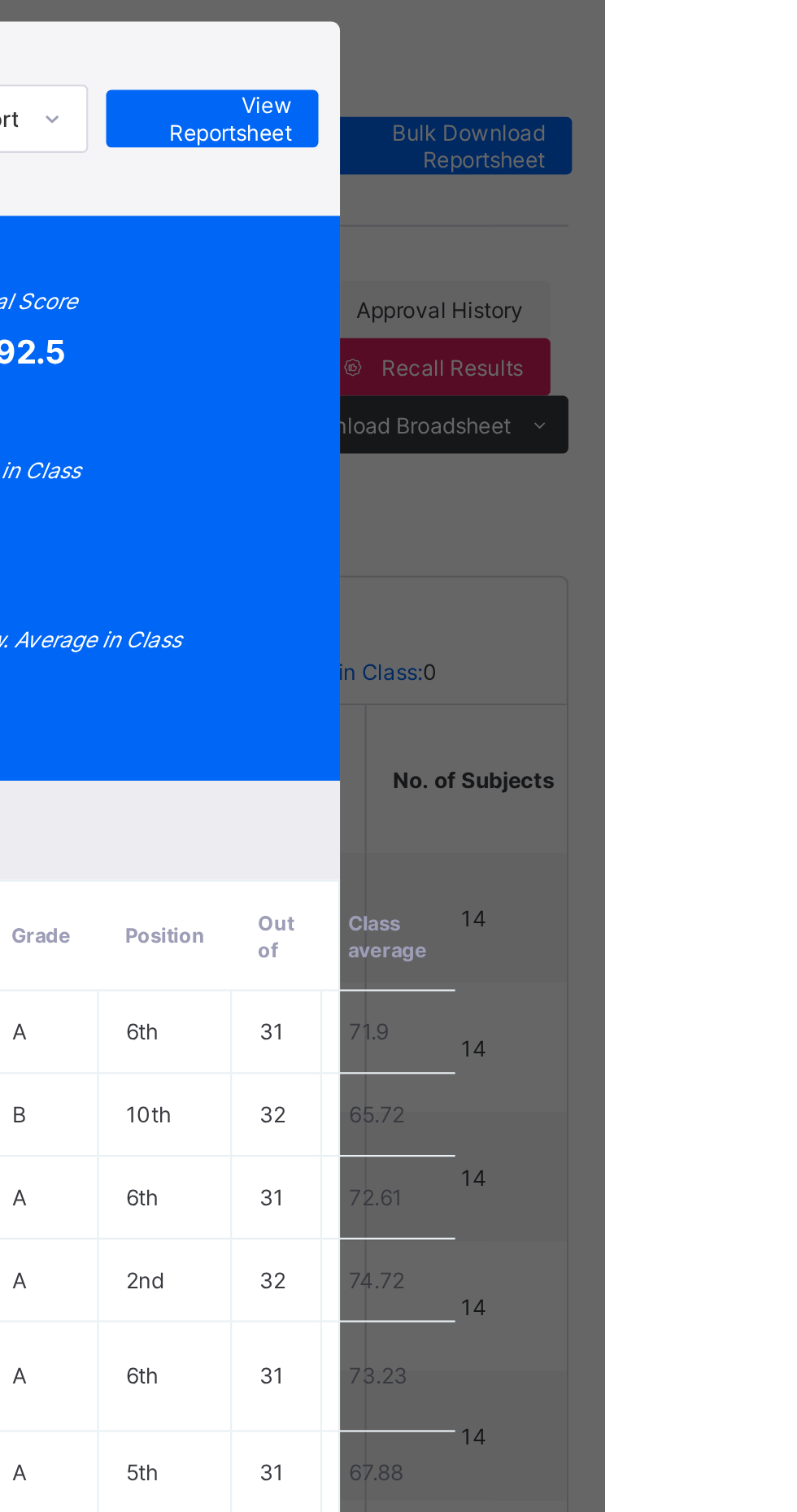
click at [796, 546] on div "AS 0151DL Aneesah Shittu PRY3 A Approved End of Term Report View Reportsheet Po…" at bounding box center [398, 756] width 797 height 1512
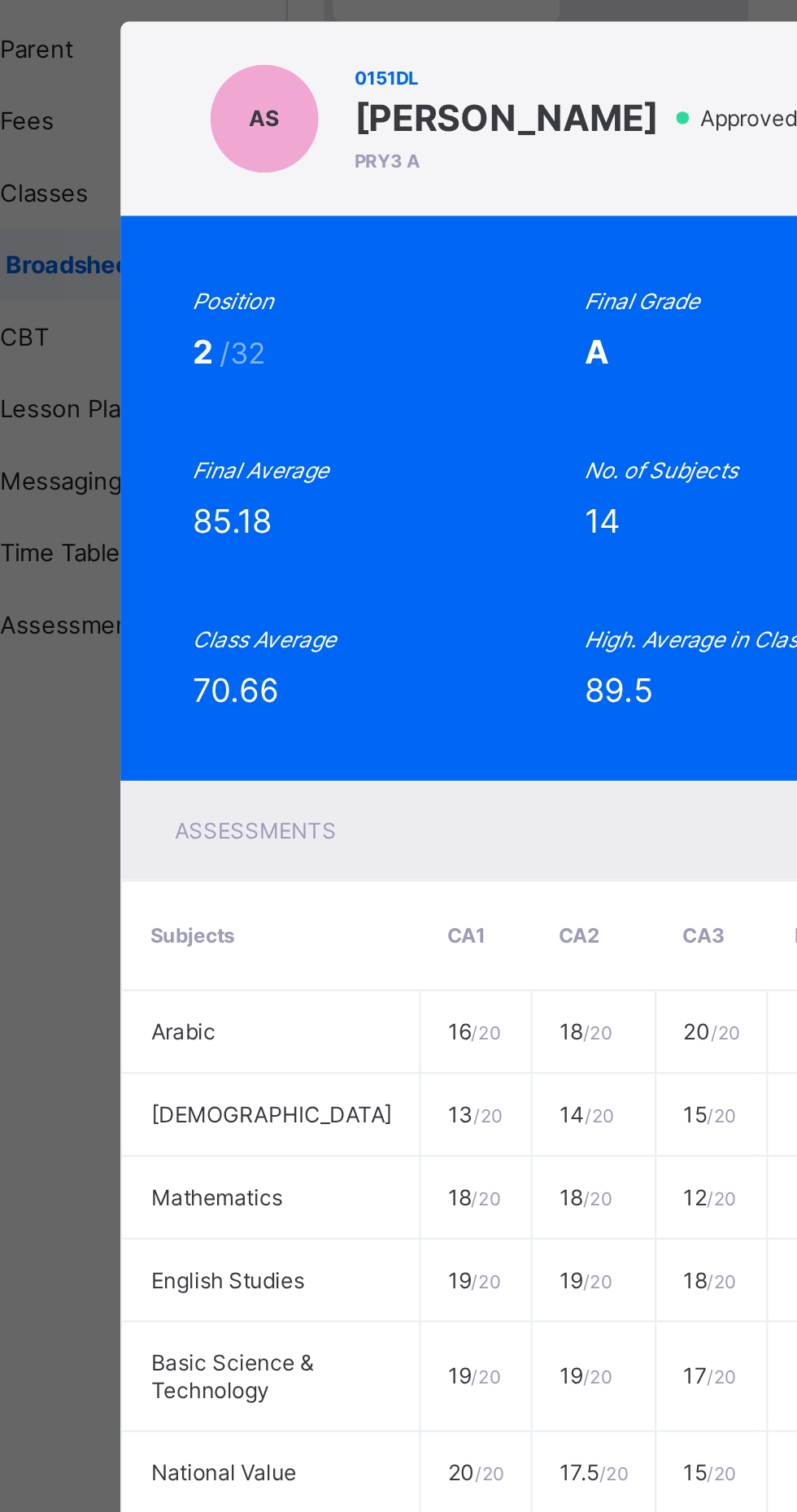
click at [186, 634] on div "AS 0151DL Aneesah Shittu PRY3 A Approved End of Term Report View Reportsheet Po…" at bounding box center [398, 756] width 797 height 1512
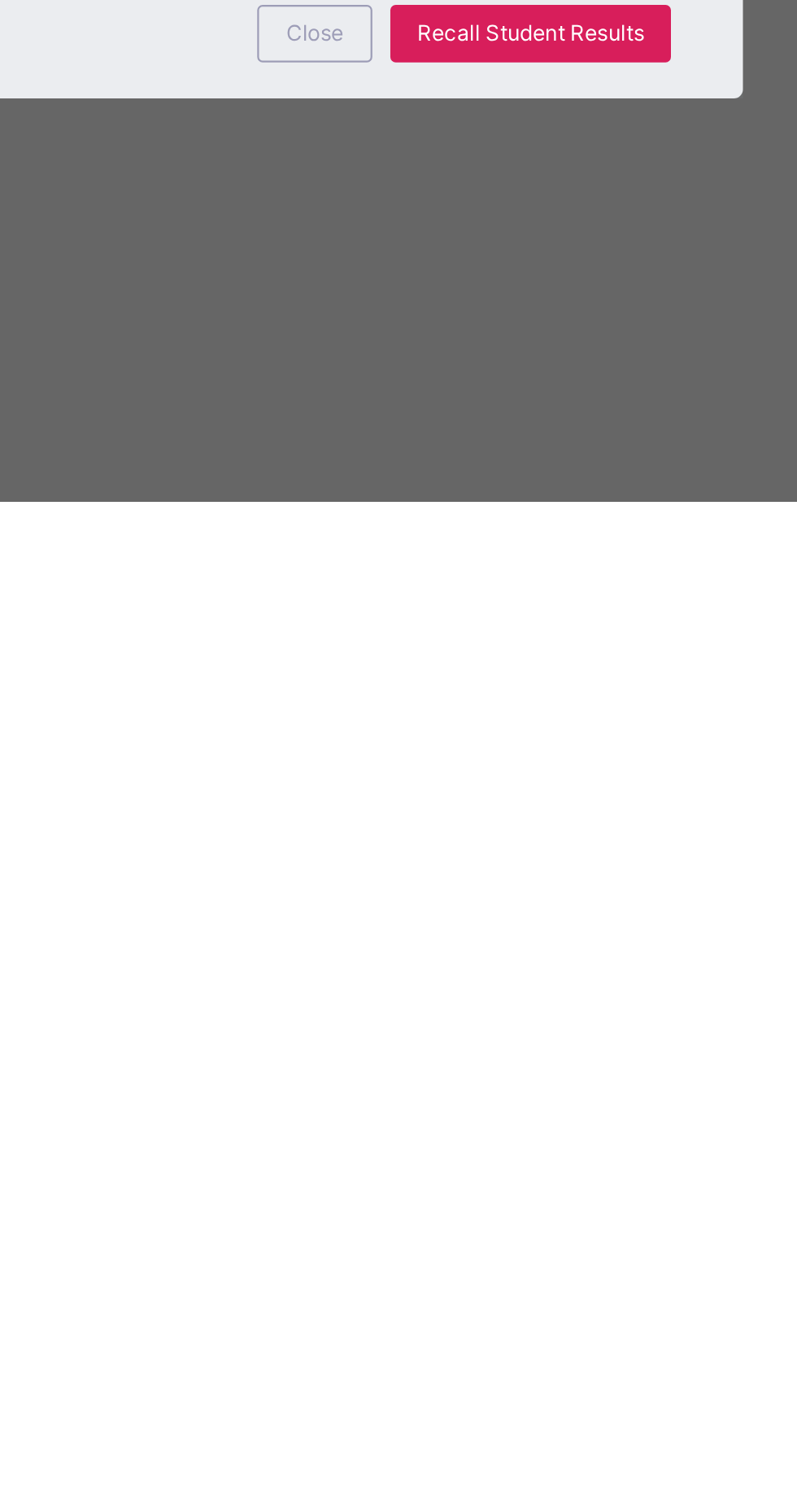
click at [510, 1314] on div "Close" at bounding box center [483, 1300] width 52 height 26
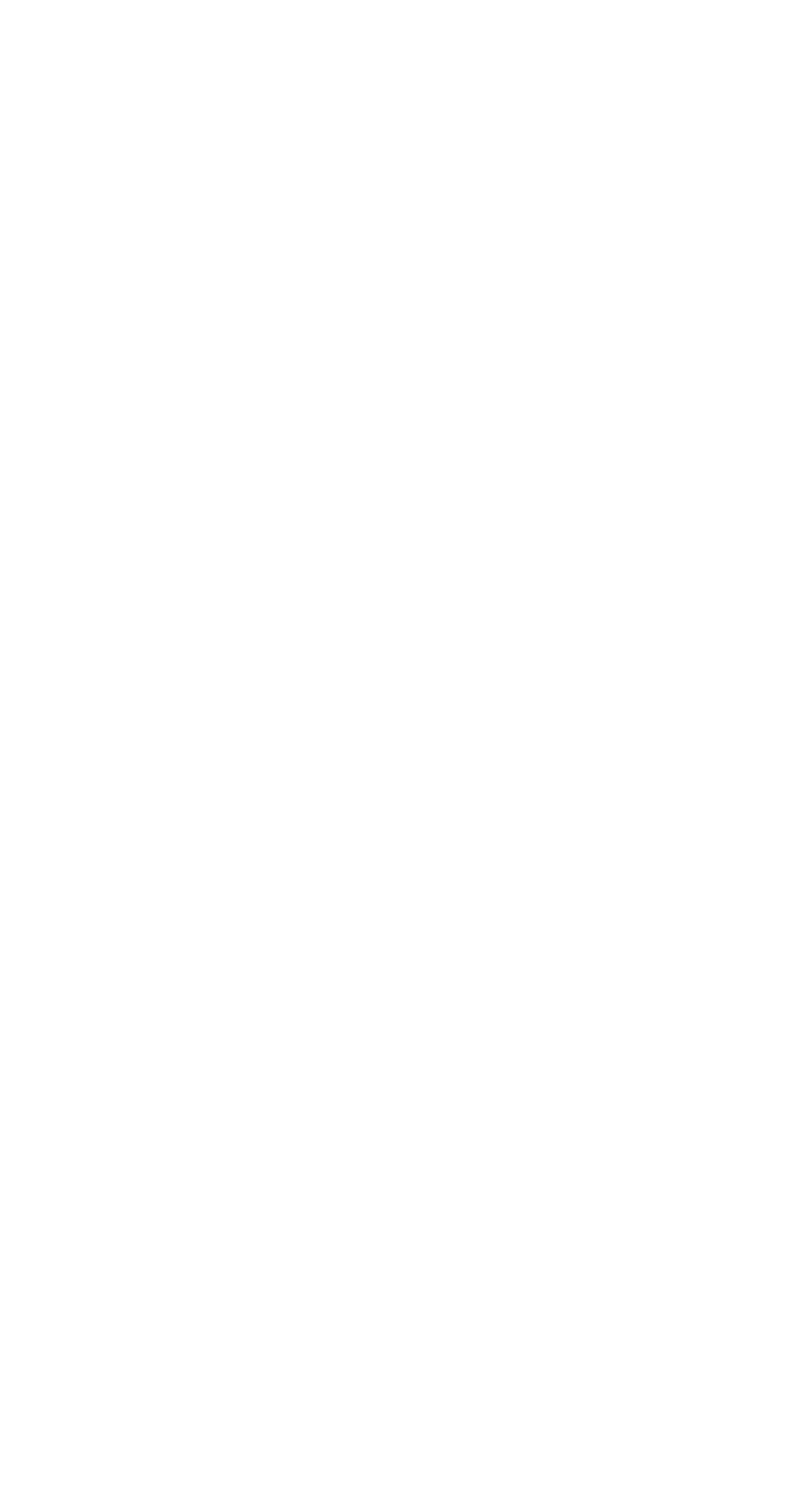
scroll to position [0, 0]
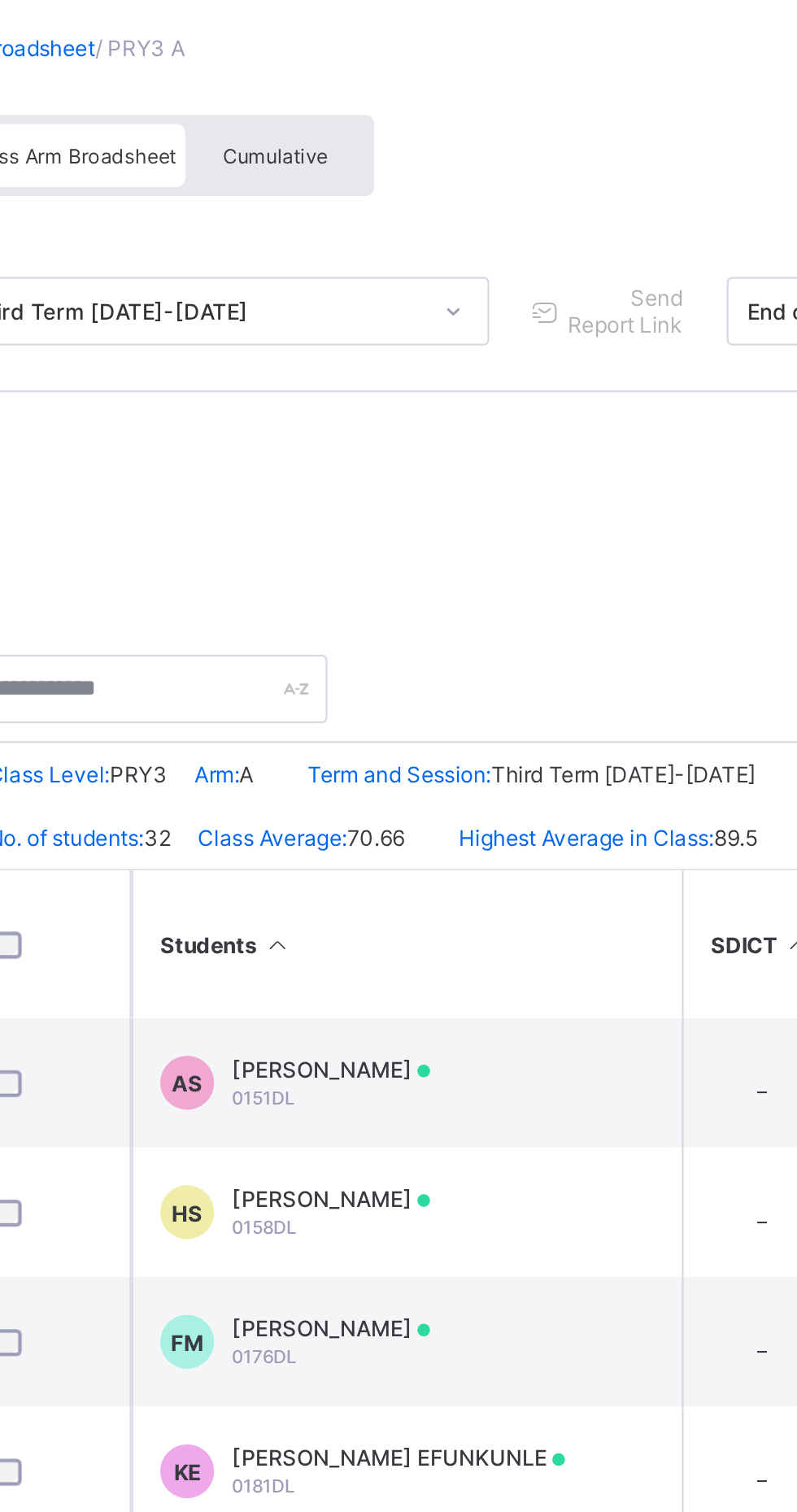
click at [362, 173] on span "Cumulative" at bounding box center [359, 170] width 47 height 12
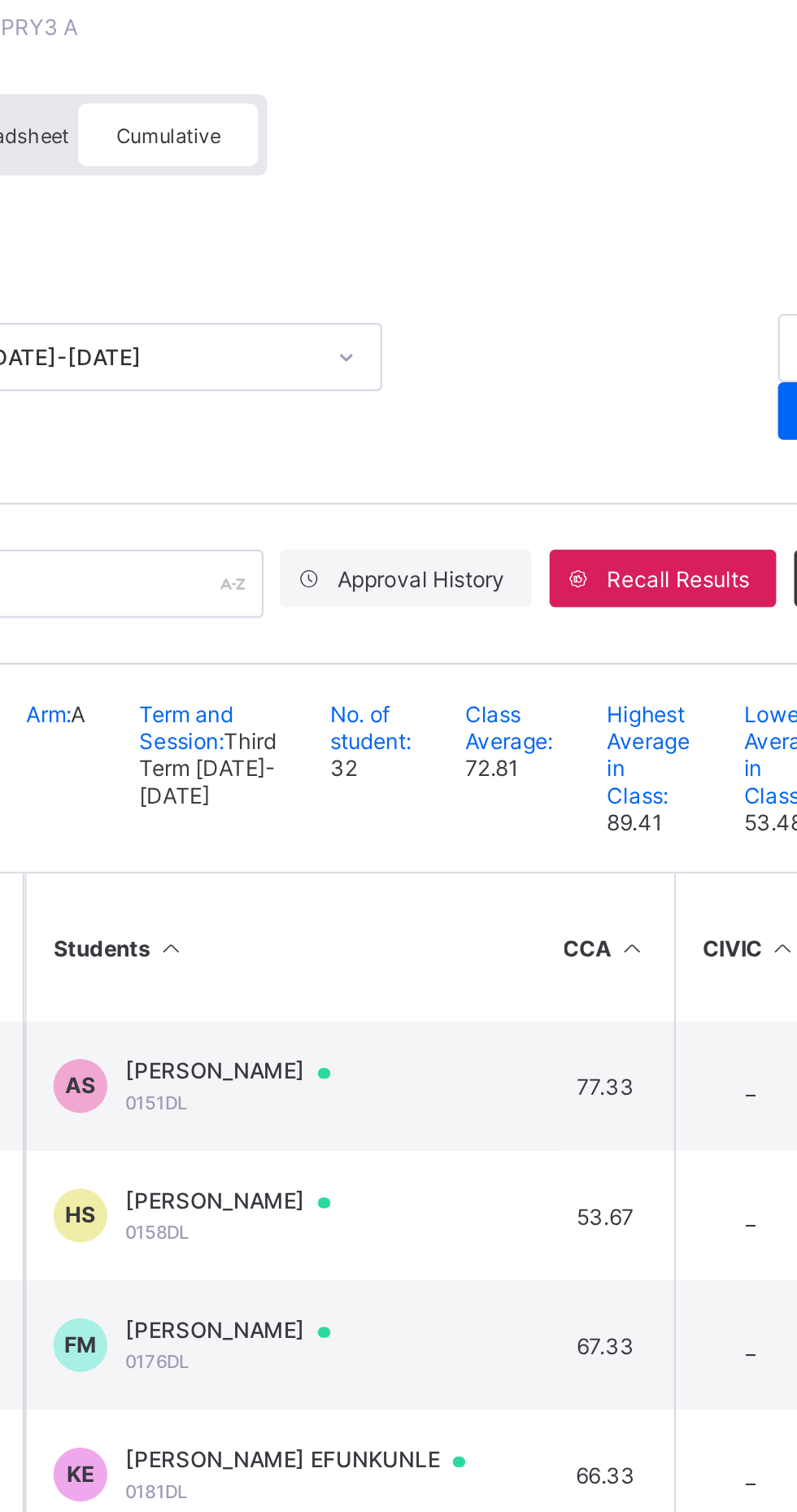
scroll to position [0, 272]
click at [585, 619] on td "_" at bounding box center [577, 599] width 68 height 59
click at [584, 610] on td "_" at bounding box center [577, 599] width 68 height 59
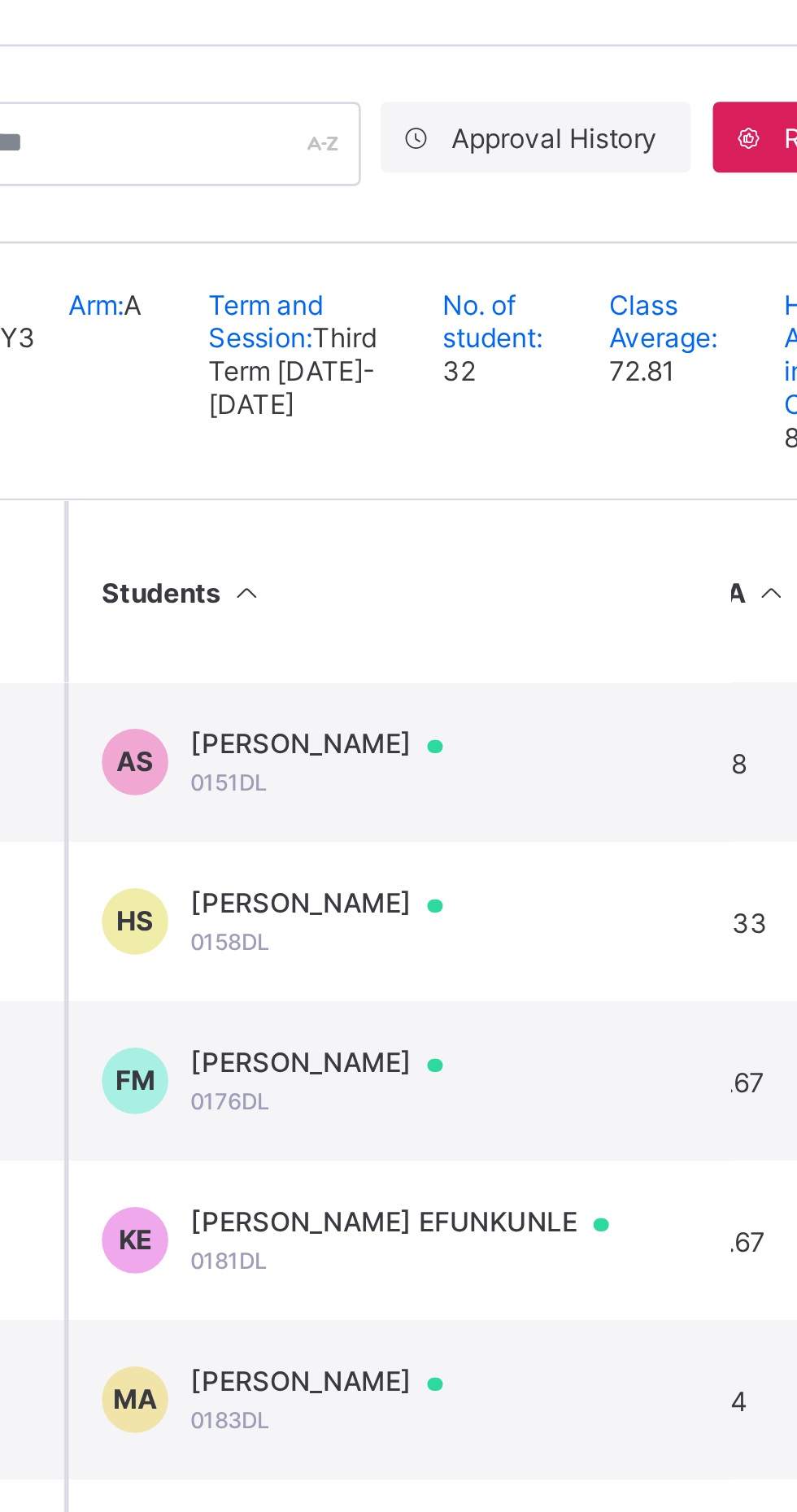
click at [495, 618] on td "AS Aneesah Shittu 0151DL" at bounding box center [416, 599] width 244 height 59
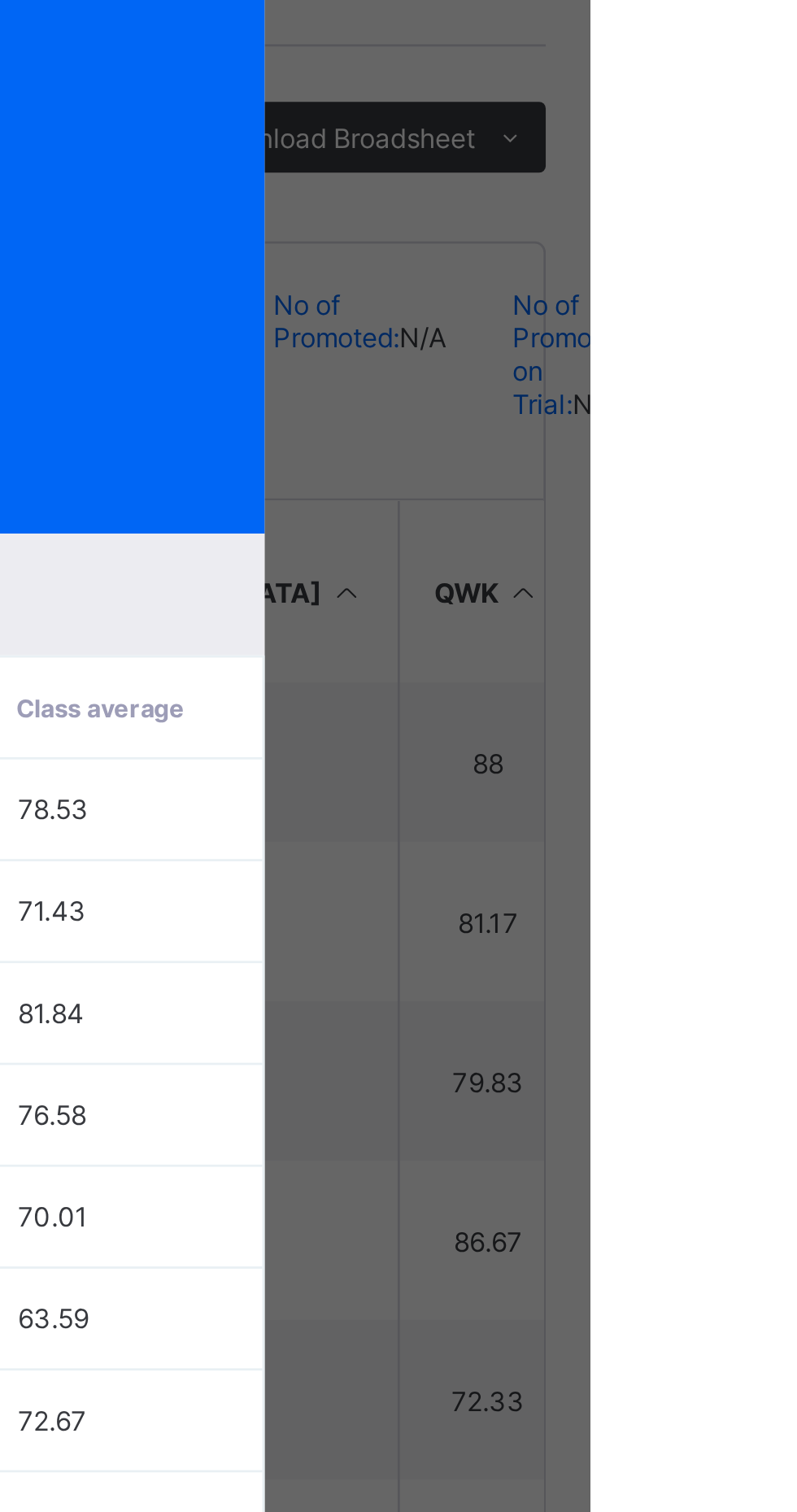
click at [656, 227] on span "View Reportsheet" at bounding box center [619, 215] width 71 height 24
